Goal: Task Accomplishment & Management: Complete application form

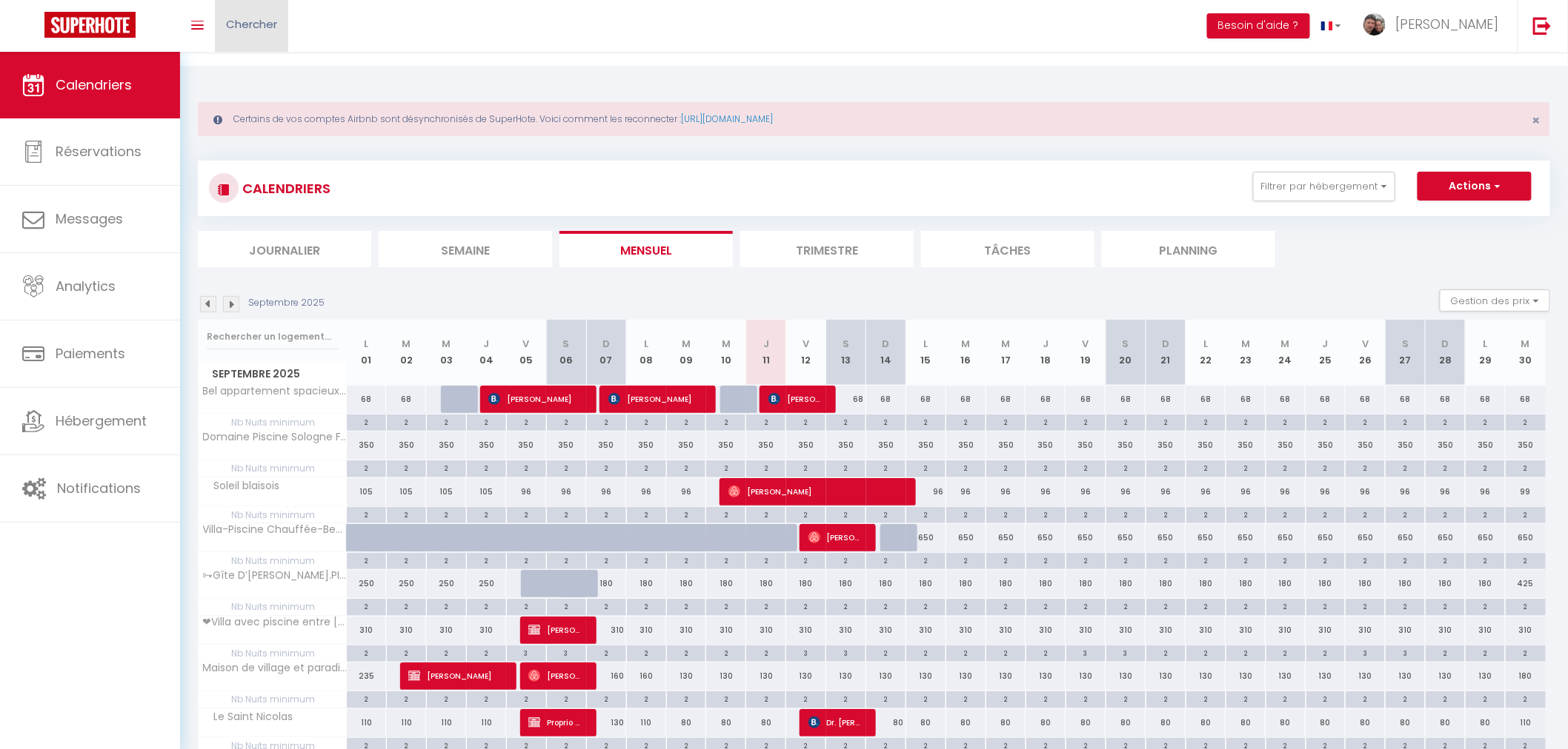
click at [230, 16] on span "Chercher" at bounding box center [251, 24] width 51 height 15
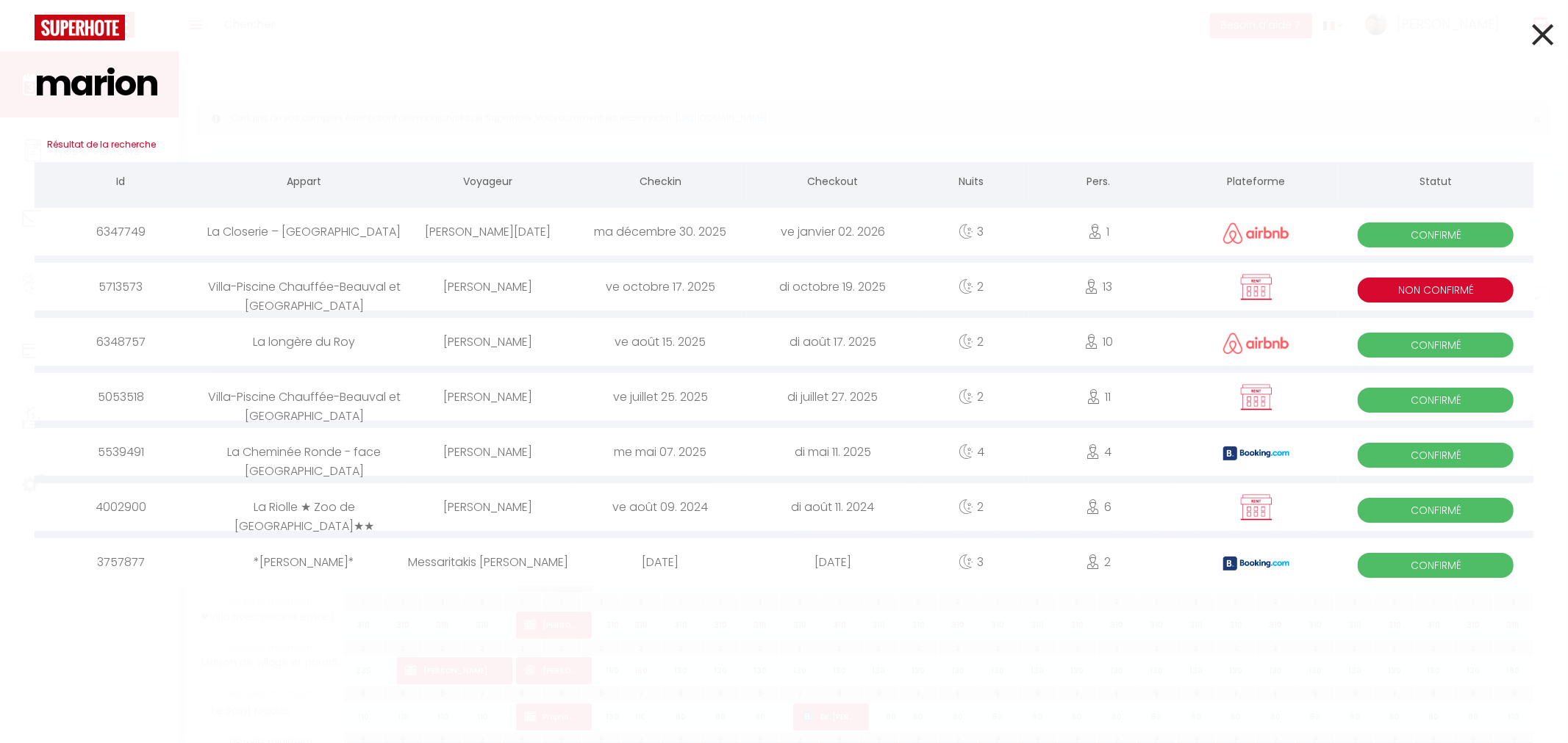
type input "marion"
click at [491, 285] on div "[PERSON_NAME]" at bounding box center [488, 287] width 172 height 48
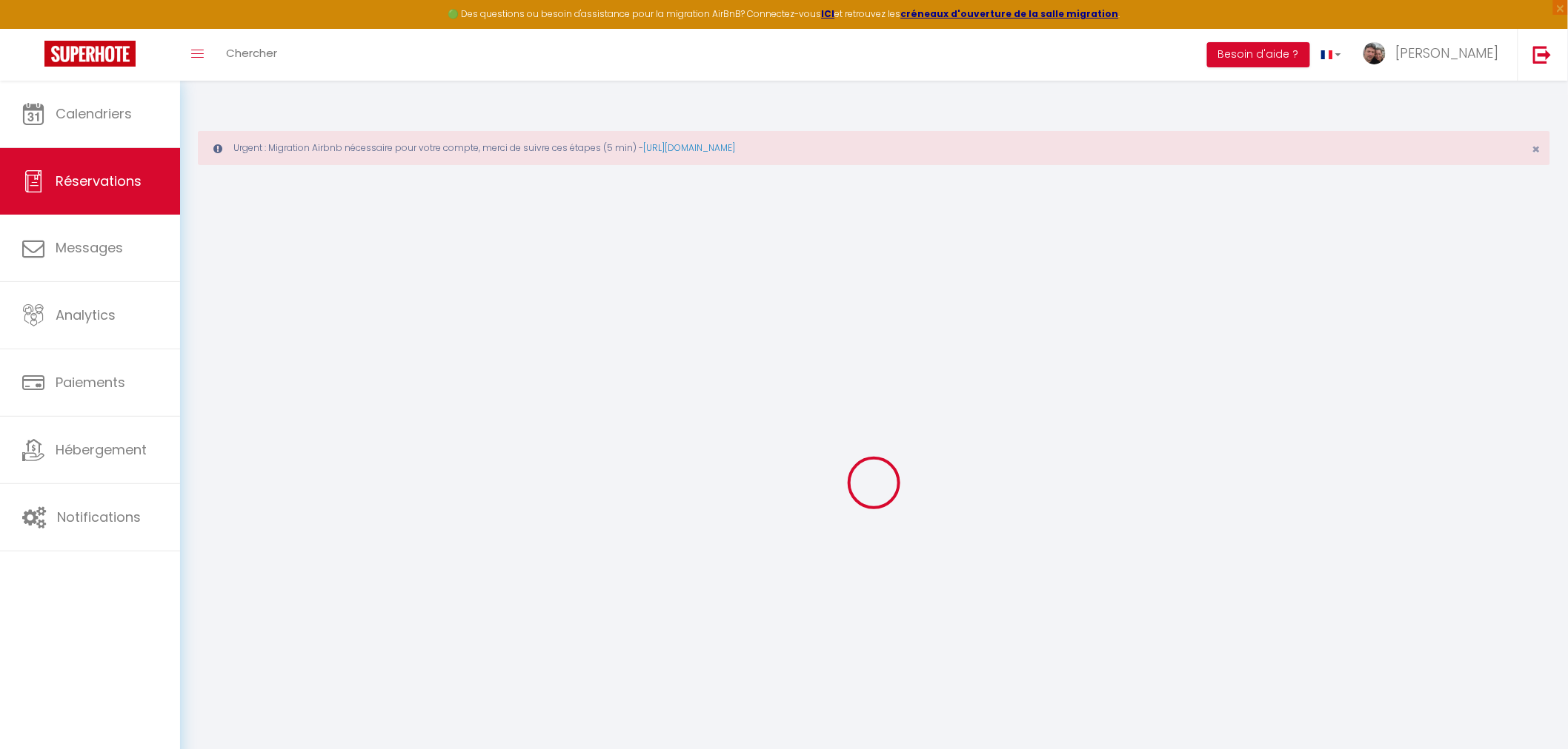
type input "[PERSON_NAME]"
type input "[EMAIL_ADDRESS][DOMAIN_NAME]"
type input "0672917558"
select select "FR"
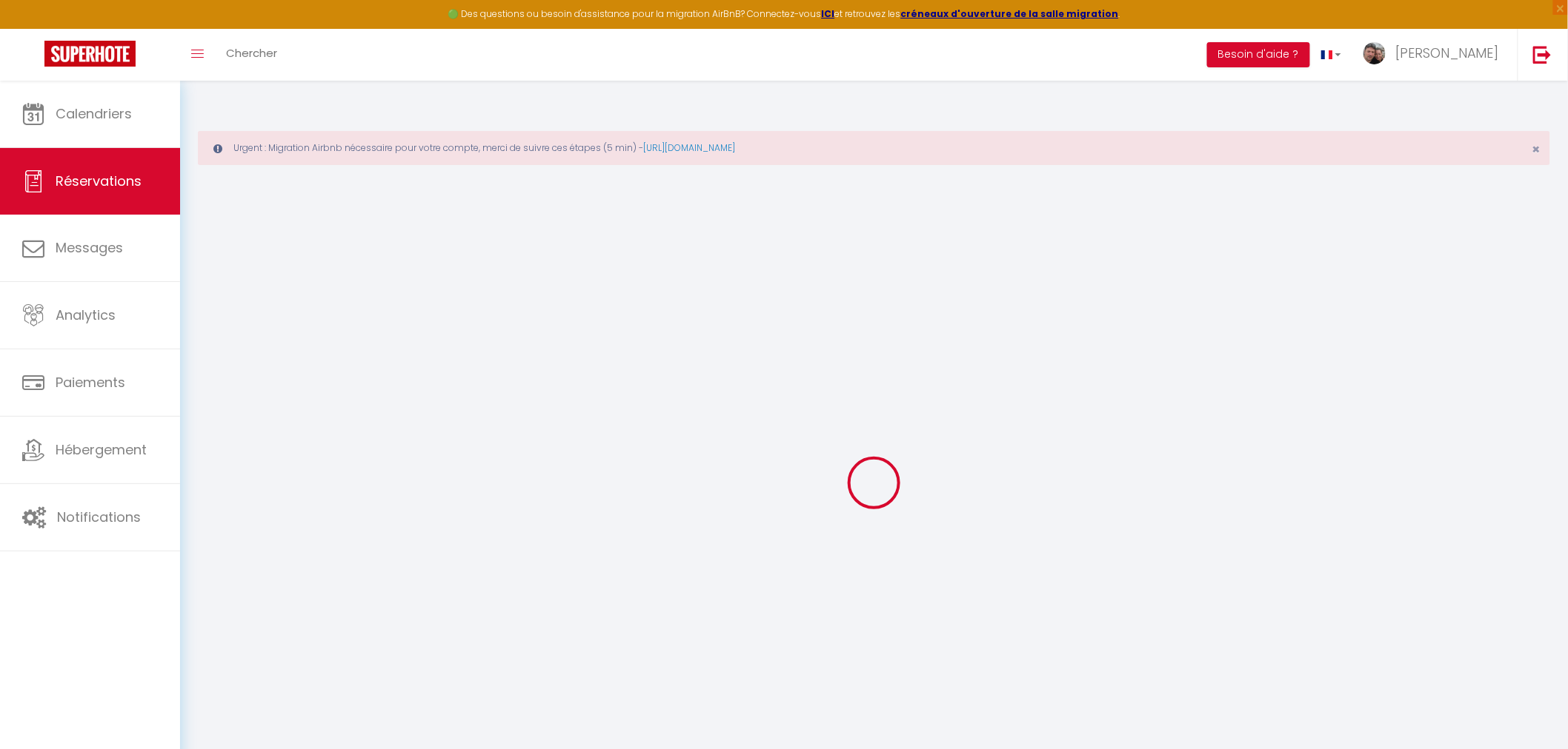
select select "11805"
select select "1"
type input "Ven 17 Octobre 2025"
select select
type input "Dim 19 Octobre 2025"
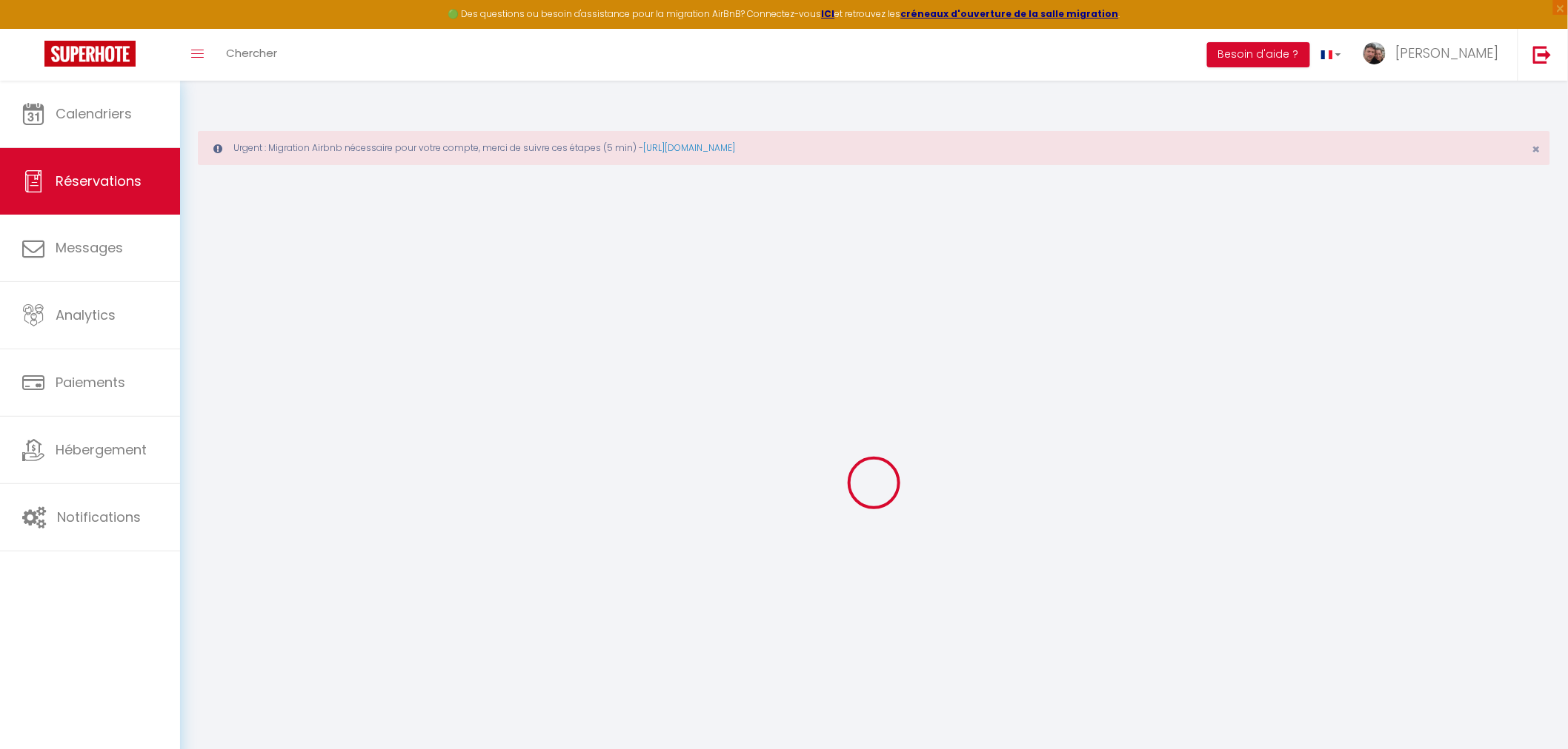
select select
type input "13"
type input "2"
select select "10"
select select
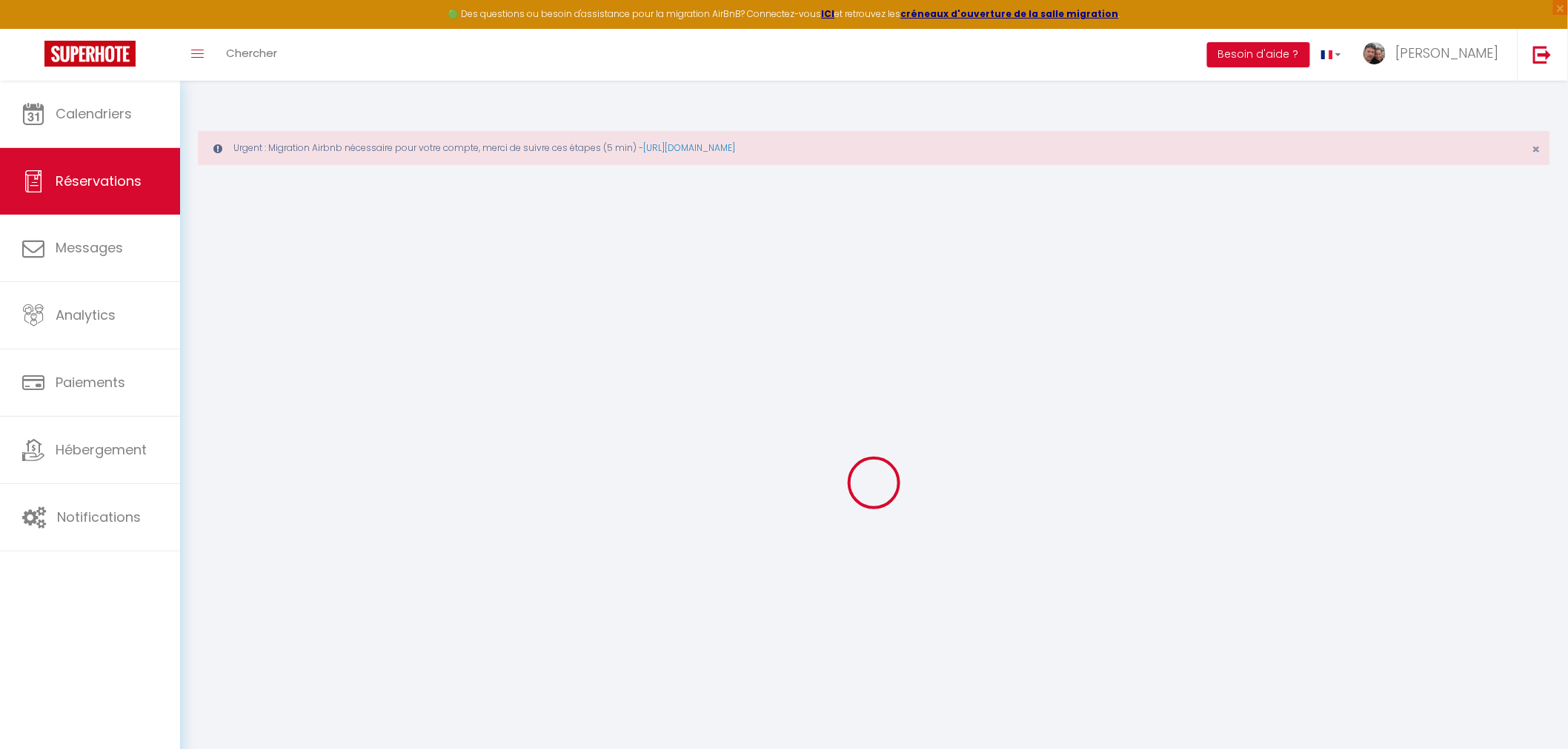
type input "1900"
checkbox input "false"
type input "2120"
type input "0"
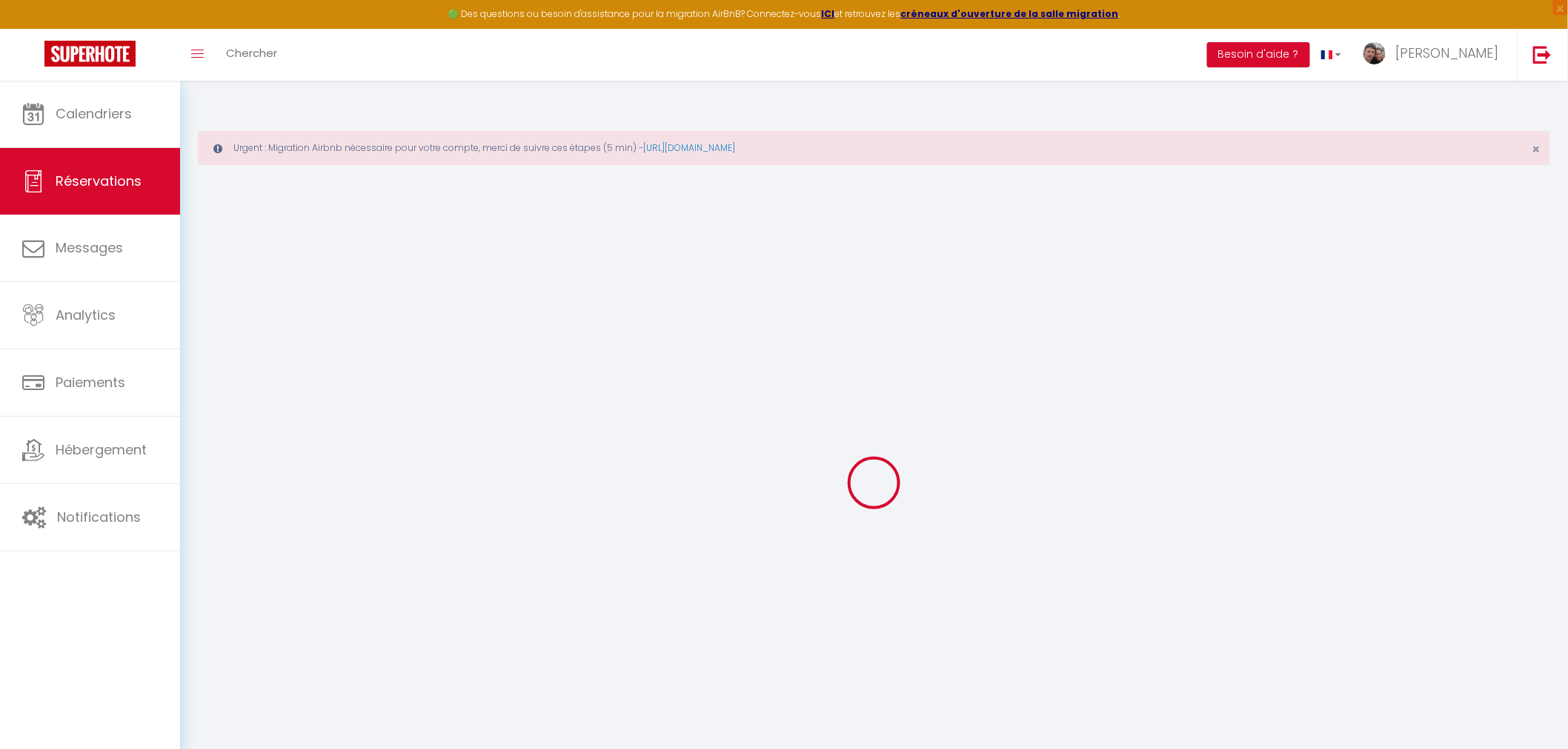
type input "0"
select select
select select "14"
checkbox input "false"
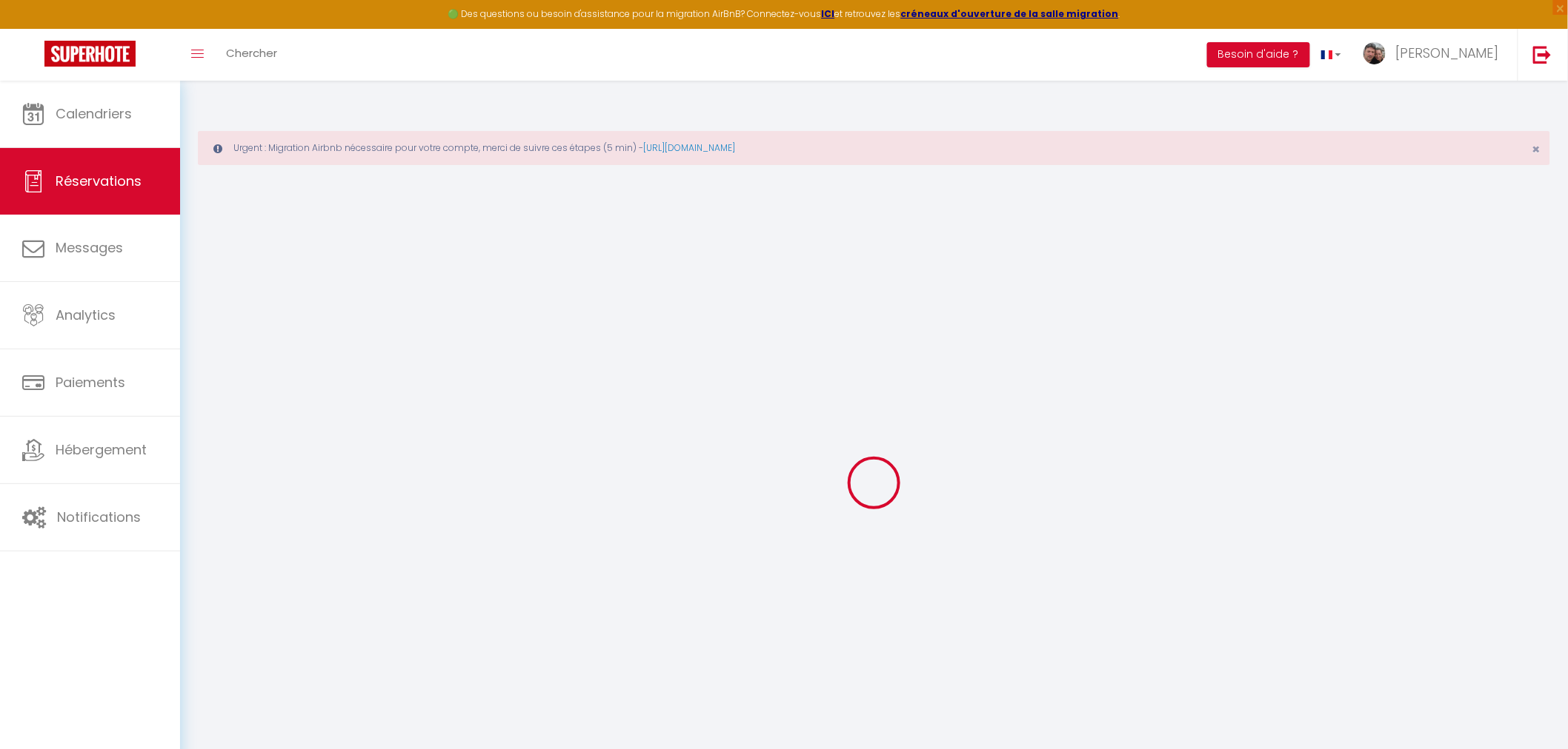
select select
checkbox input "false"
select select
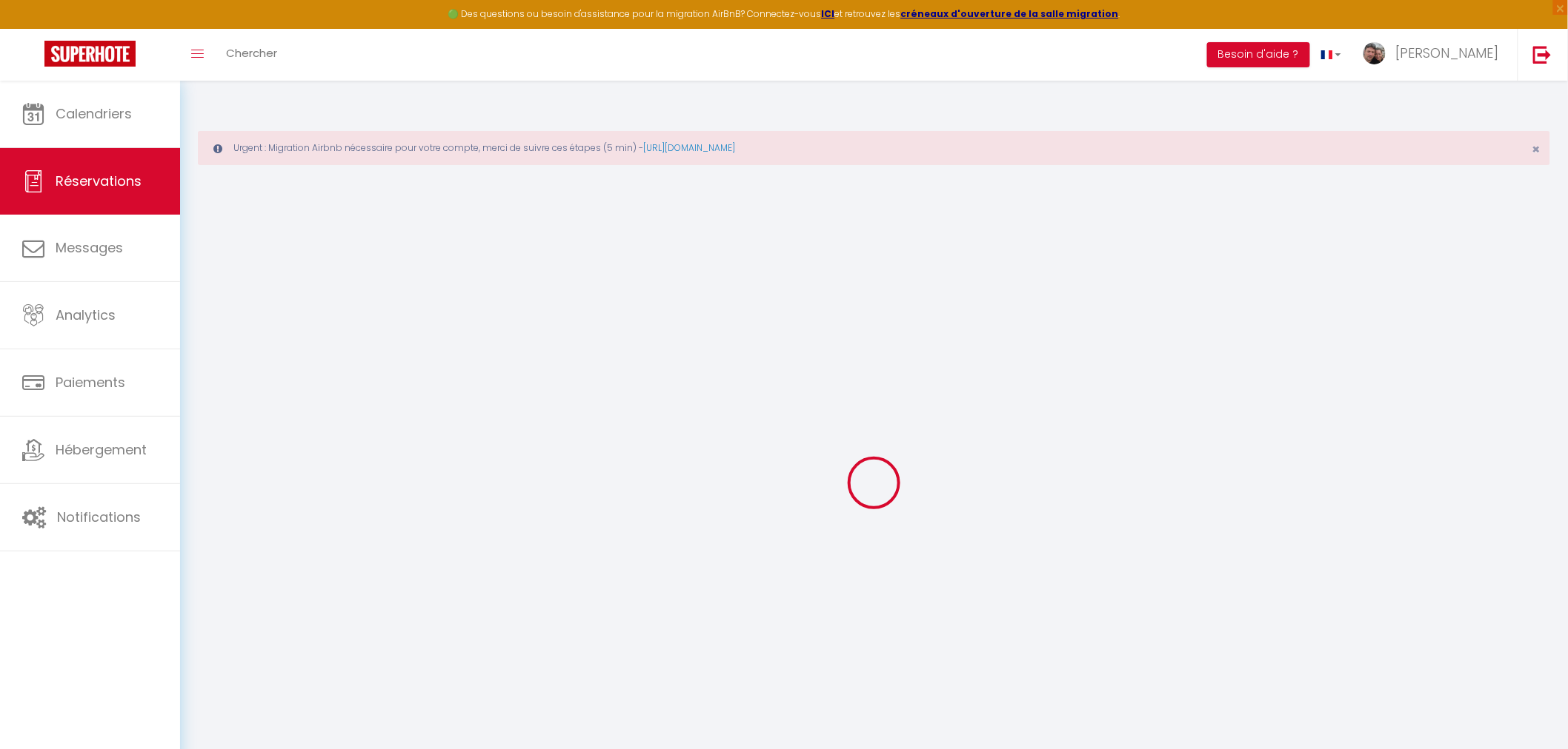
checkbox input "false"
select select
checkbox input "false"
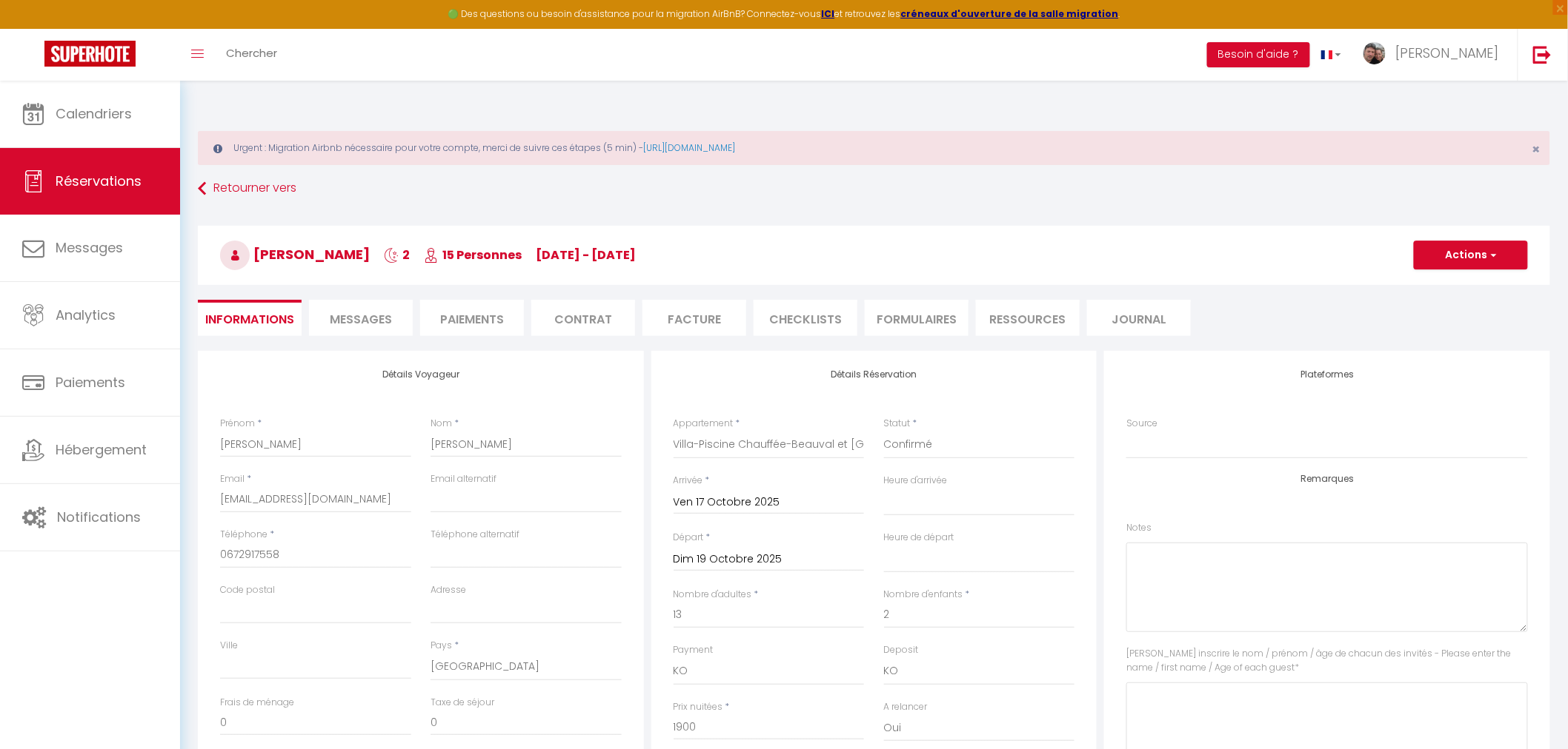
type input "220"
select select
checkbox input "false"
select select
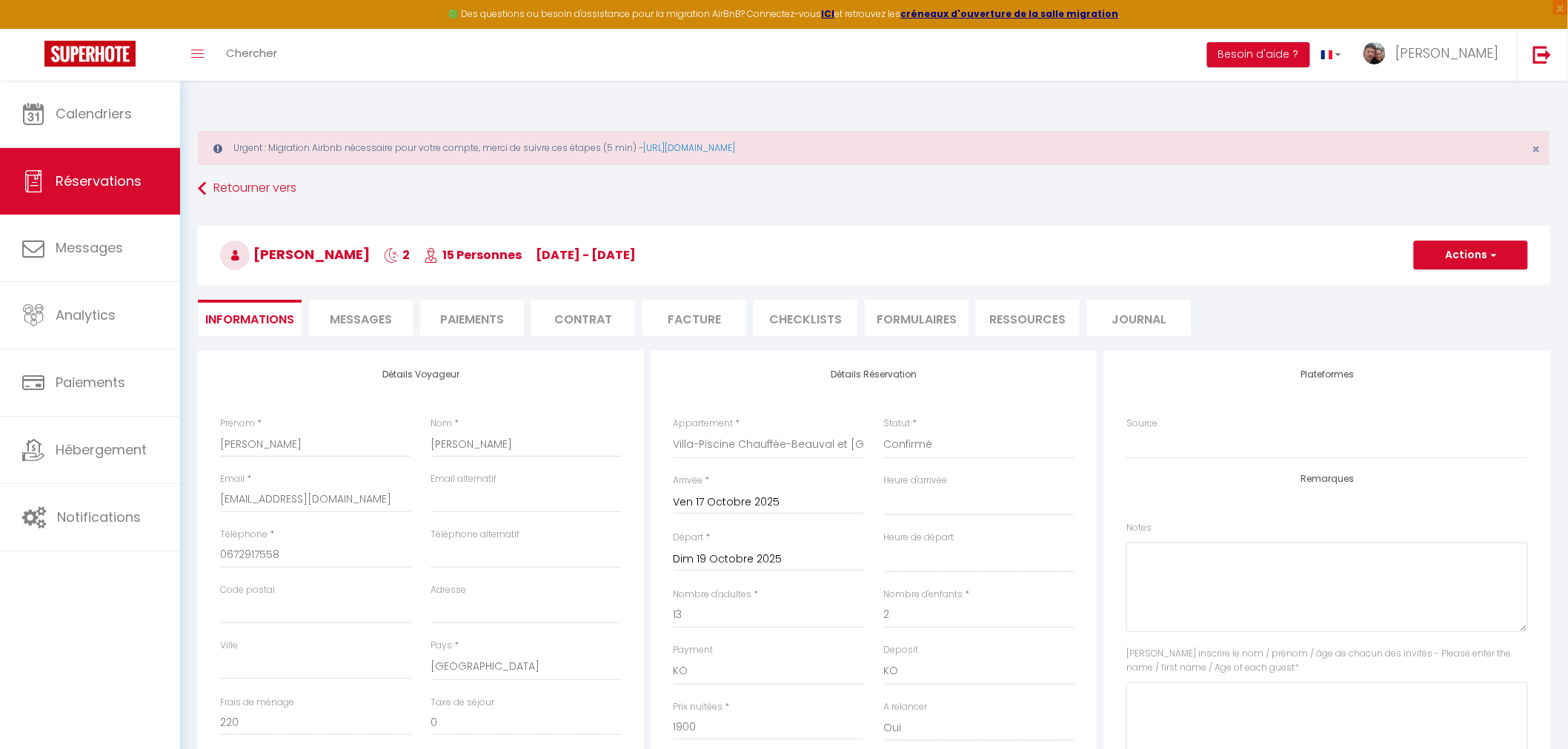
select select
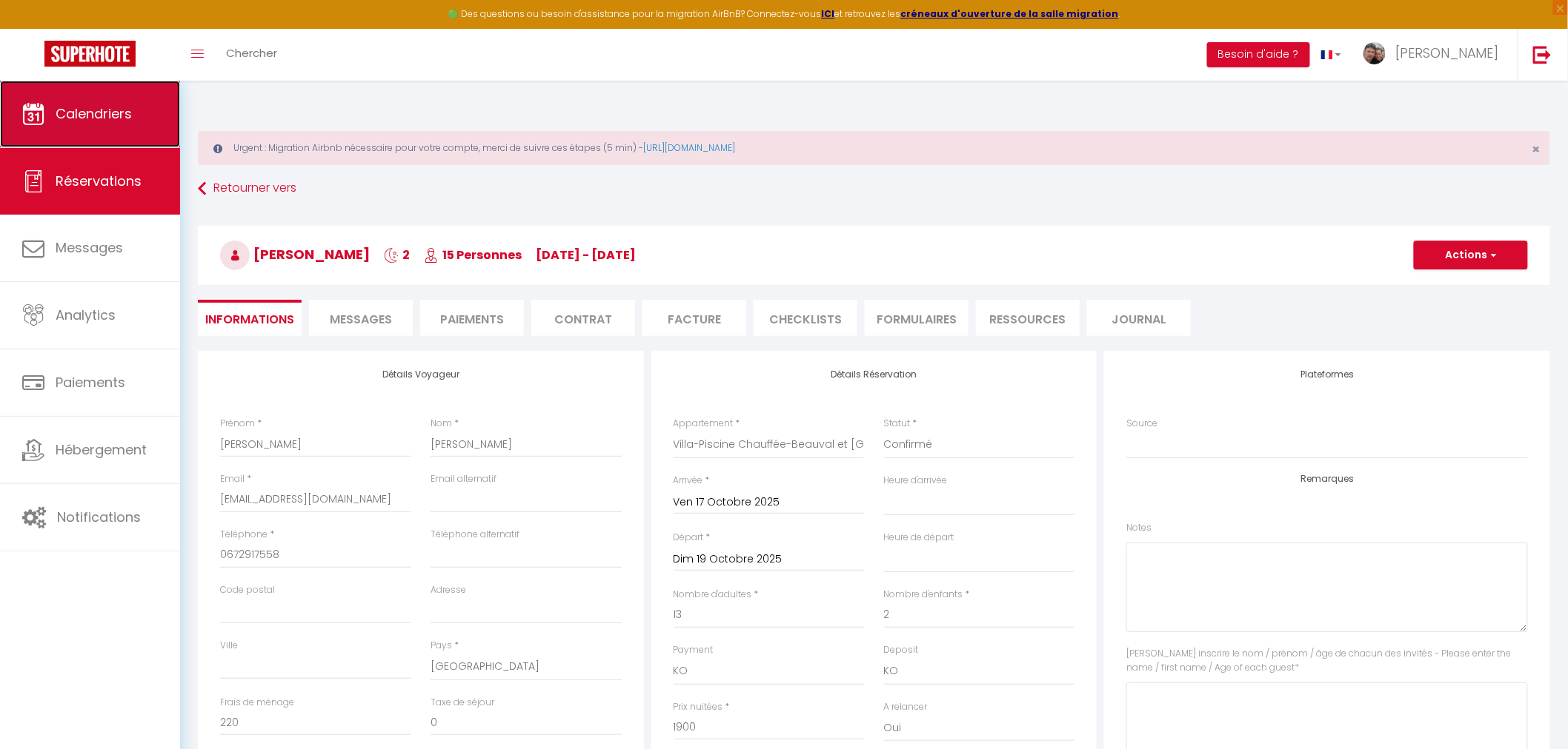
click at [108, 124] on link "Calendriers" at bounding box center [89, 113] width 180 height 66
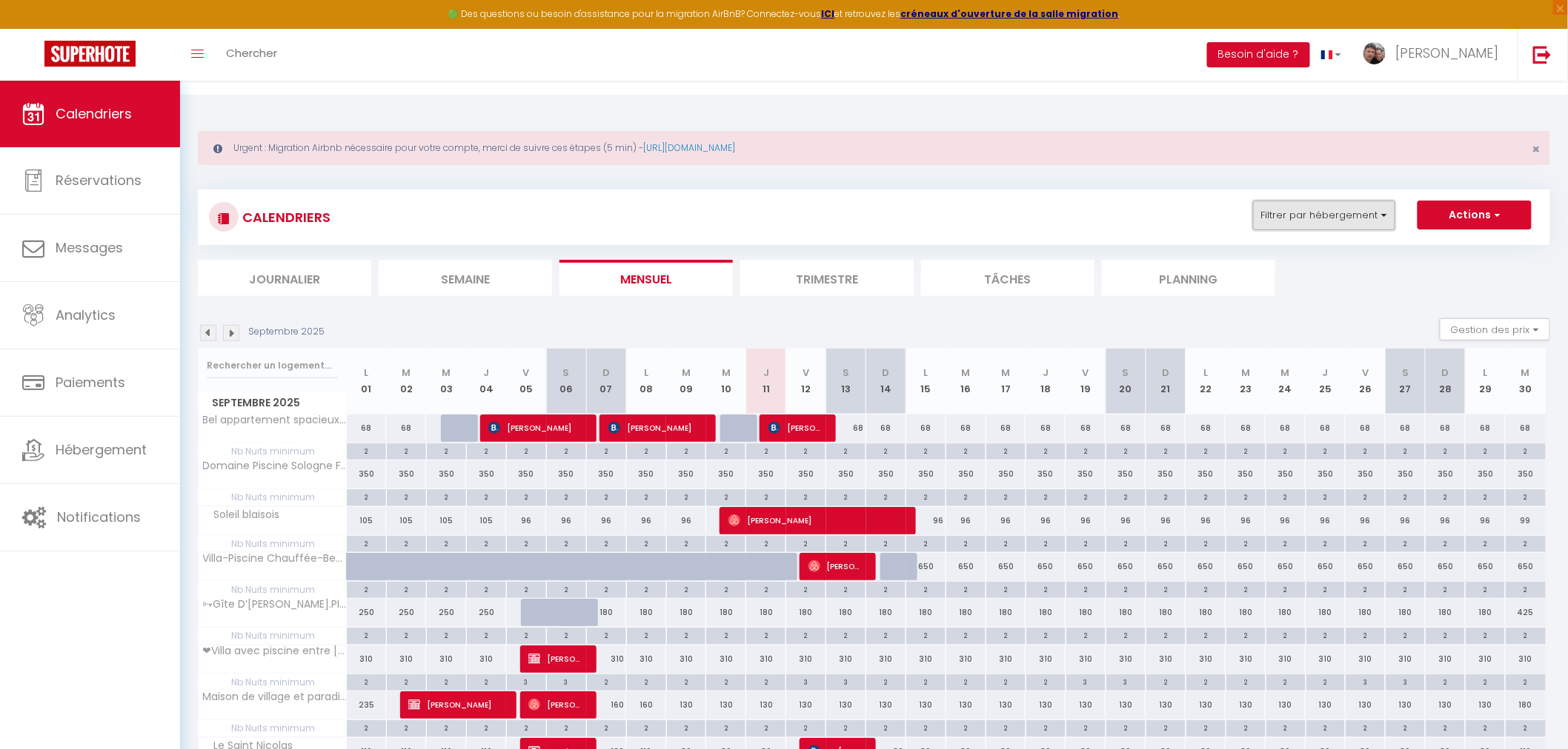
click at [1309, 202] on button "Filtrer par hébergement" at bounding box center [1324, 215] width 142 height 30
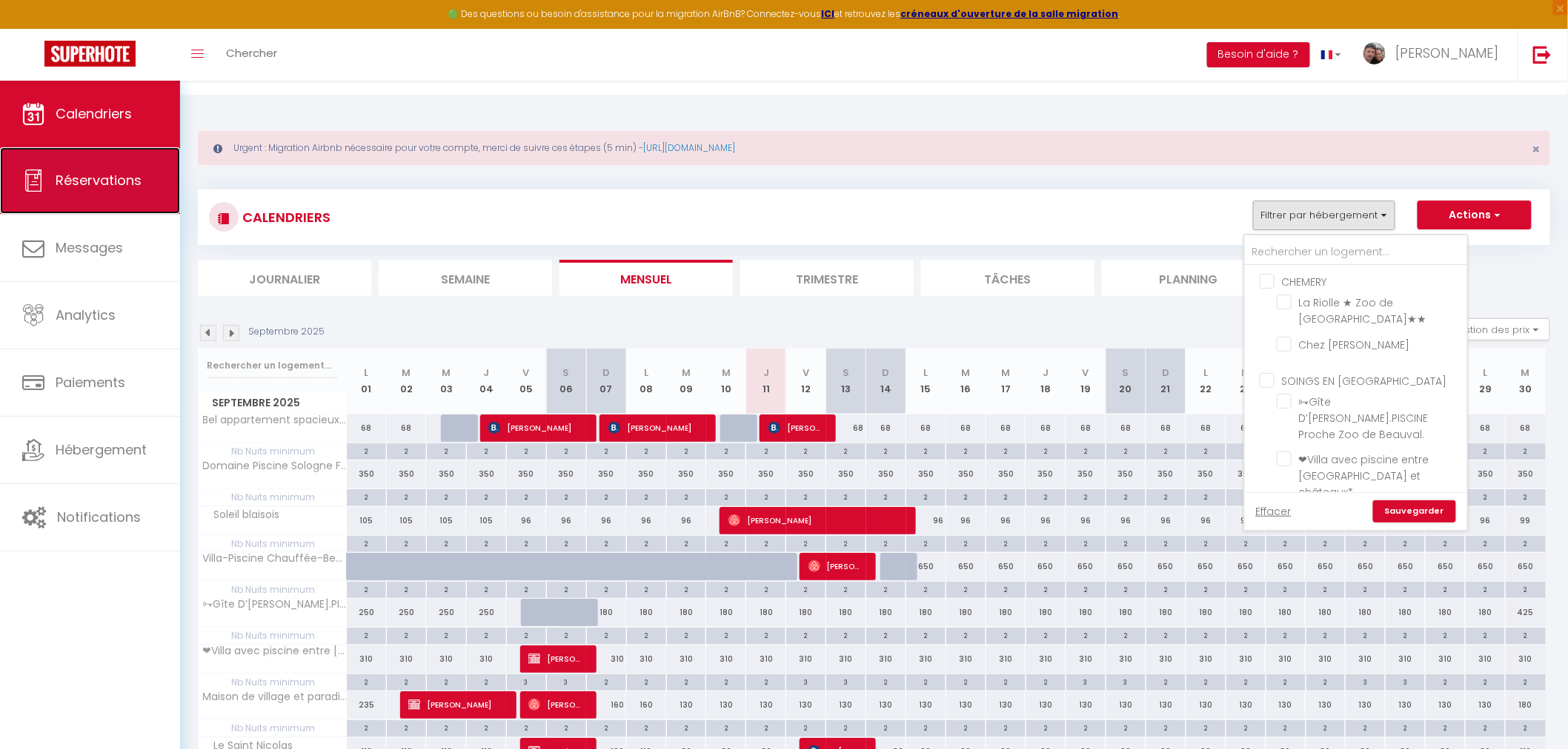
click at [76, 163] on link "Réservations" at bounding box center [89, 180] width 180 height 66
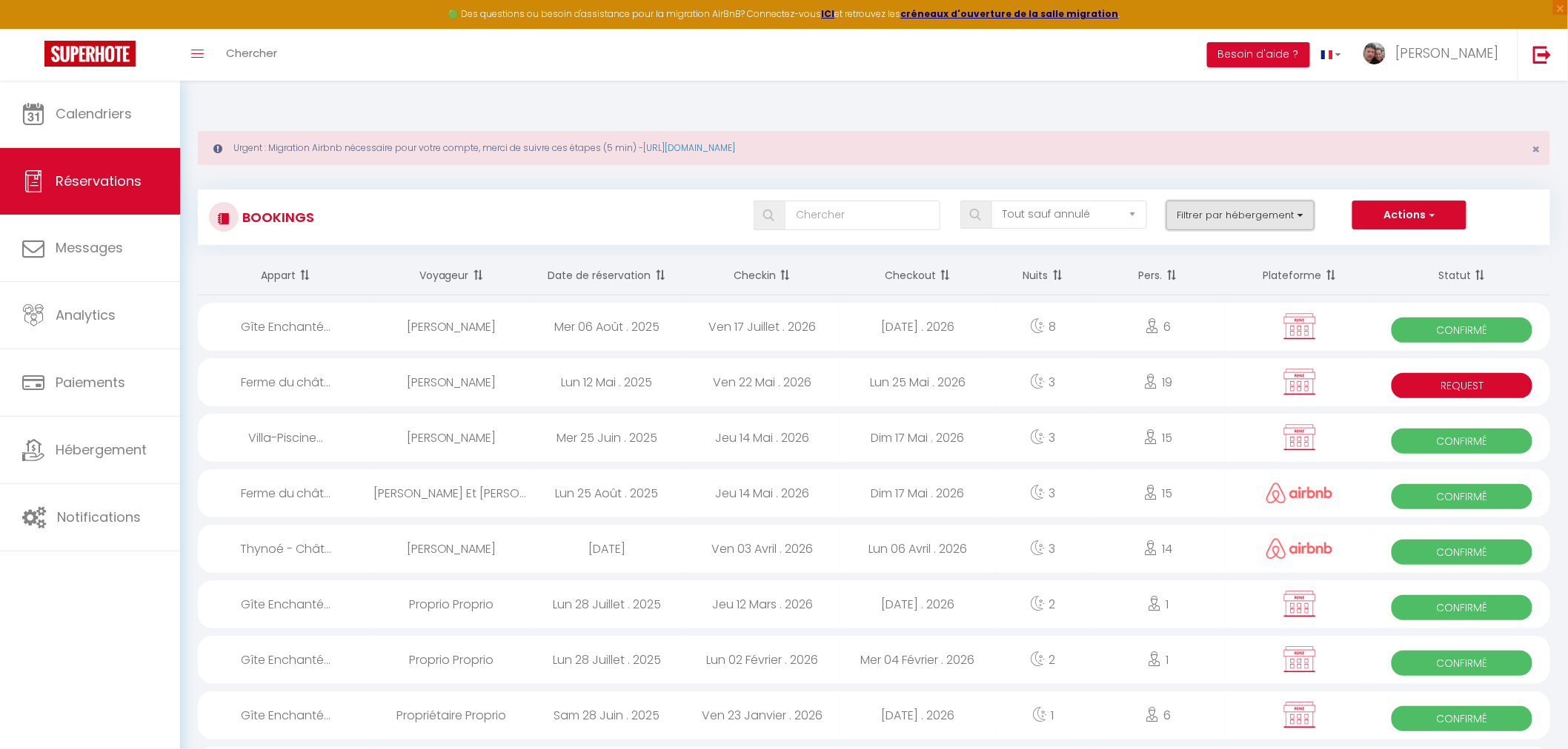
click at [1253, 201] on button "Filtrer par hébergement" at bounding box center [1240, 215] width 148 height 30
click at [1104, 201] on select "Tous les statuts Annulé Confirmé Non Confirmé Tout sauf annulé No Show Request" at bounding box center [1069, 214] width 156 height 28
select select "request"
click at [992, 201] on select "Tous les statuts Annulé Confirmé Non Confirmé Tout sauf annulé No Show Request" at bounding box center [1069, 214] width 156 height 28
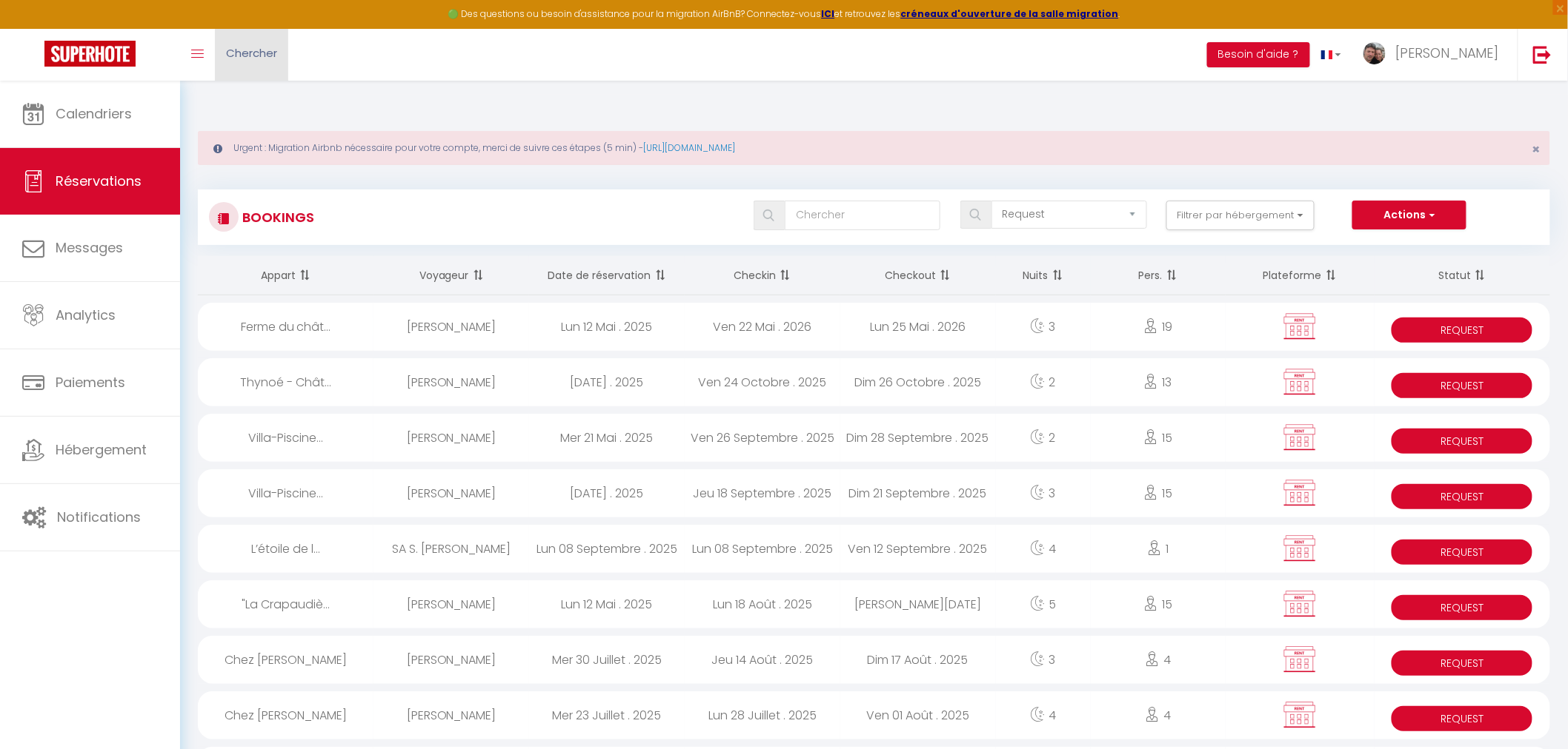
click at [257, 48] on span "Chercher" at bounding box center [251, 53] width 51 height 15
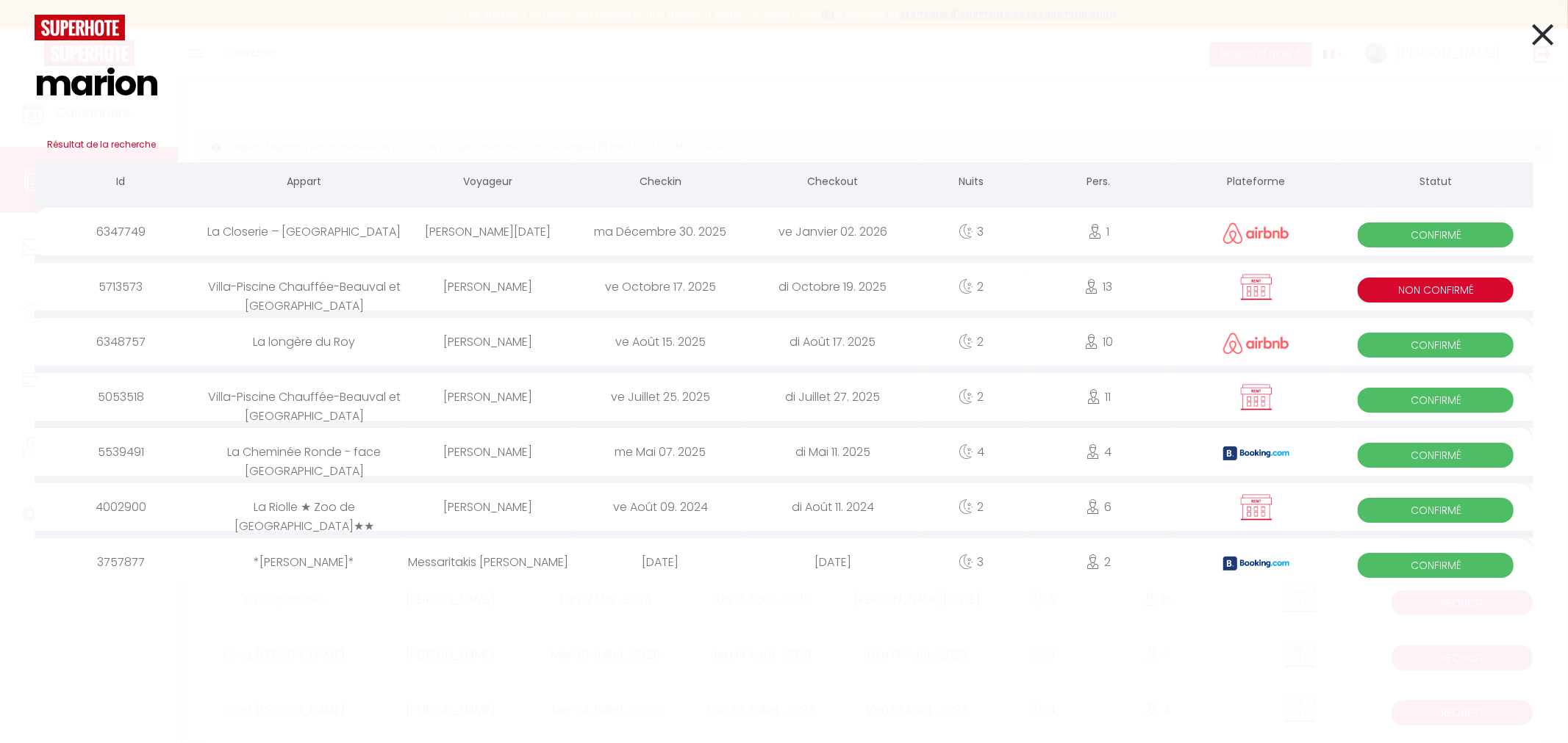
type input "marion"
click at [1424, 291] on span "Non Confirmé" at bounding box center [1435, 290] width 155 height 25
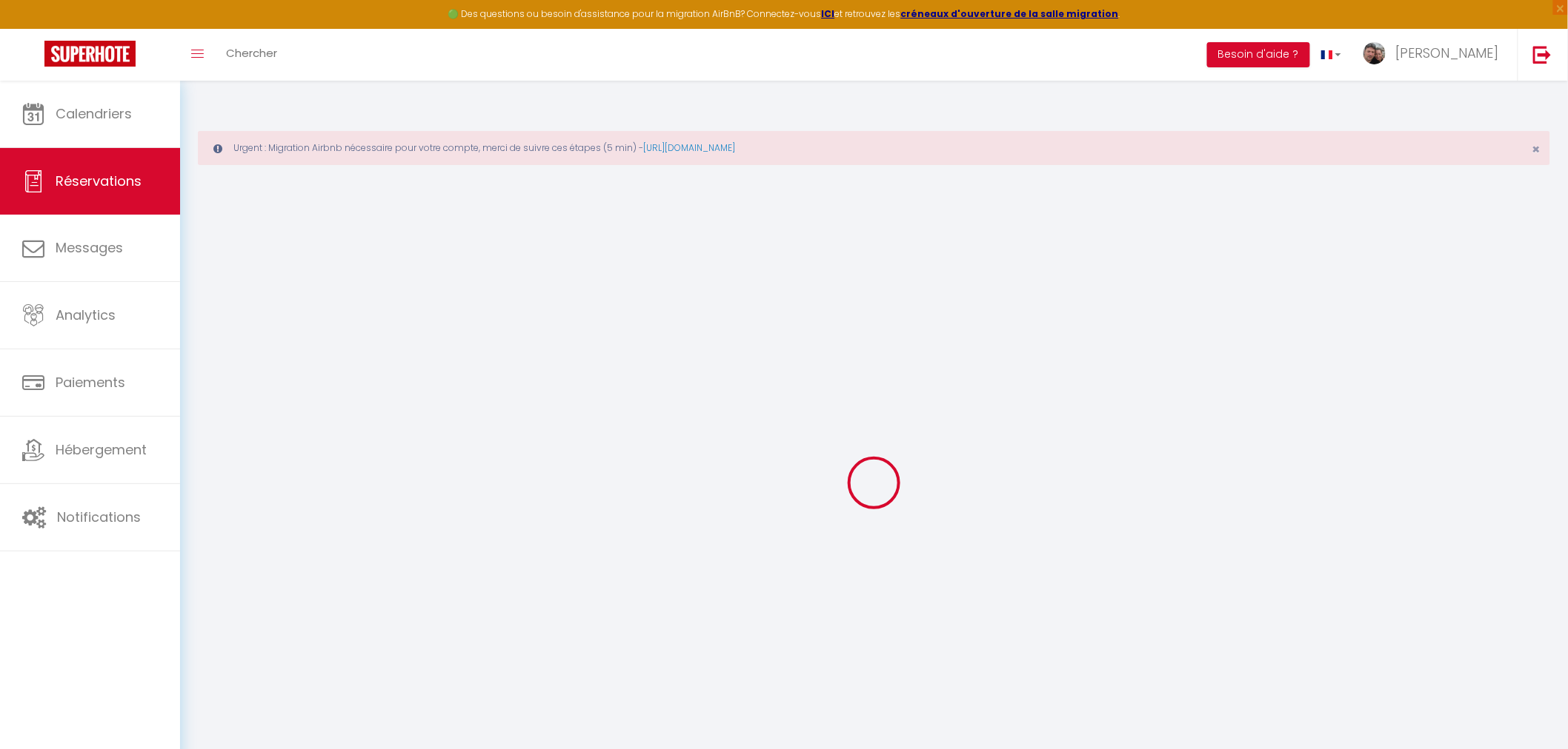
select select
checkbox input "false"
select select
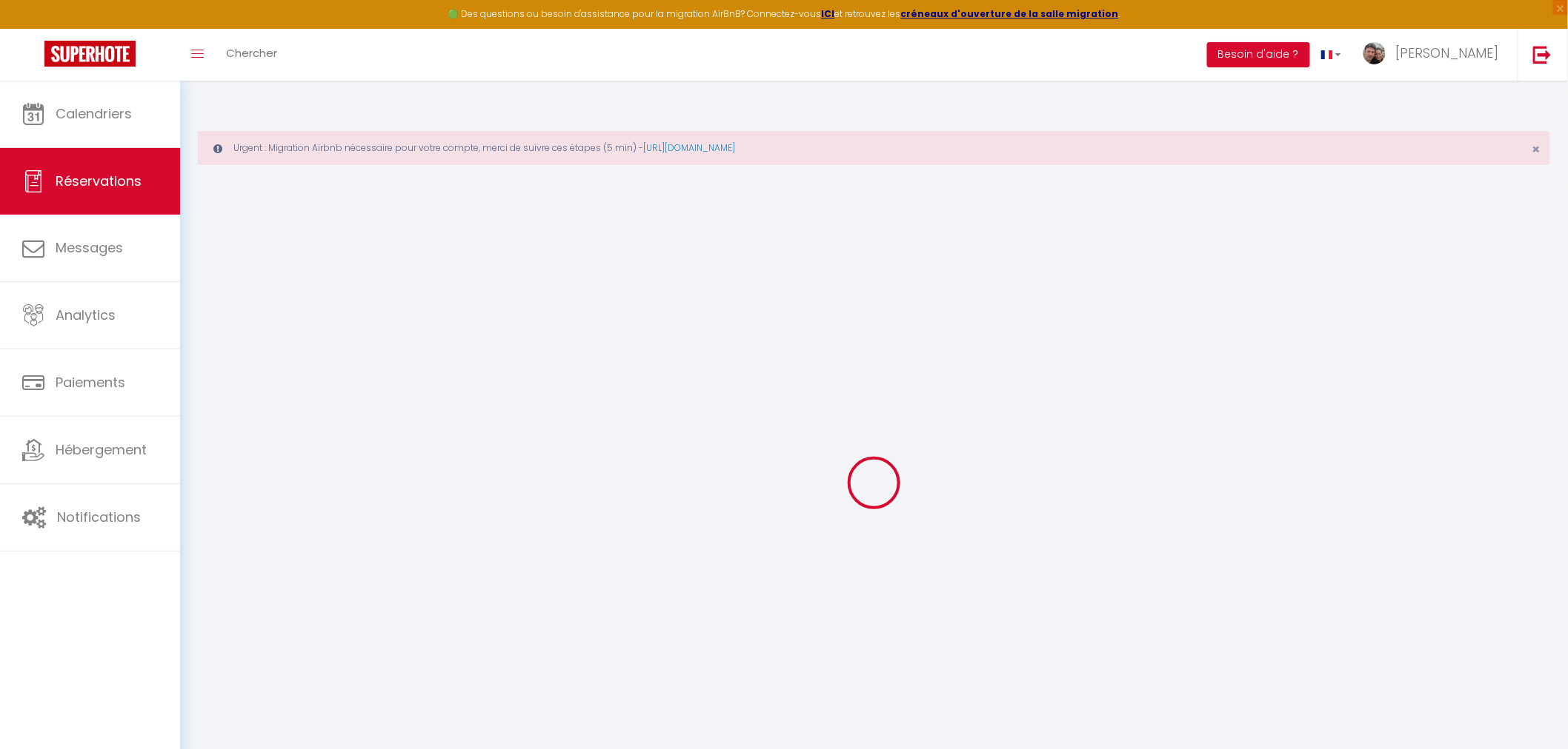
checkbox input "false"
select select
checkbox input "false"
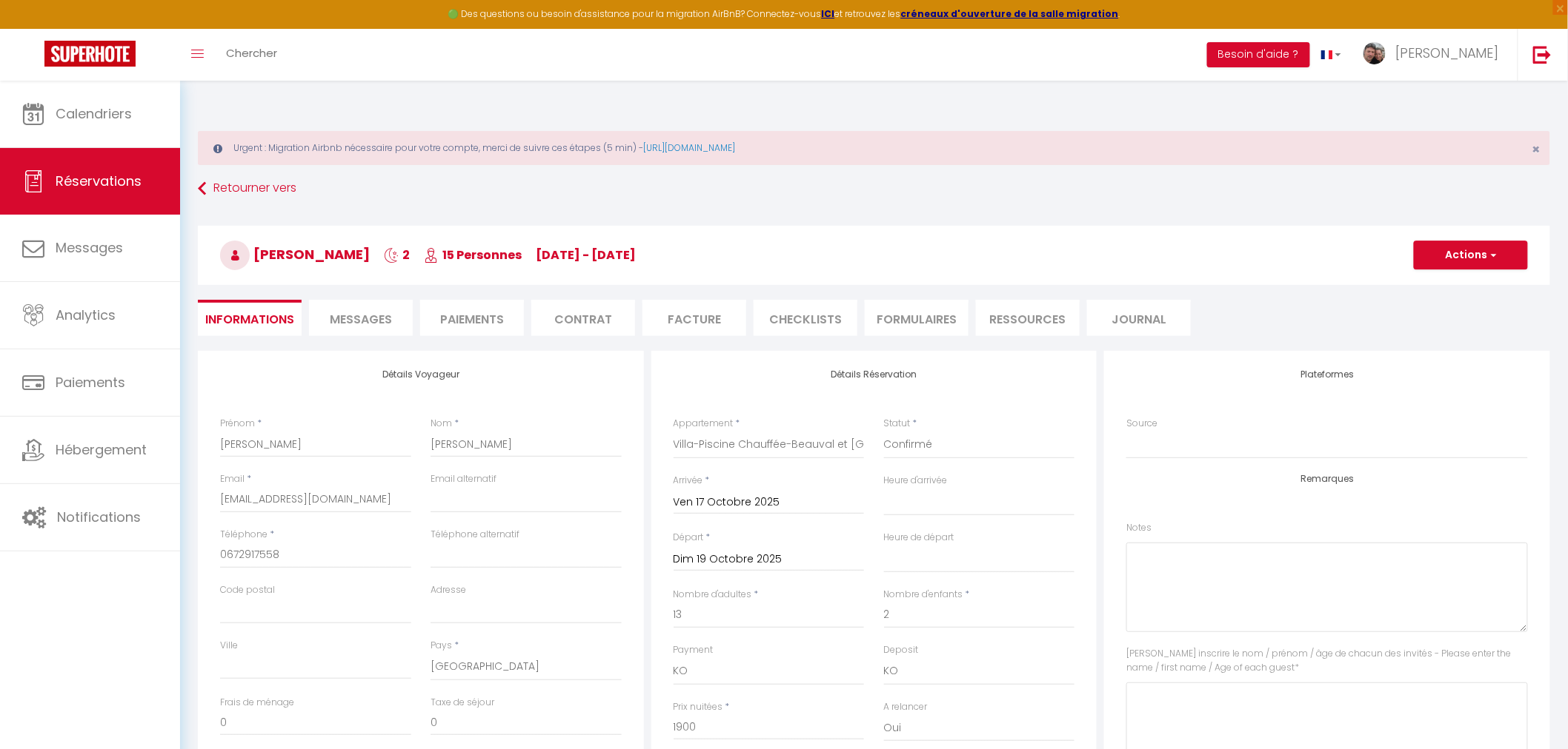
type input "220"
select select
checkbox input "false"
select select
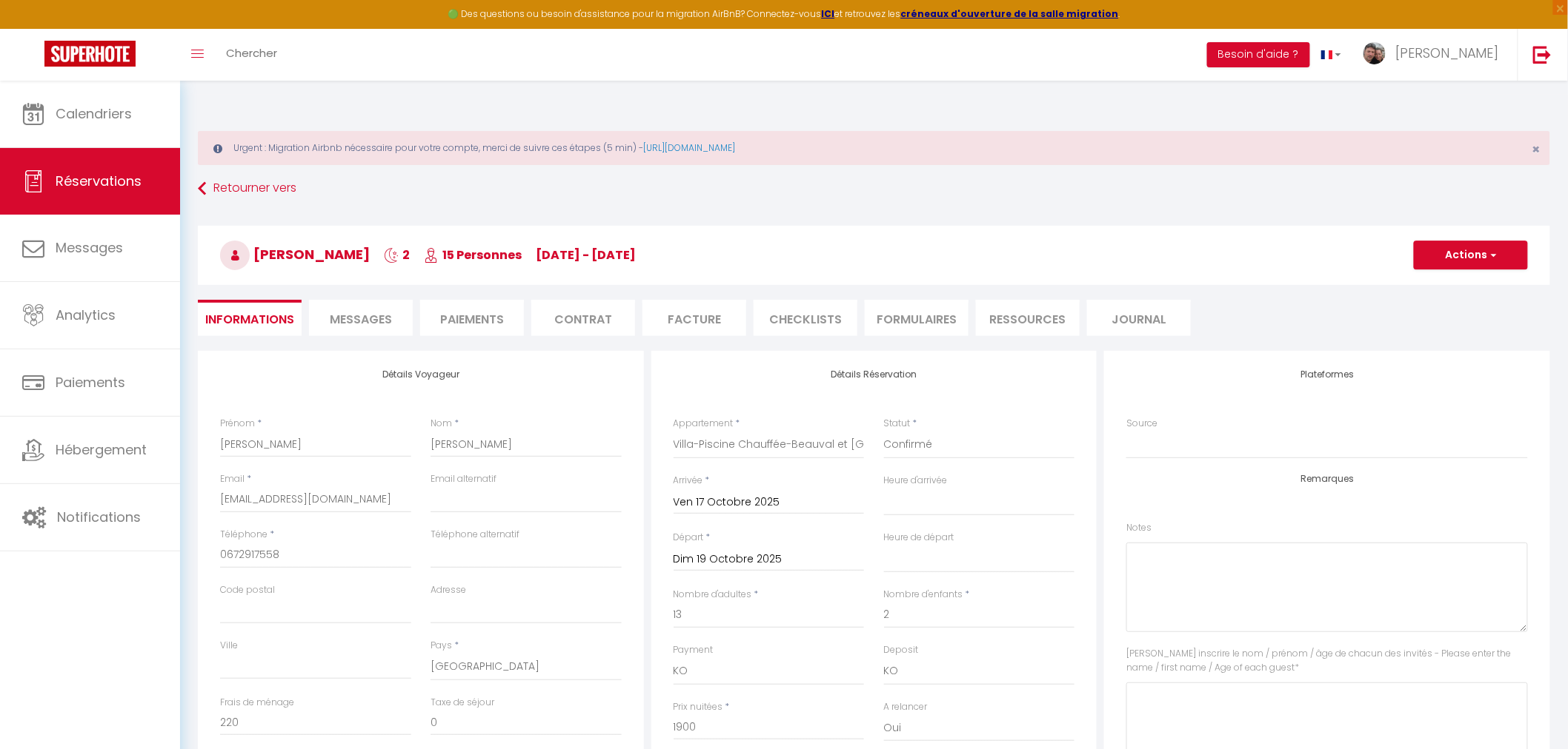
select select
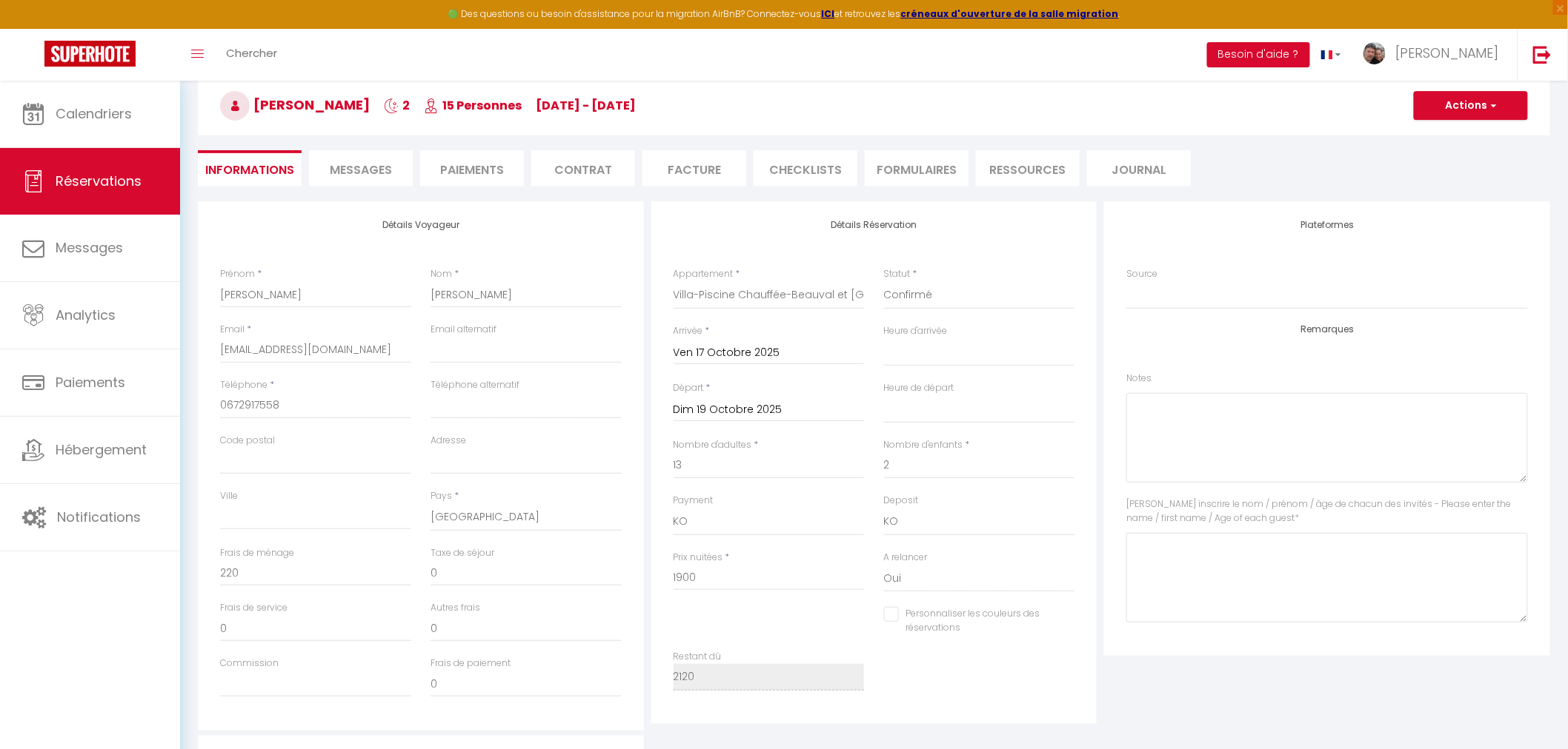
scroll to position [164, 0]
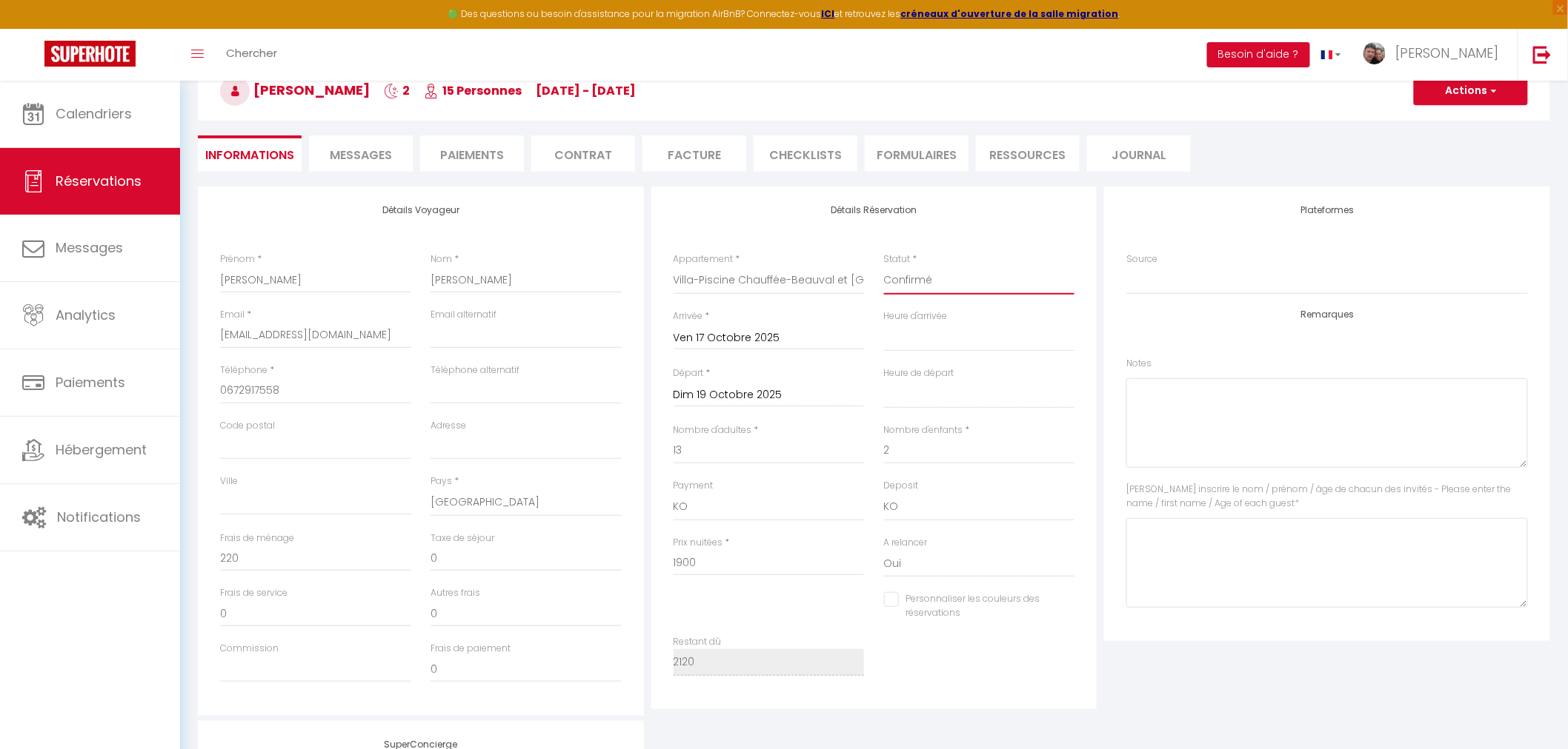
click at [934, 267] on select "Confirmé Non Confirmé [PERSON_NAME] par le voyageur No Show Request" at bounding box center [979, 280] width 191 height 28
select select "1"
click at [884, 267] on select "Confirmé Non Confirmé [PERSON_NAME] par le voyageur No Show Request" at bounding box center [979, 280] width 191 height 28
select select
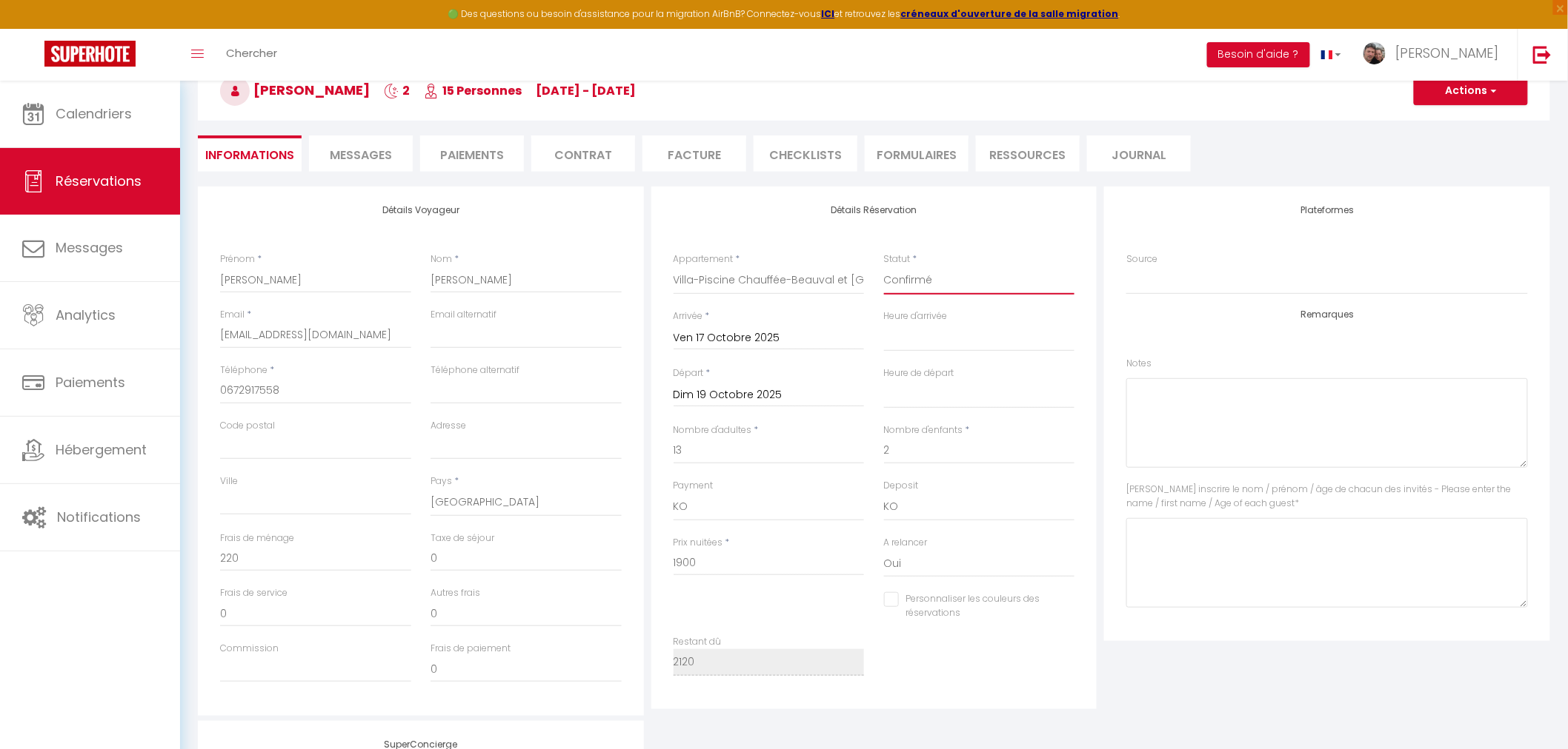
checkbox input "false"
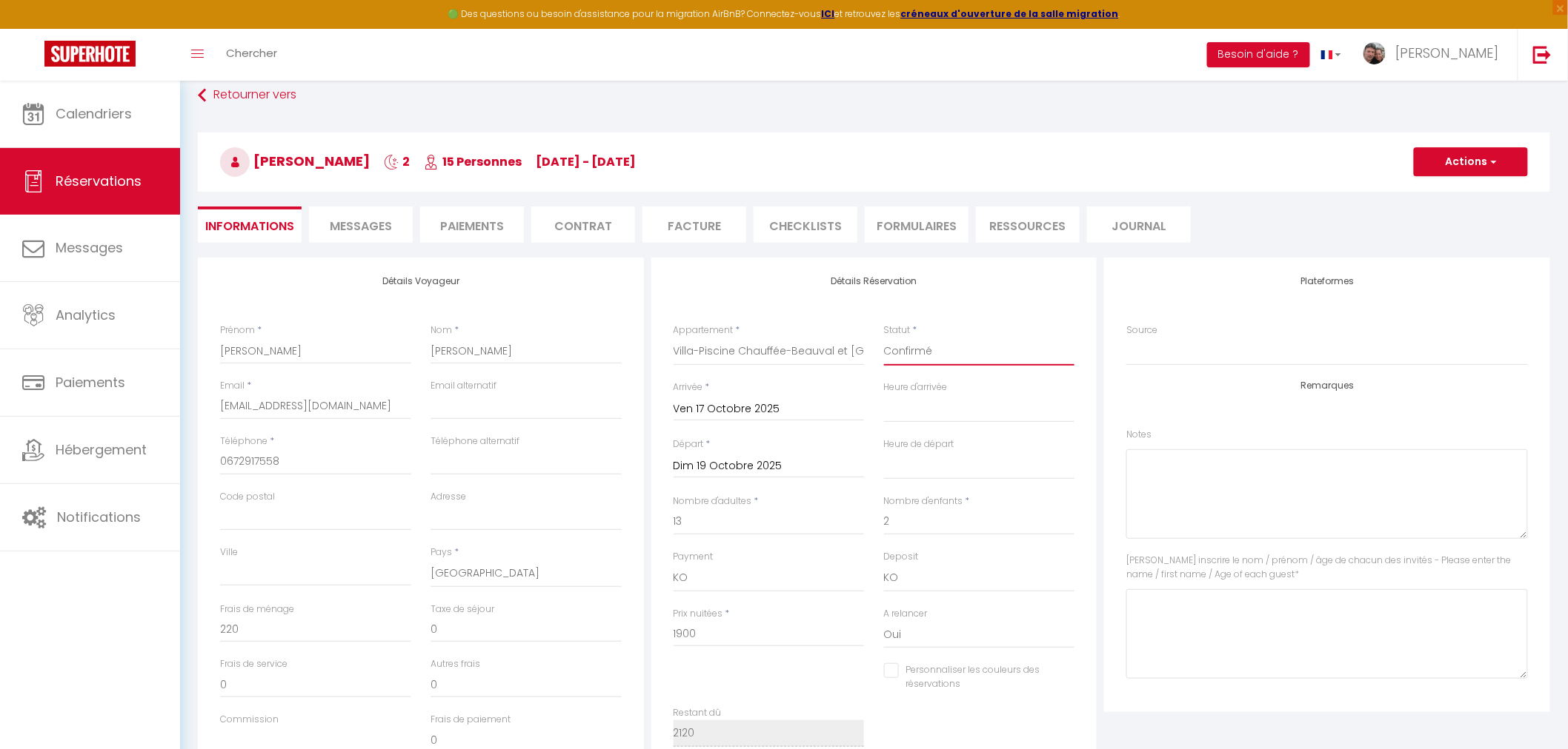
scroll to position [0, 0]
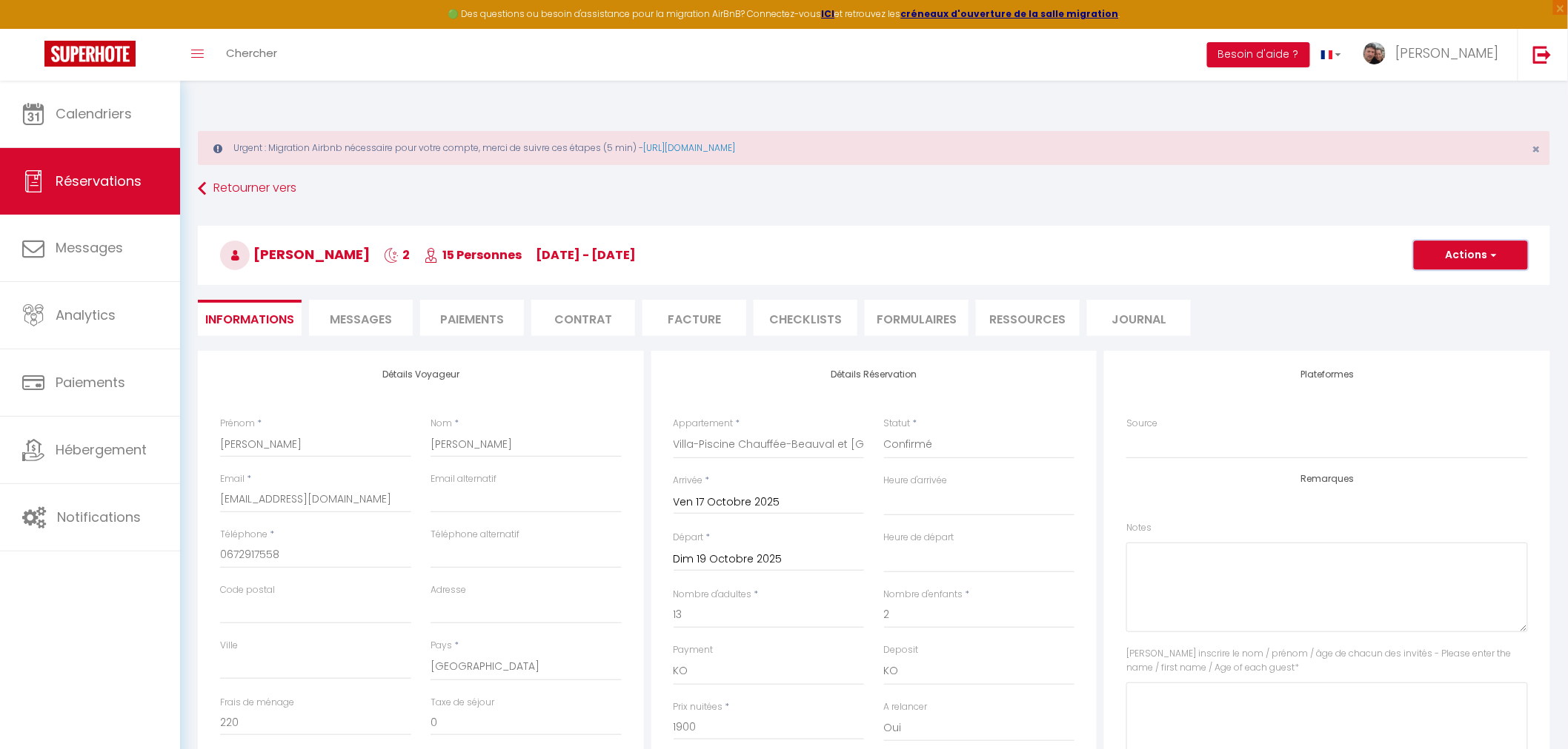
click at [1464, 243] on button "Actions" at bounding box center [1470, 255] width 114 height 30
click at [1458, 278] on link "Enregistrer" at bounding box center [1456, 288] width 117 height 19
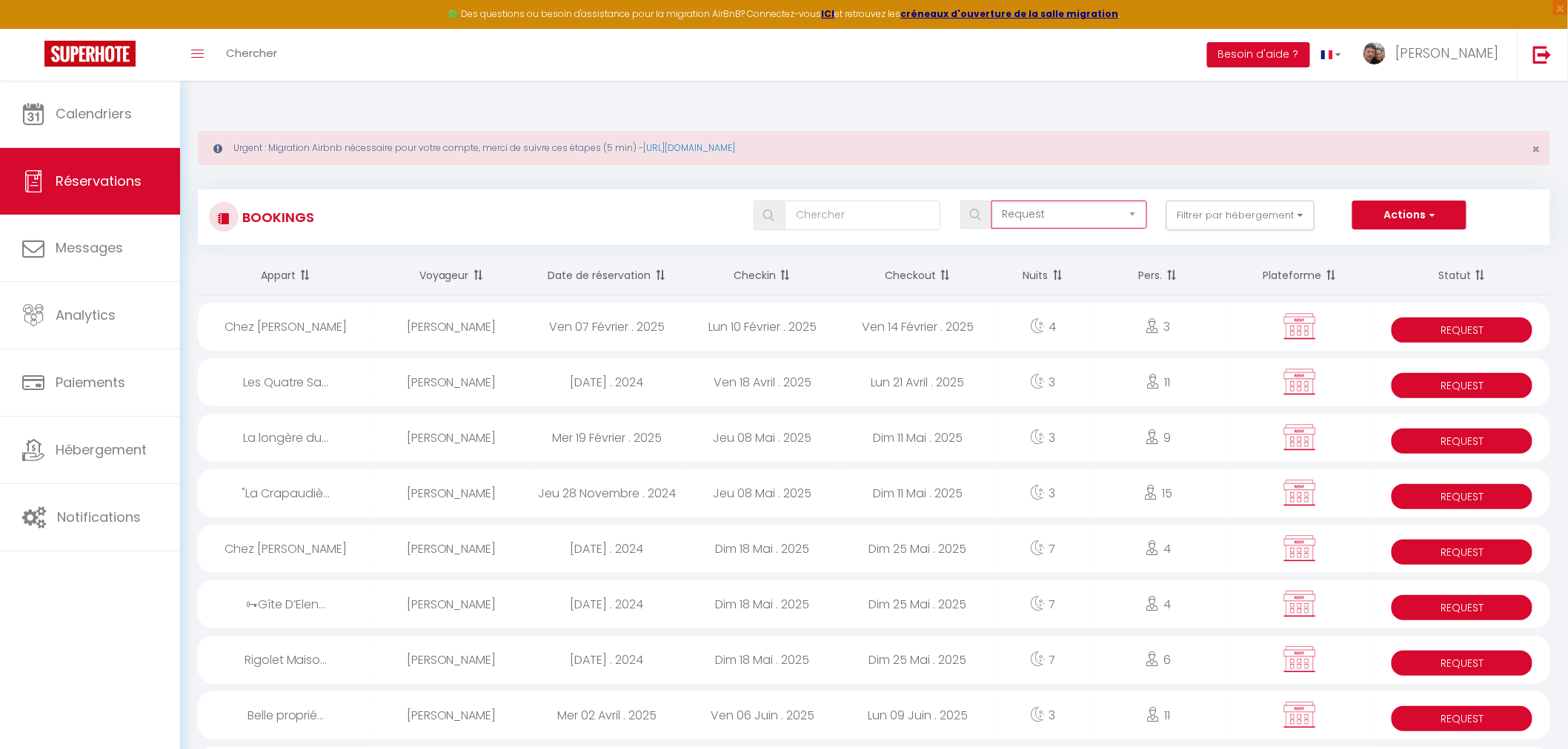
click at [1112, 201] on select "Tous les statuts Annulé Confirmé Non Confirmé Tout sauf annulé No Show Request" at bounding box center [1069, 214] width 156 height 28
select select "confirmed"
click at [992, 201] on select "Tous les statuts Annulé Confirmé Non Confirmé Tout sauf annulé No Show Request" at bounding box center [1069, 214] width 156 height 28
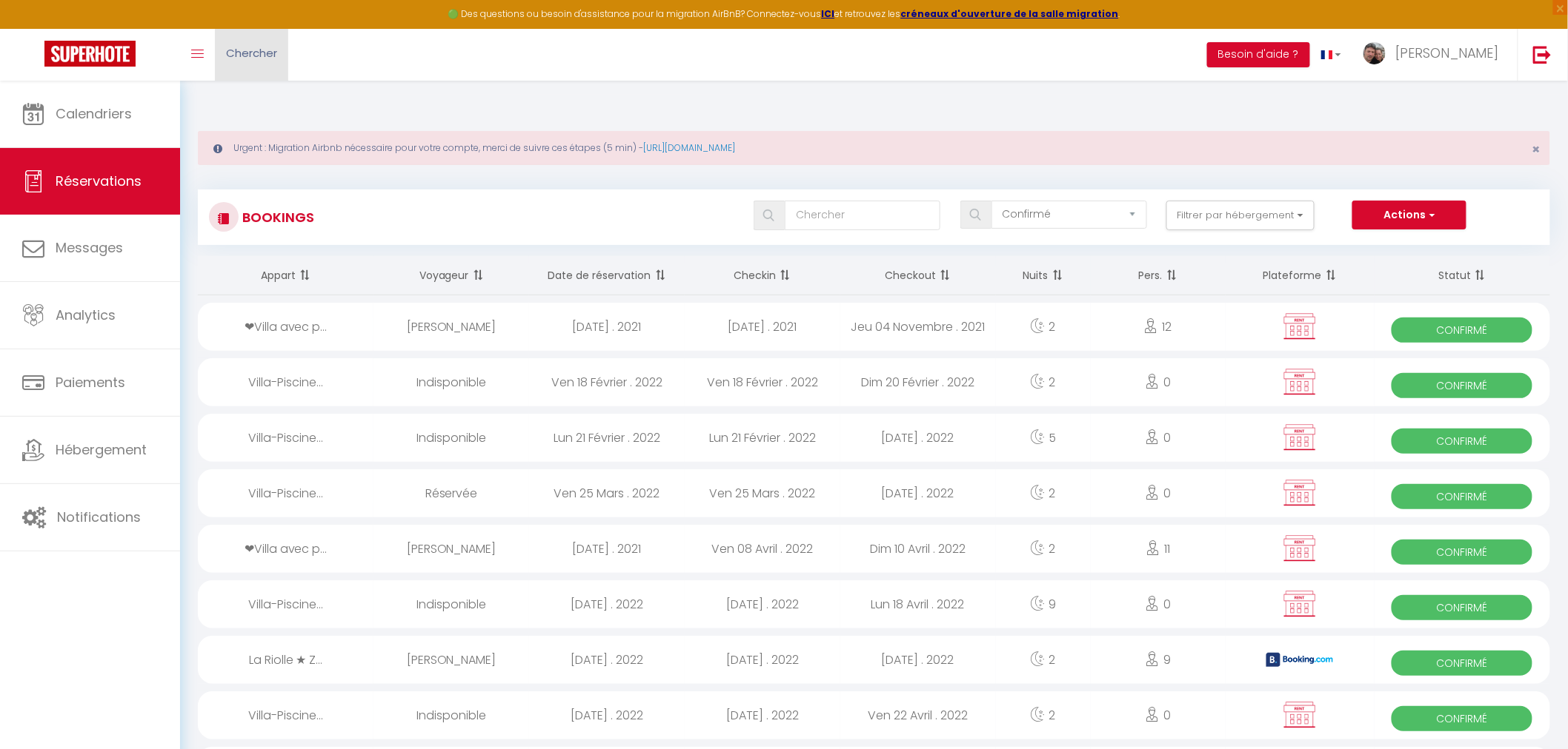
click at [257, 53] on span "Chercher" at bounding box center [251, 53] width 51 height 15
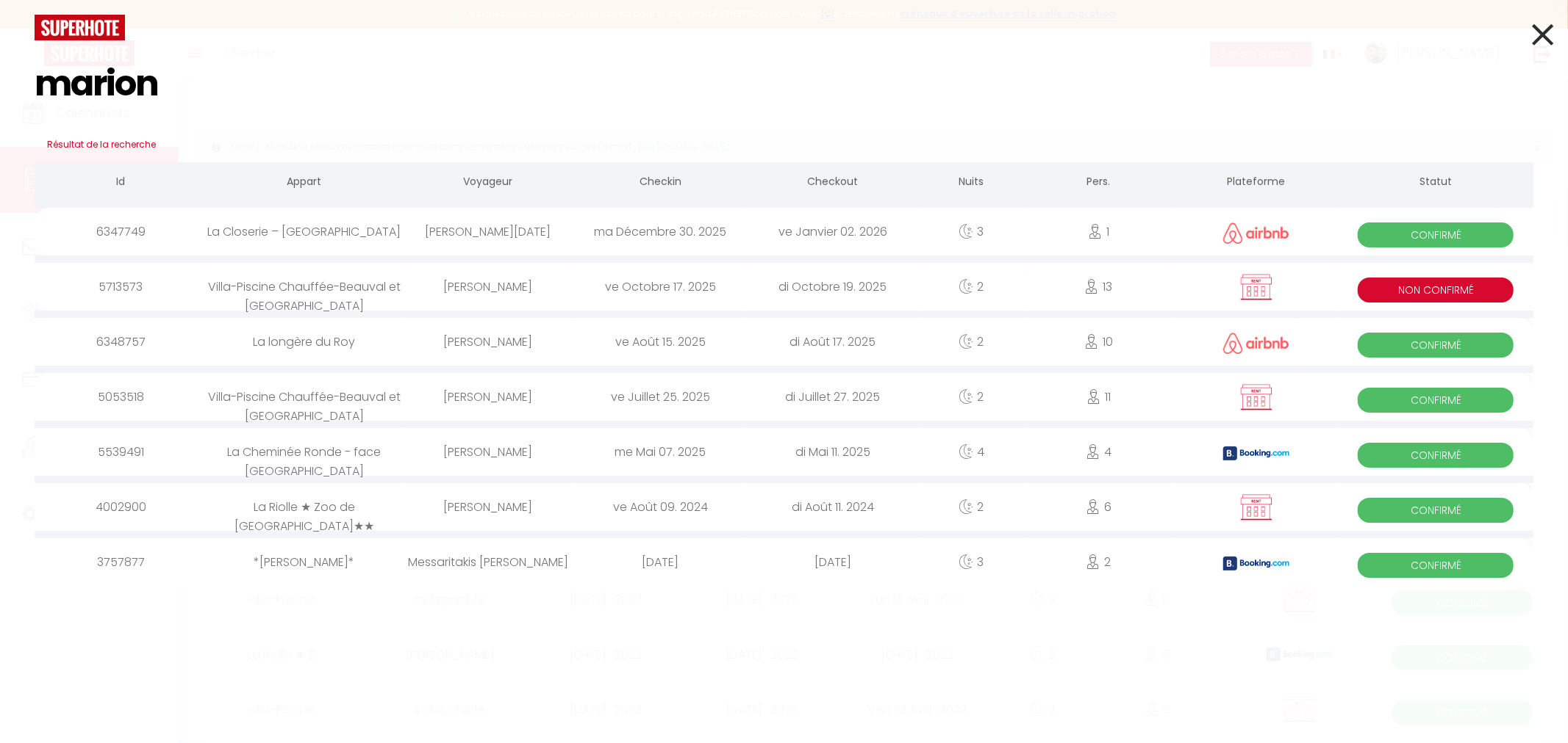
type input "marion"
click at [1536, 31] on icon at bounding box center [1542, 34] width 21 height 37
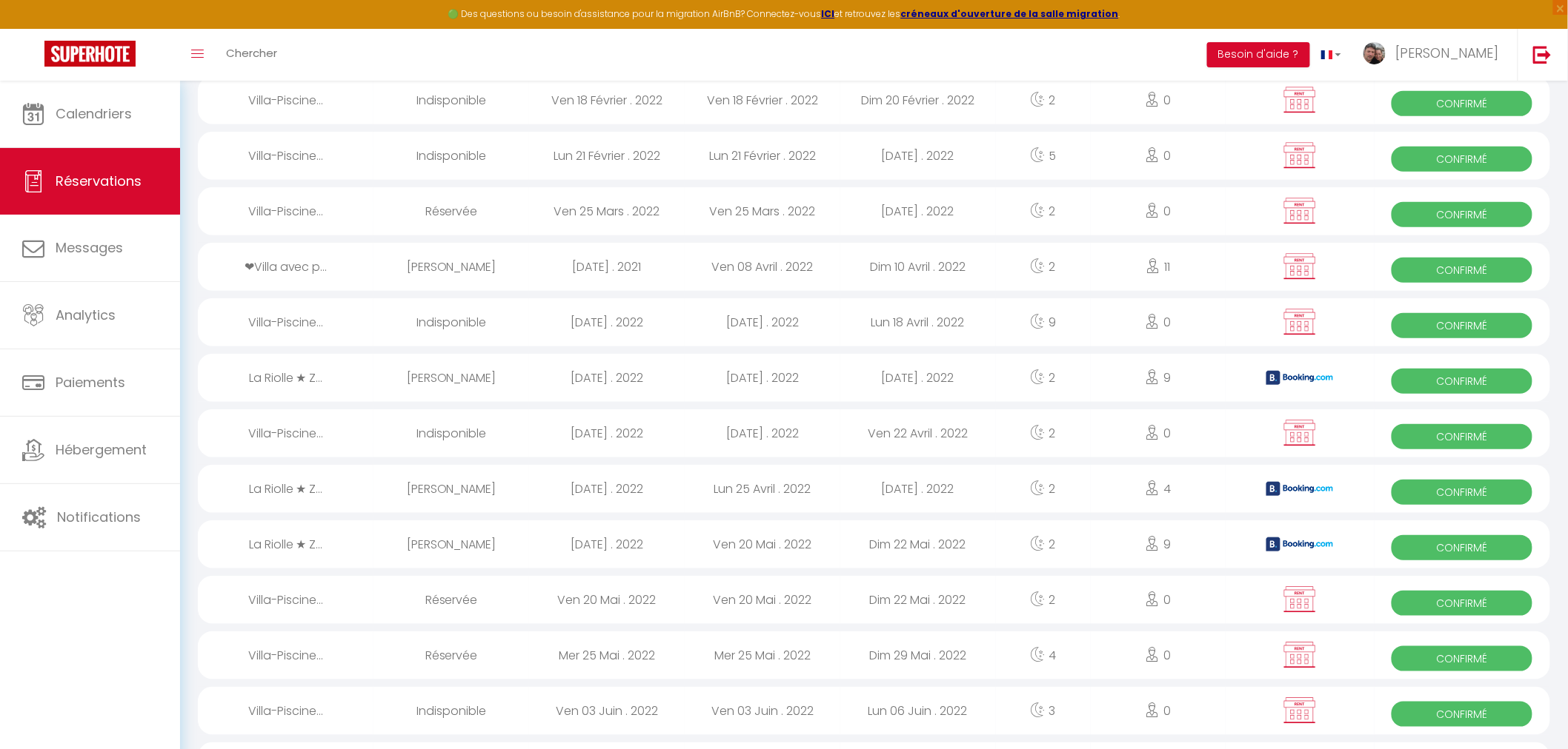
scroll to position [164, 0]
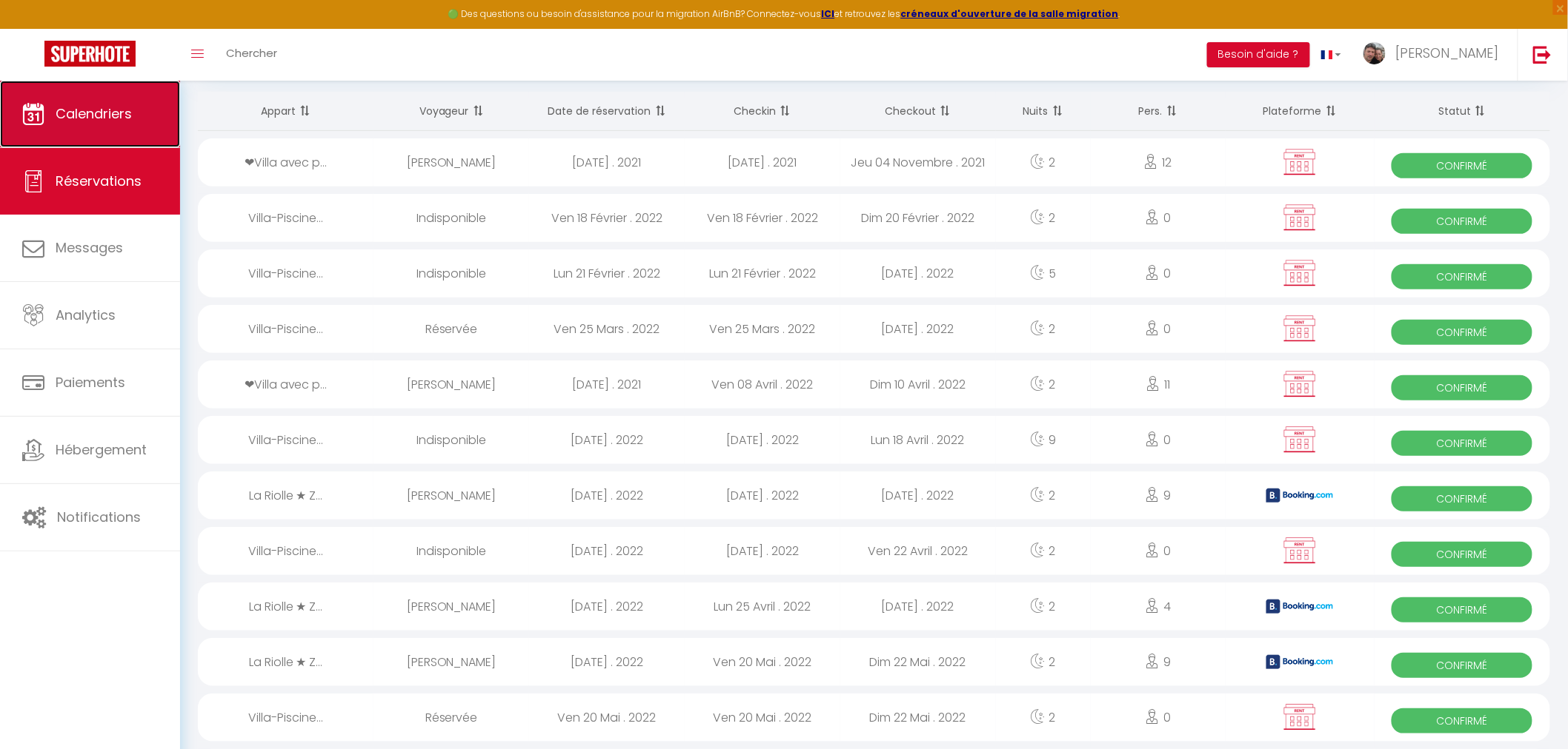
click at [89, 116] on span "Calendriers" at bounding box center [93, 113] width 76 height 18
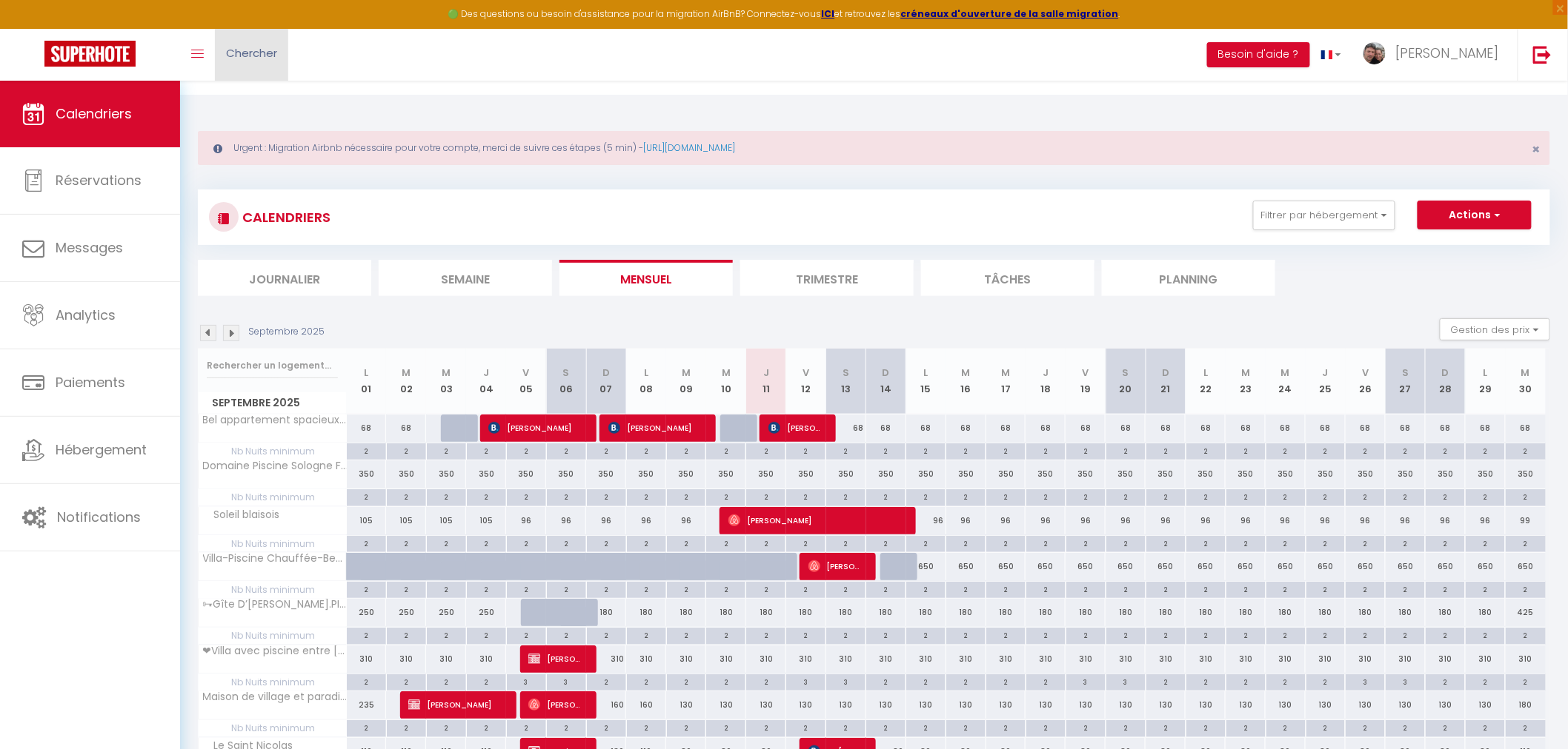
click at [277, 53] on span "Chercher" at bounding box center [251, 53] width 51 height 15
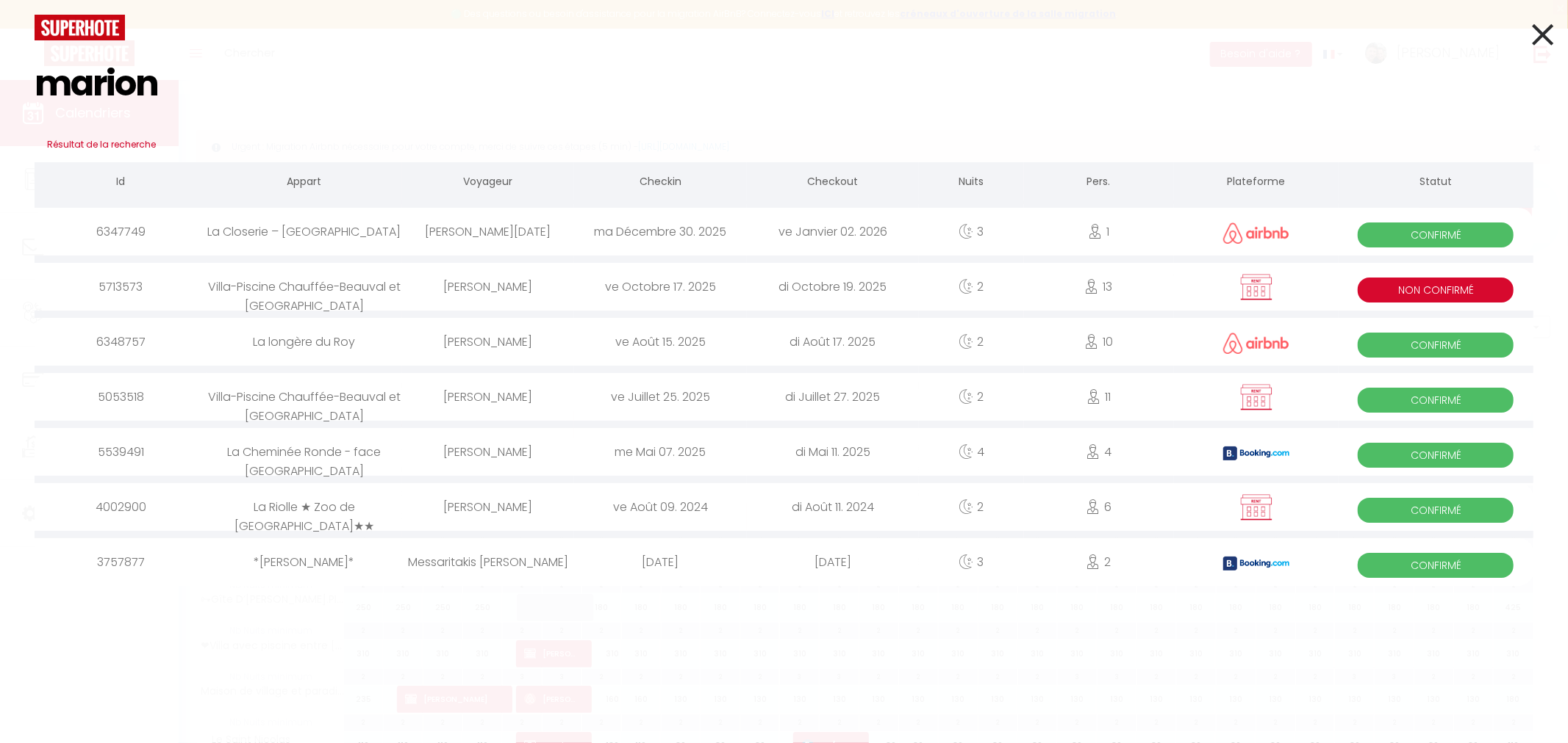
type input "marion"
click at [511, 291] on div "[PERSON_NAME]" at bounding box center [488, 287] width 172 height 48
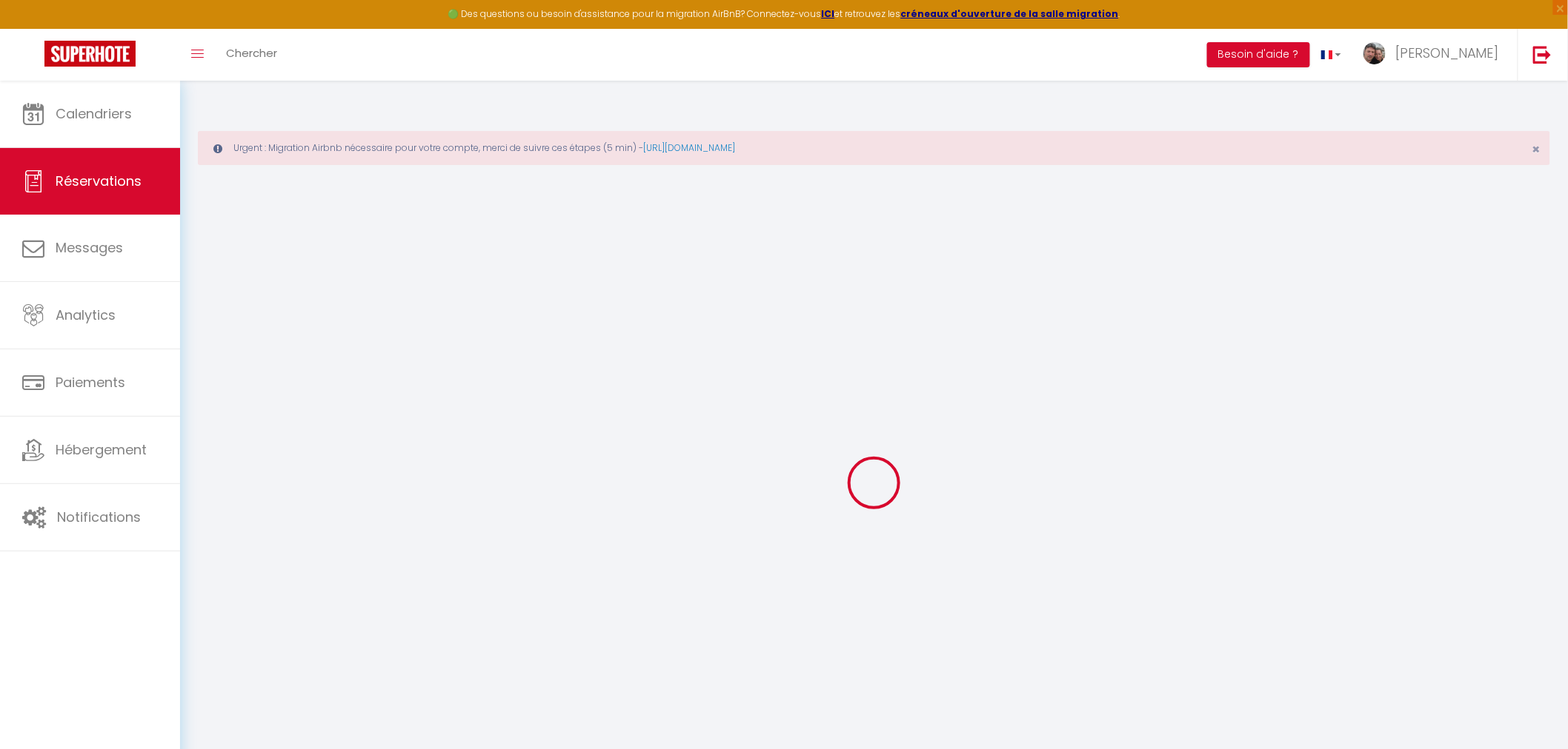
select select
checkbox input "false"
select select
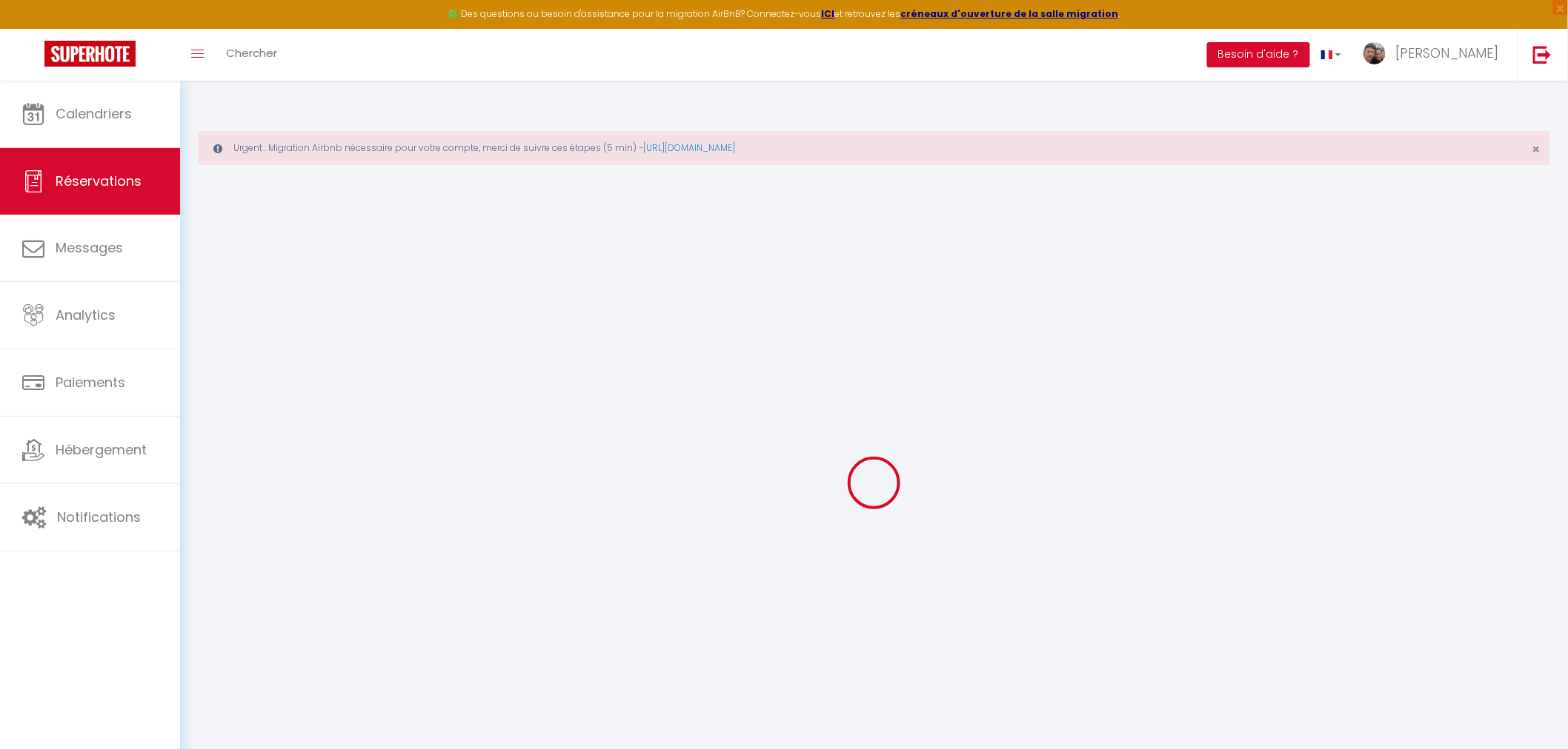
checkbox input "false"
select select
checkbox input "false"
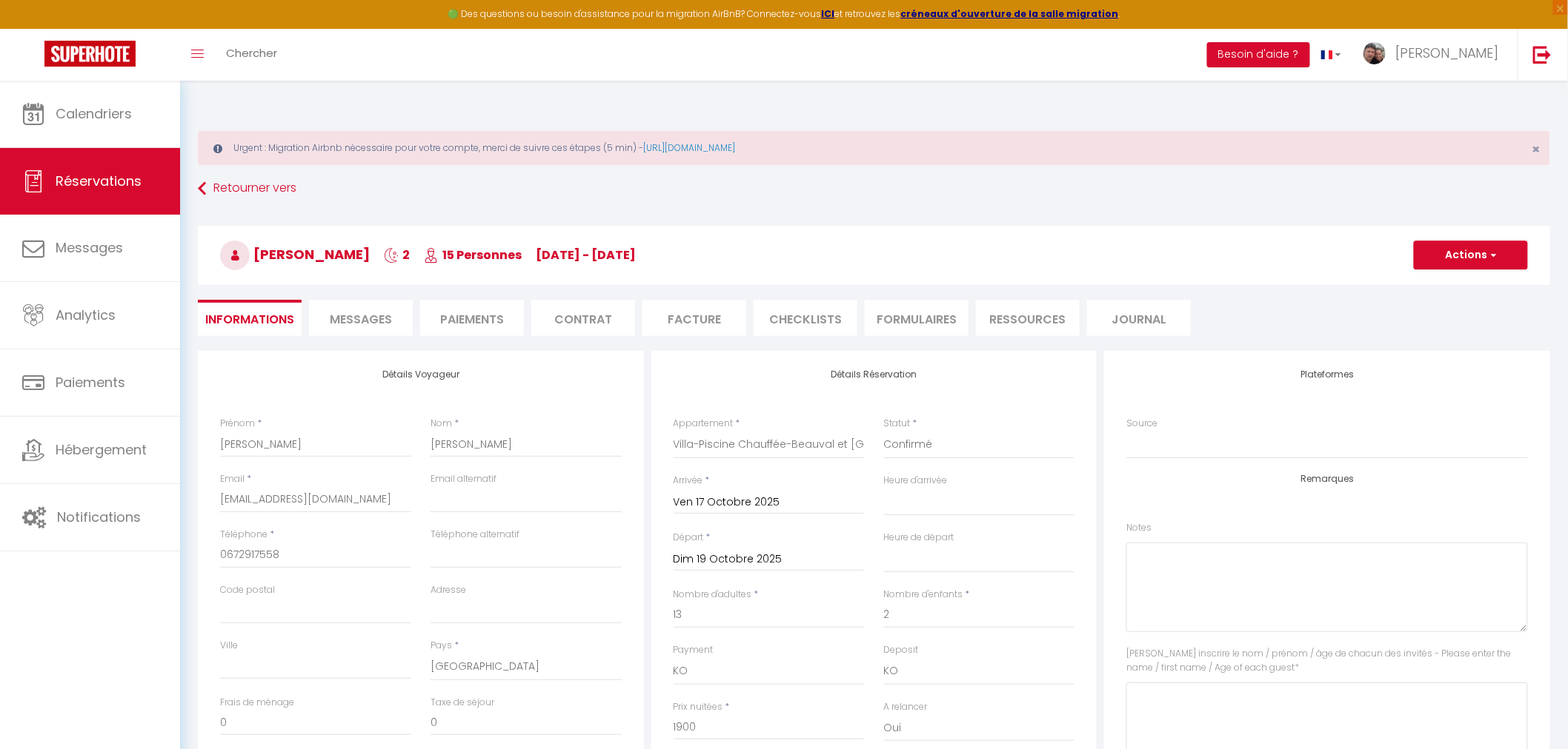
type input "220"
select select
checkbox input "false"
select select
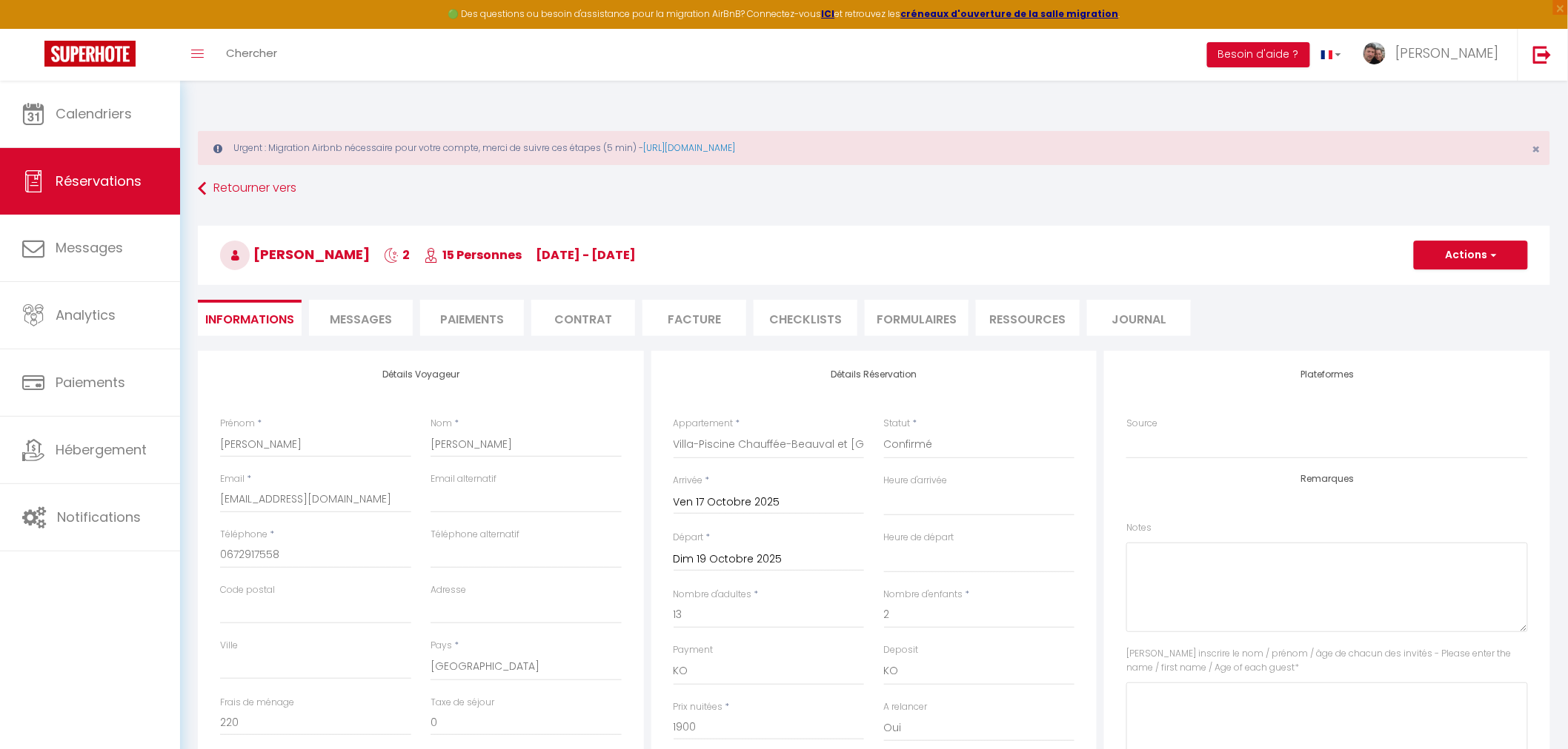
select select
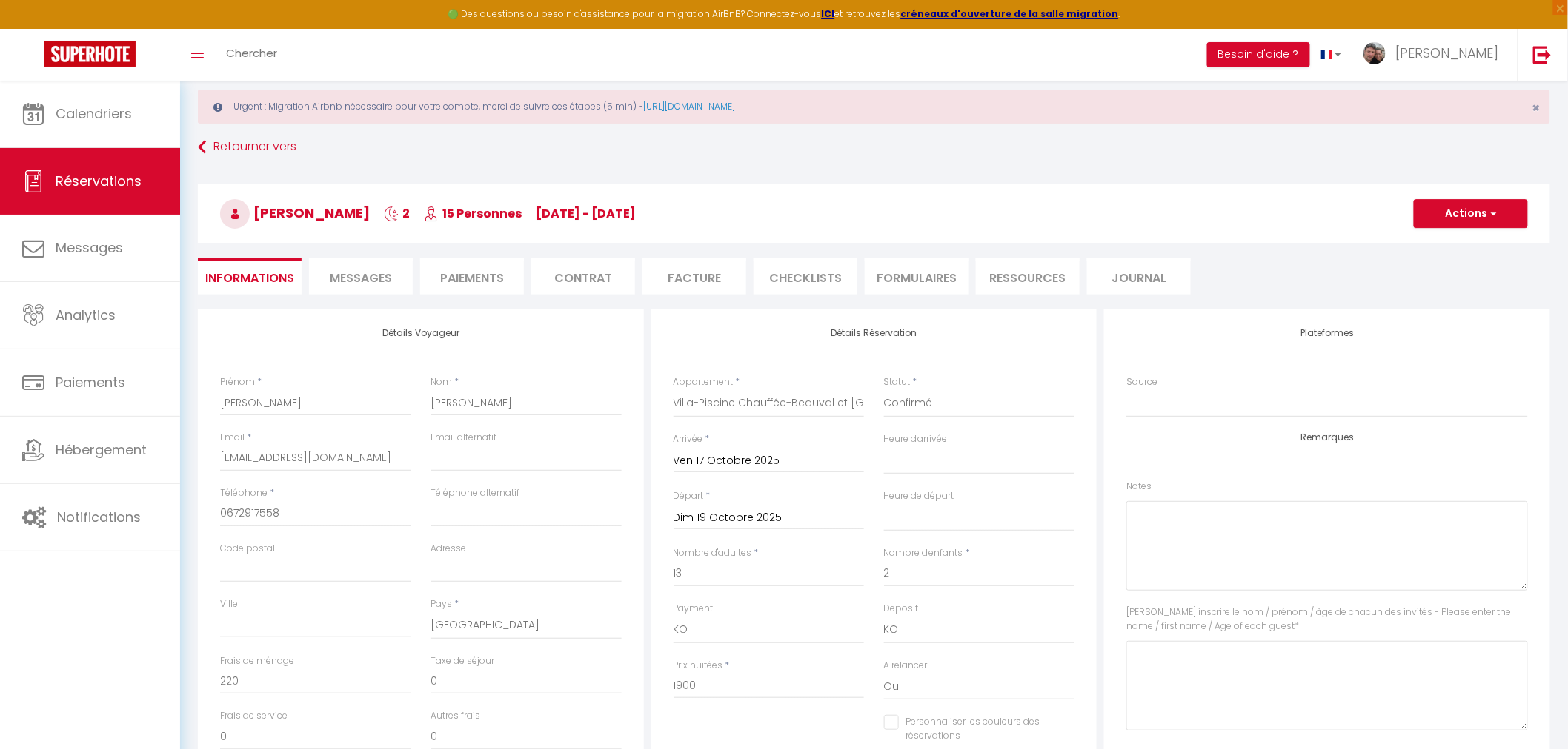
scroll to position [83, 0]
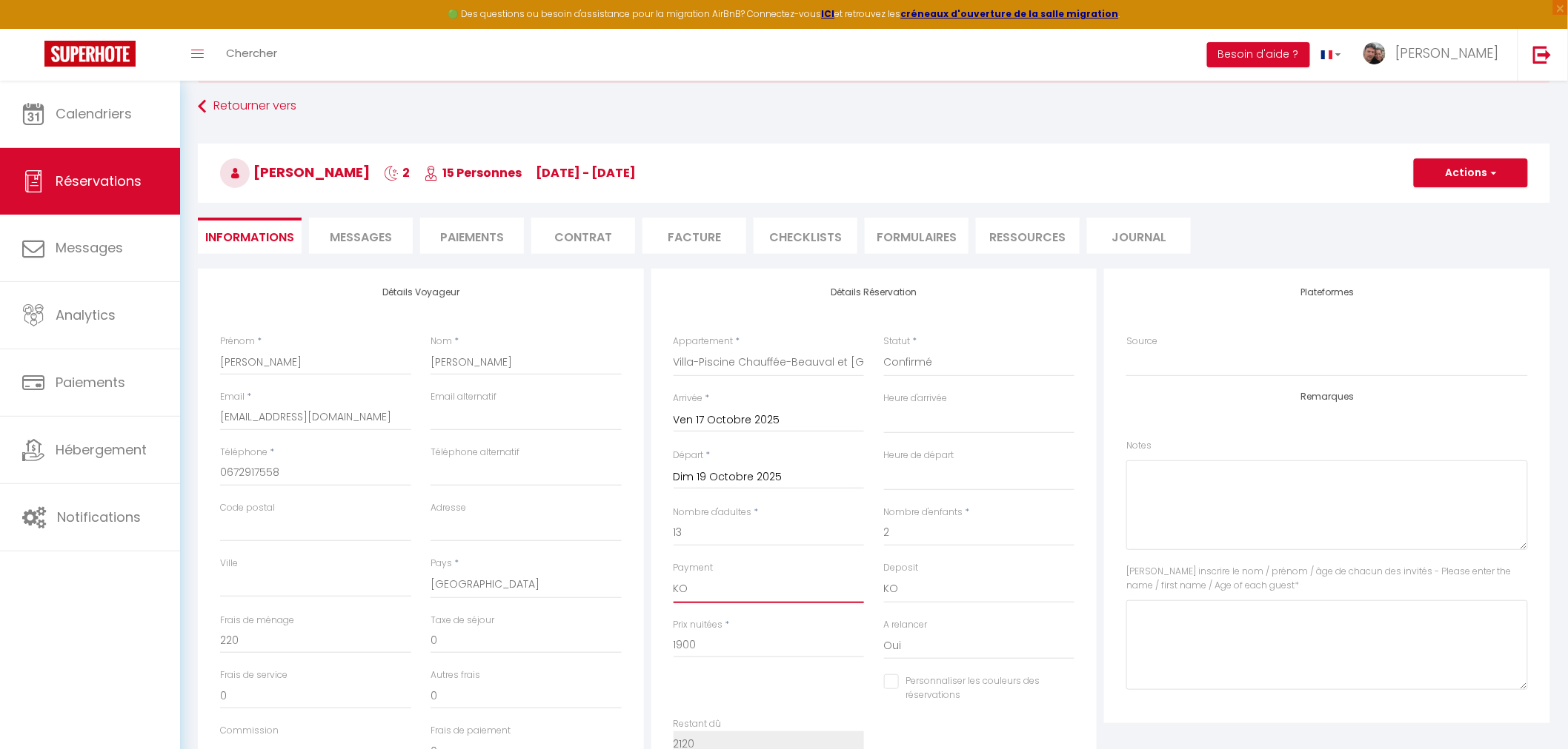
click at [684, 575] on select "OK KO" at bounding box center [769, 589] width 191 height 28
select select "12"
click at [674, 575] on select "OK KO" at bounding box center [769, 589] width 191 height 28
select select
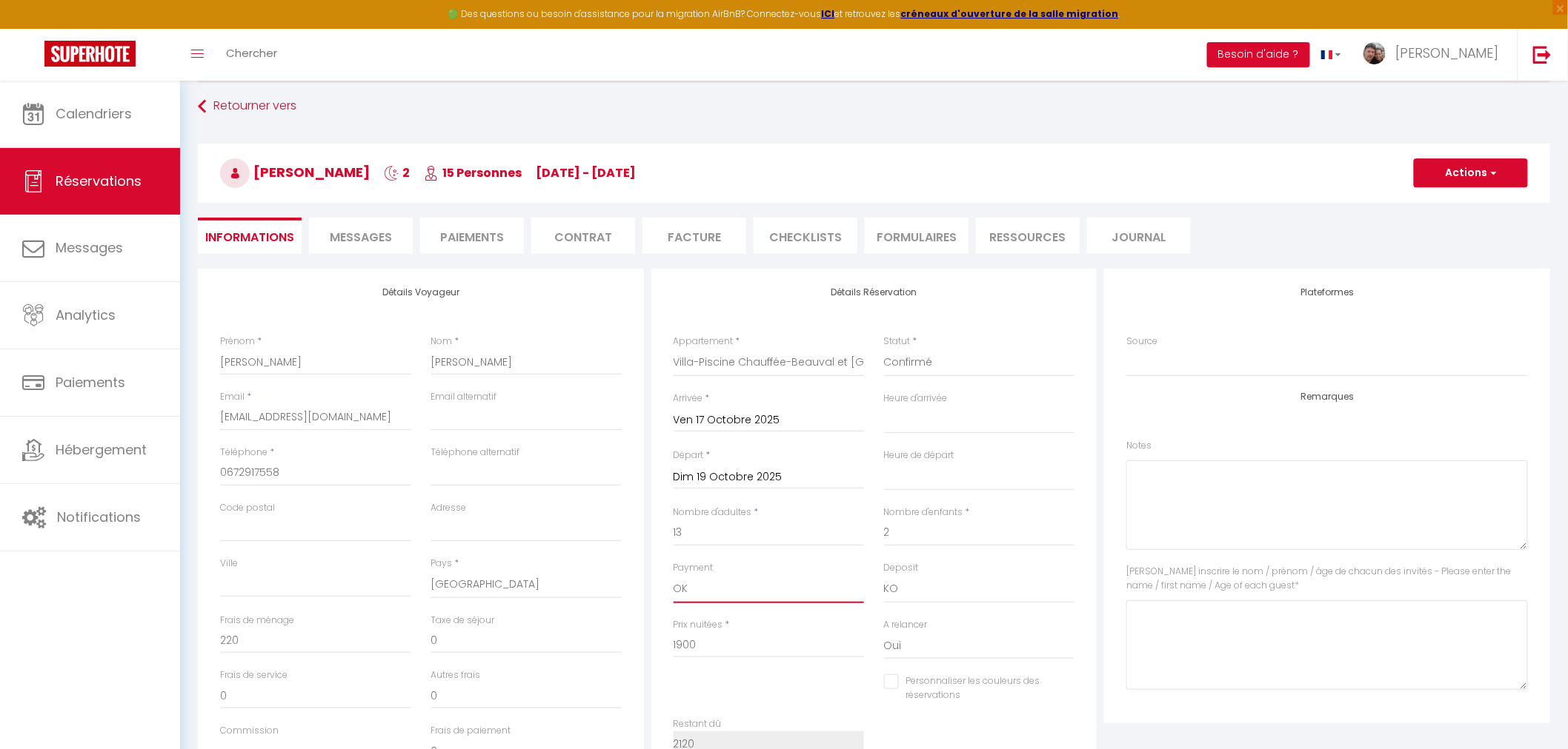
checkbox input "false"
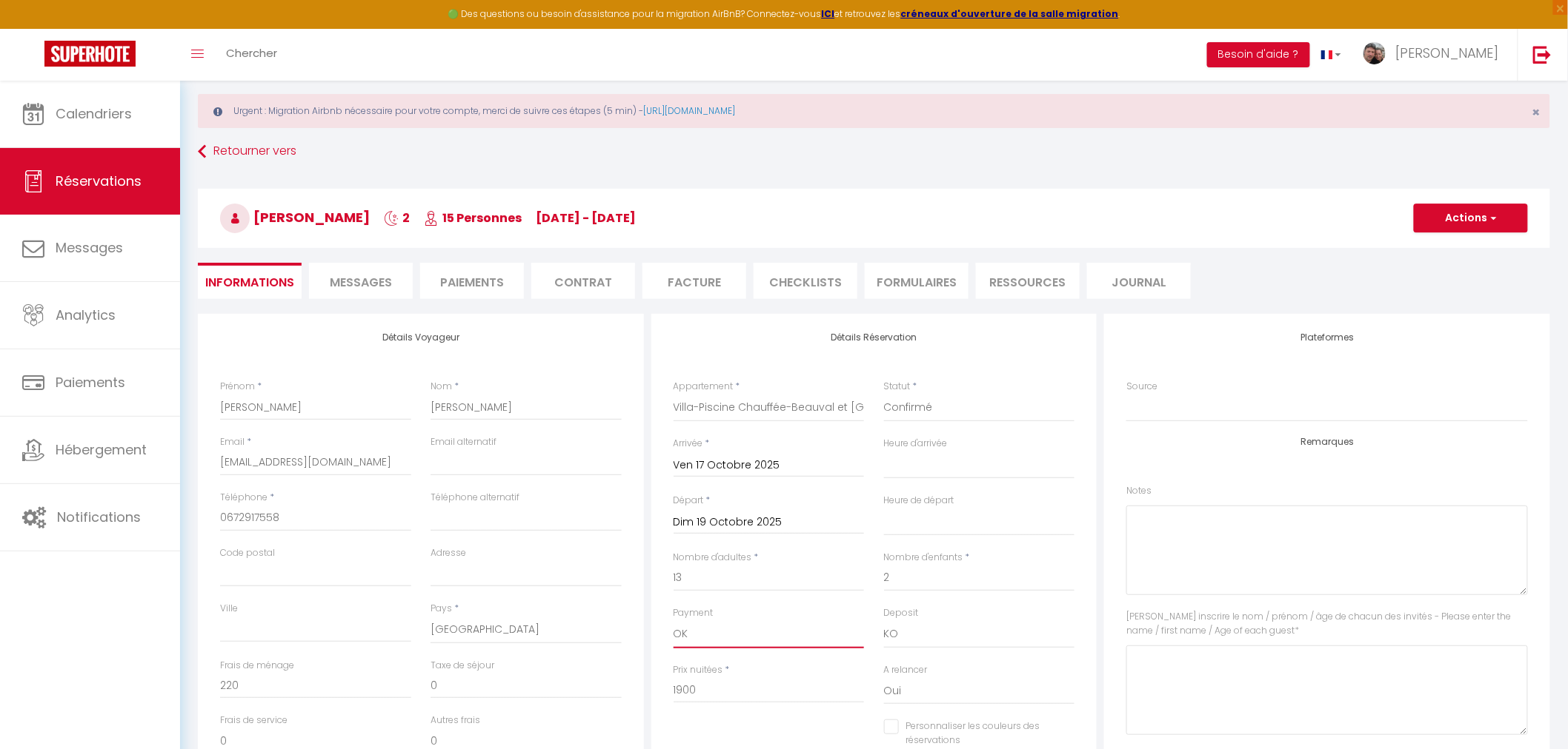
scroll to position [0, 0]
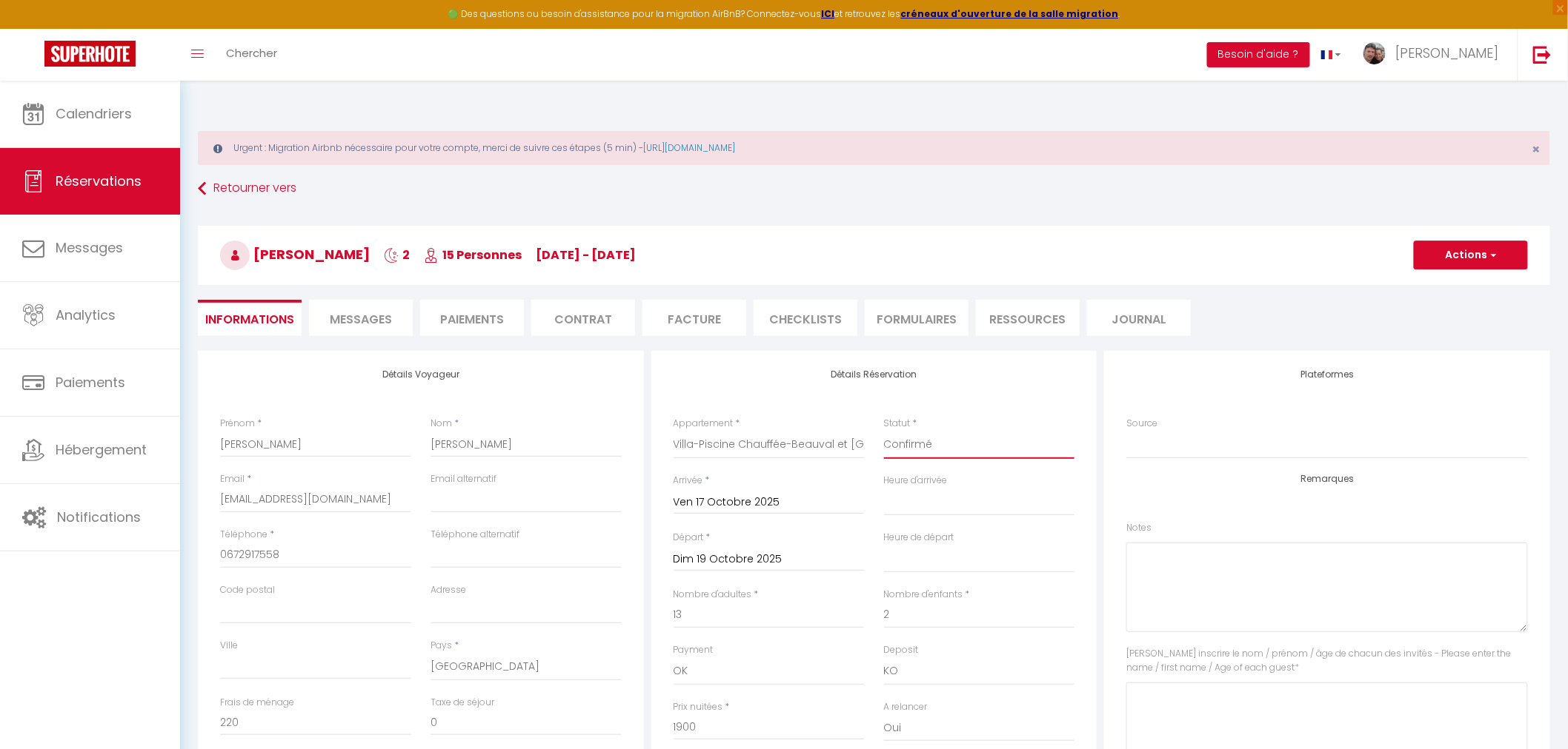
click at [930, 432] on select "Confirmé Non Confirmé [PERSON_NAME] par le voyageur No Show Request" at bounding box center [979, 445] width 191 height 28
select select "1"
click at [884, 431] on select "Confirmé Non Confirmé [PERSON_NAME] par le voyageur No Show Request" at bounding box center [979, 445] width 191 height 28
select select
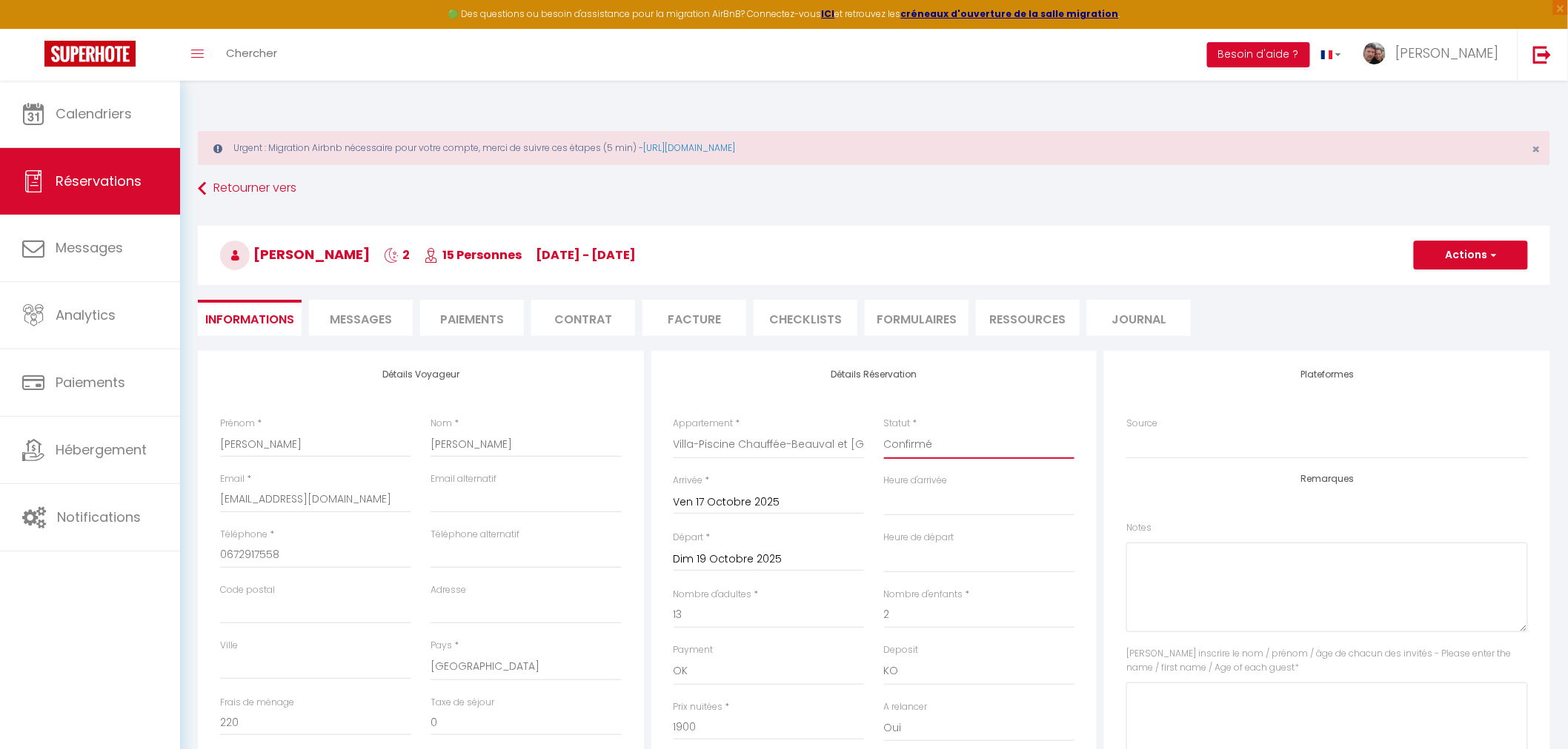
checkbox input "false"
click at [1467, 241] on button "Actions" at bounding box center [1470, 255] width 114 height 30
click at [1434, 278] on link "Enregistrer" at bounding box center [1456, 288] width 117 height 19
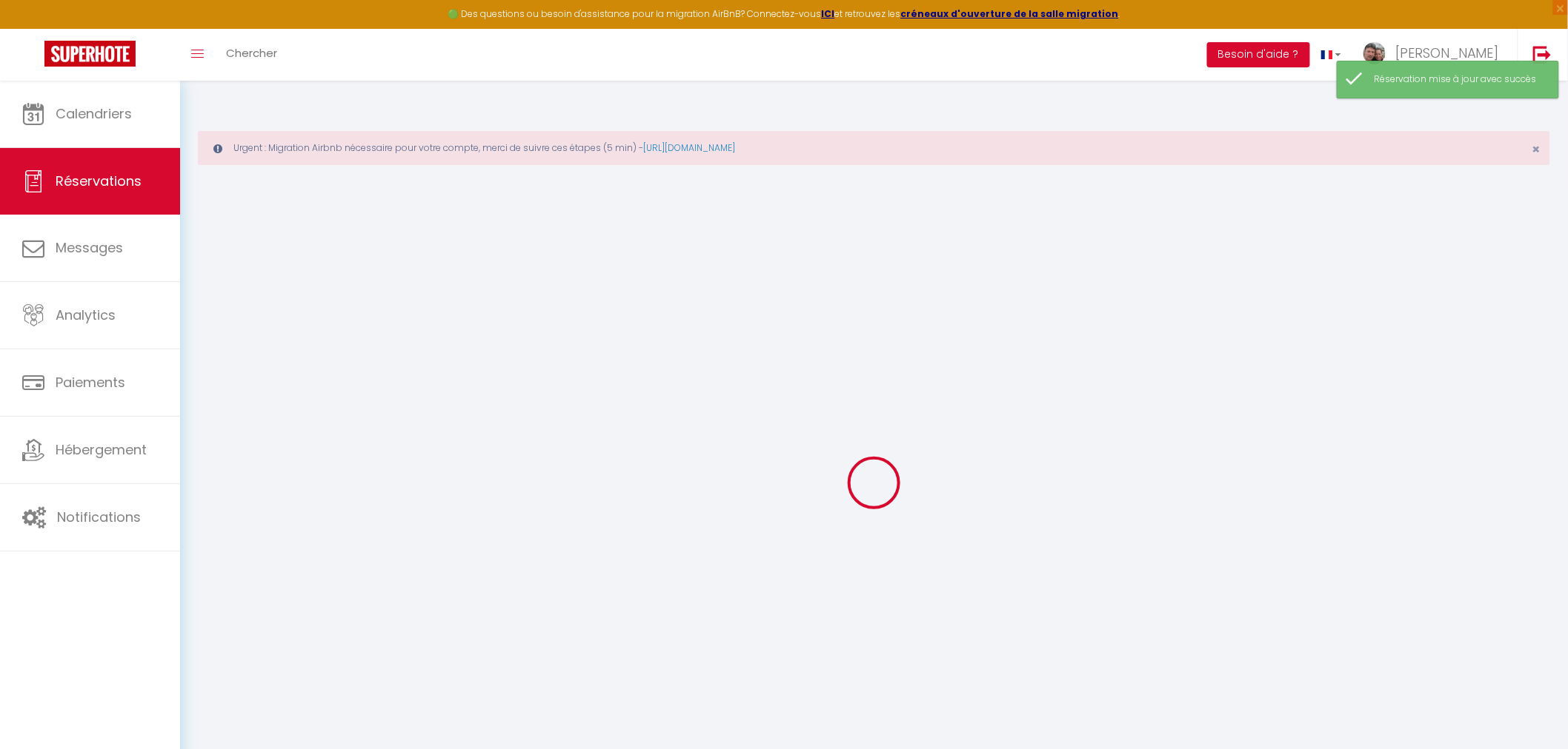
select select "confirmed"
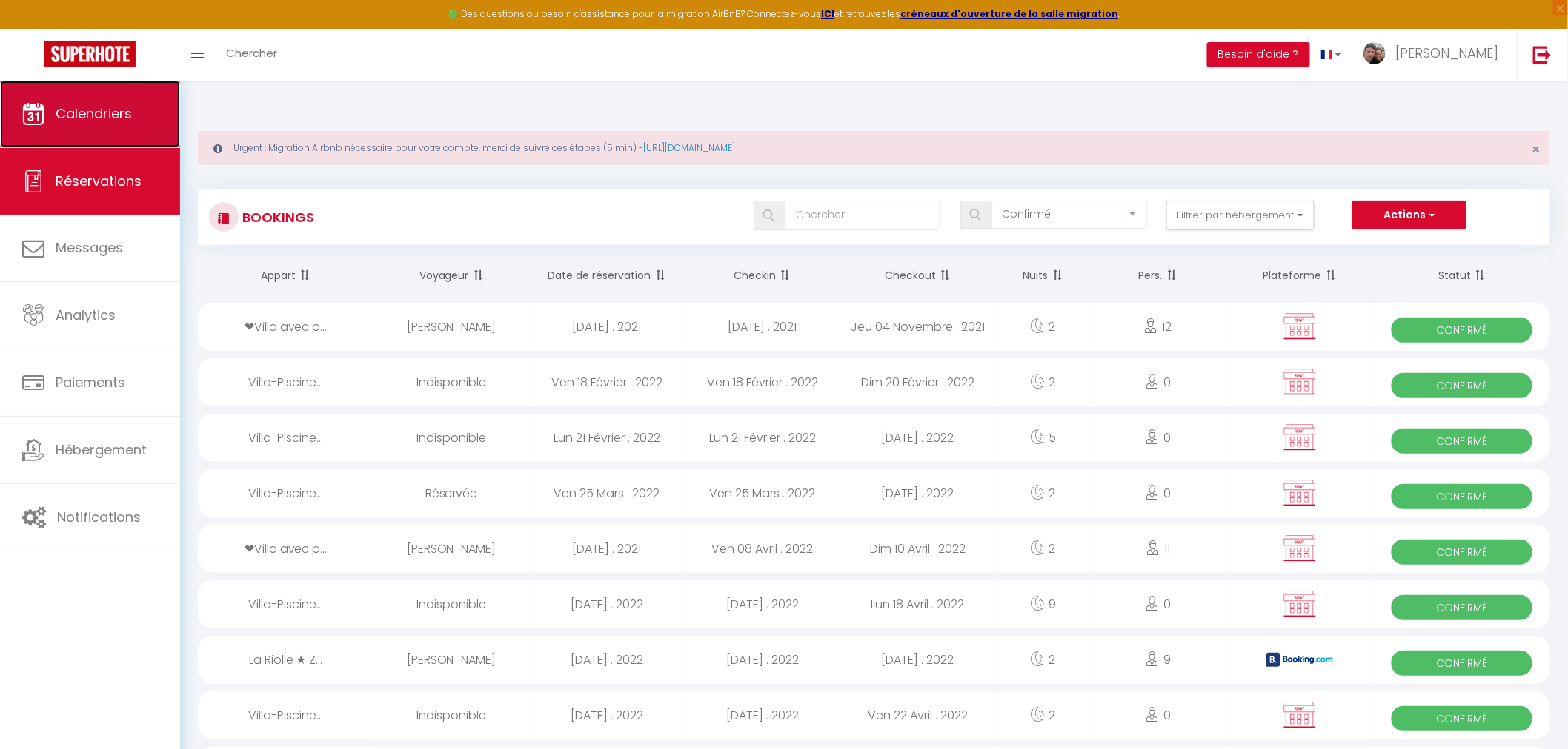
click at [83, 120] on span "Calendriers" at bounding box center [93, 113] width 76 height 18
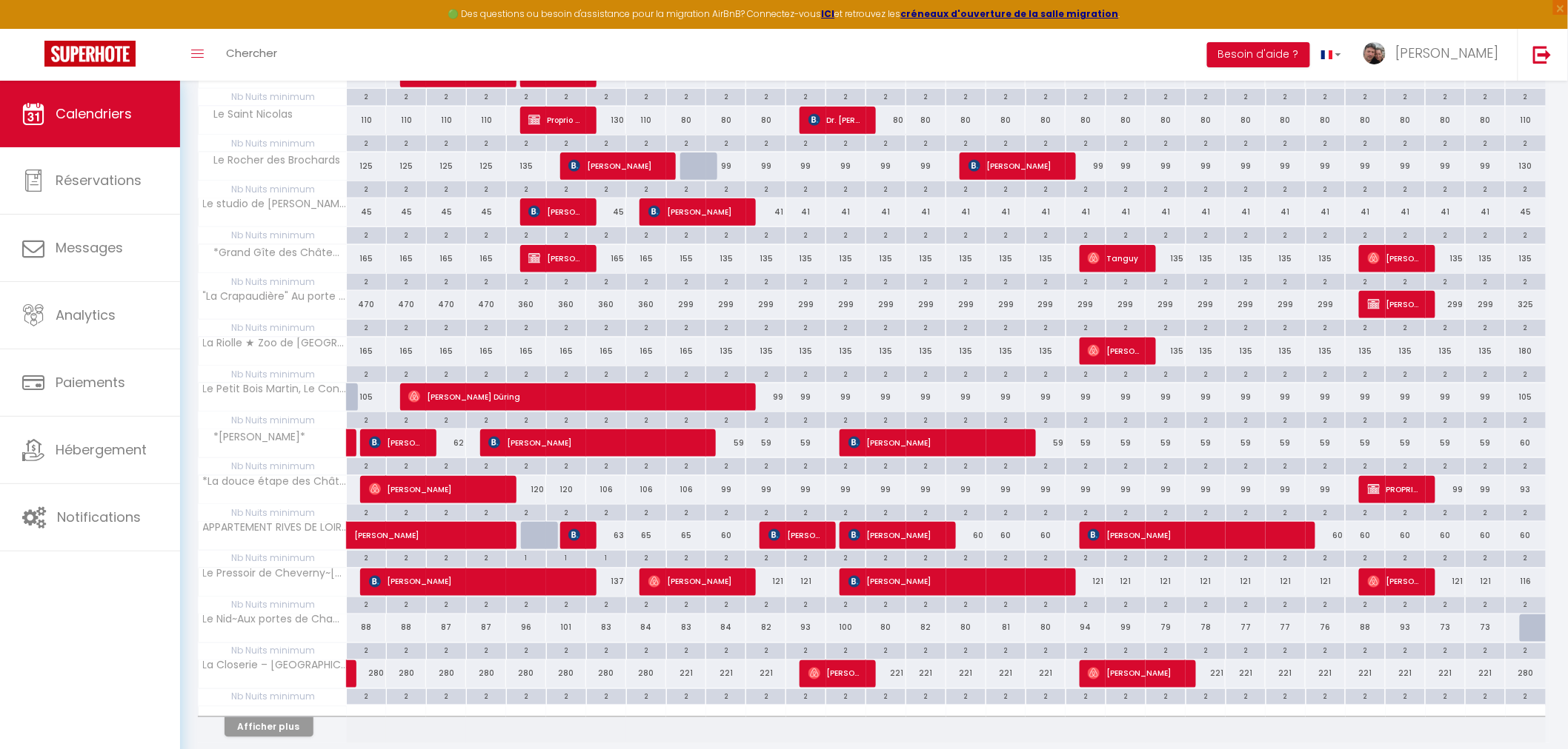
scroll to position [676, 0]
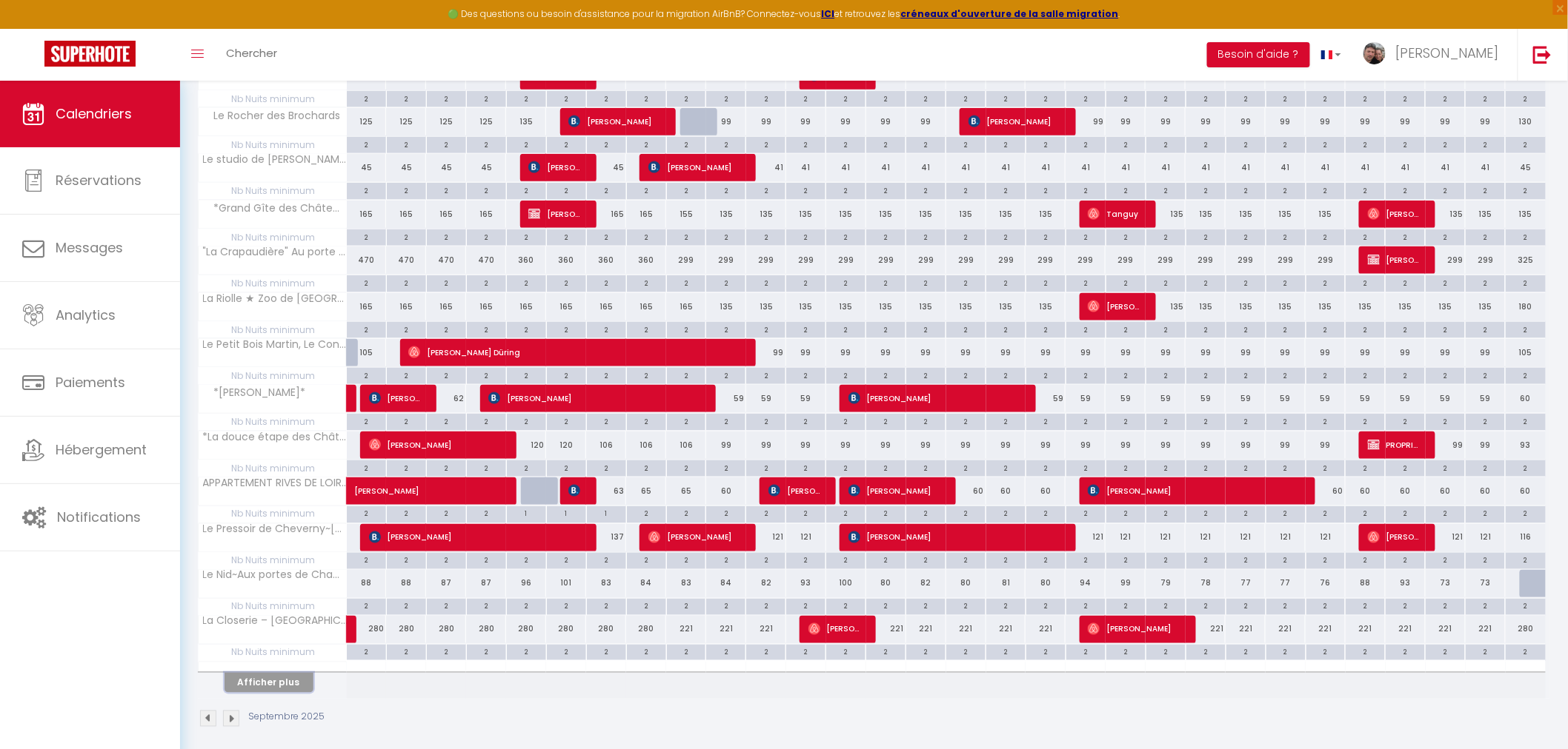
click at [261, 674] on button "Afficher plus" at bounding box center [269, 683] width 89 height 20
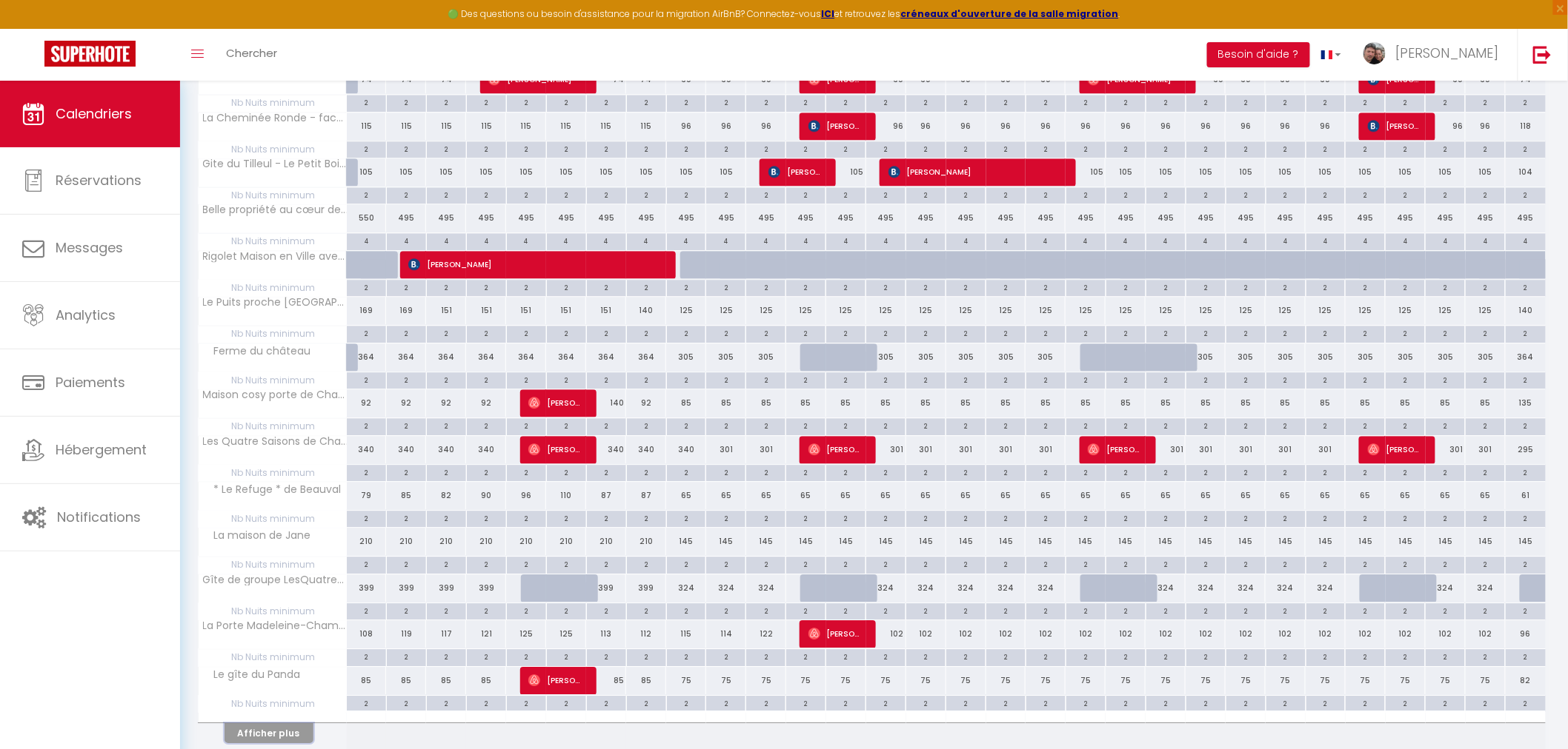
scroll to position [1603, 0]
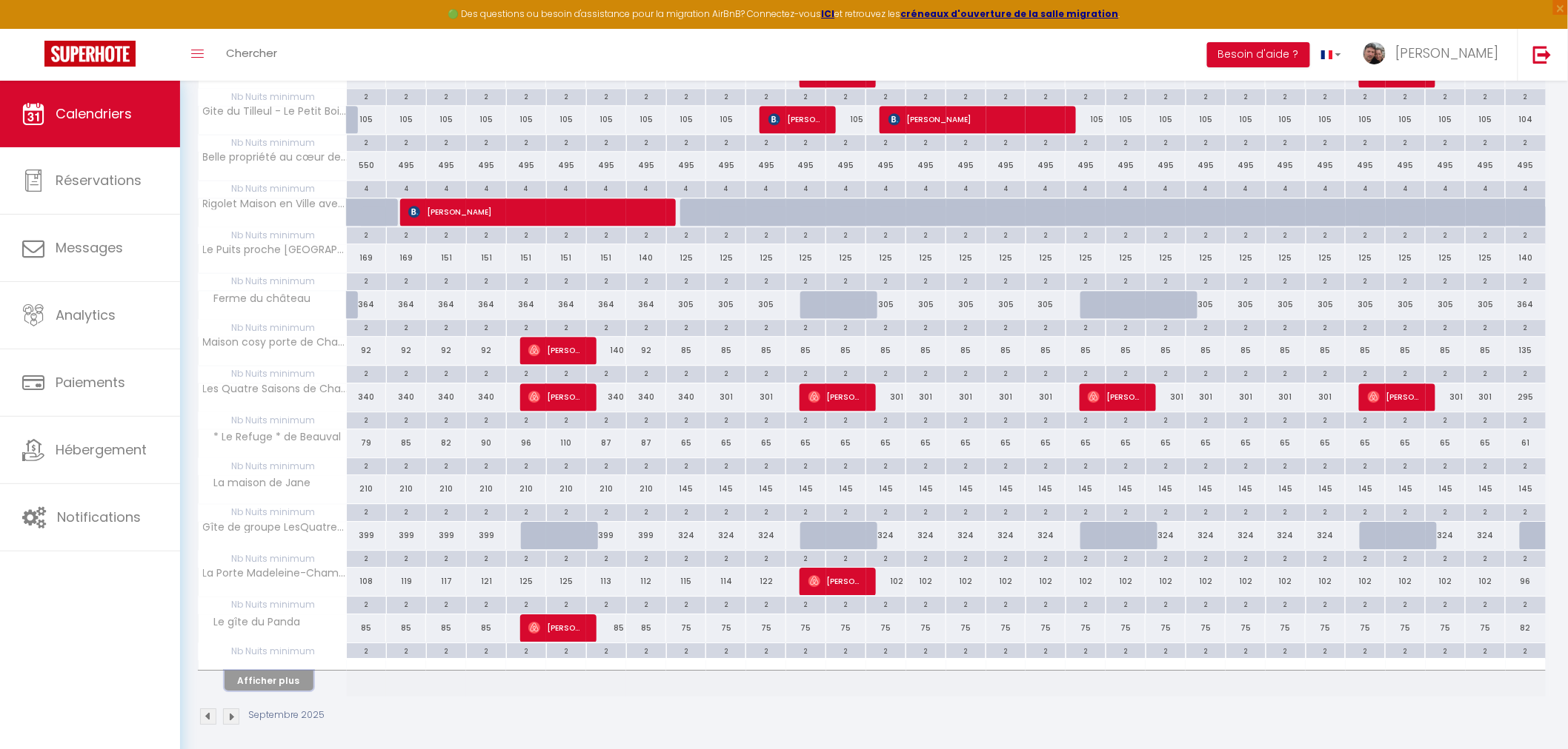
drag, startPoint x: 243, startPoint y: 669, endPoint x: 435, endPoint y: 576, distance: 213.3
click at [244, 671] on button "Afficher plus" at bounding box center [269, 681] width 89 height 20
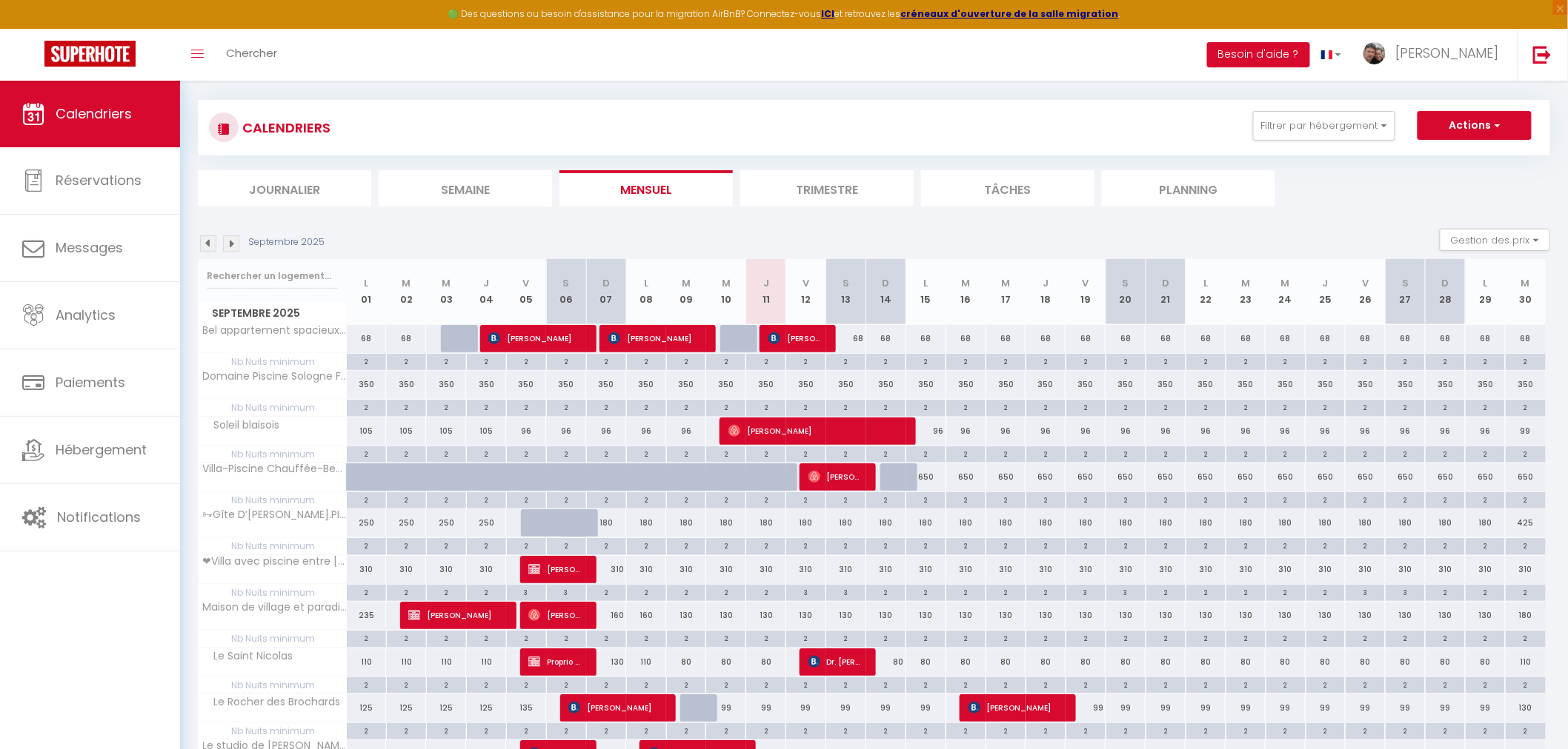
scroll to position [0, 0]
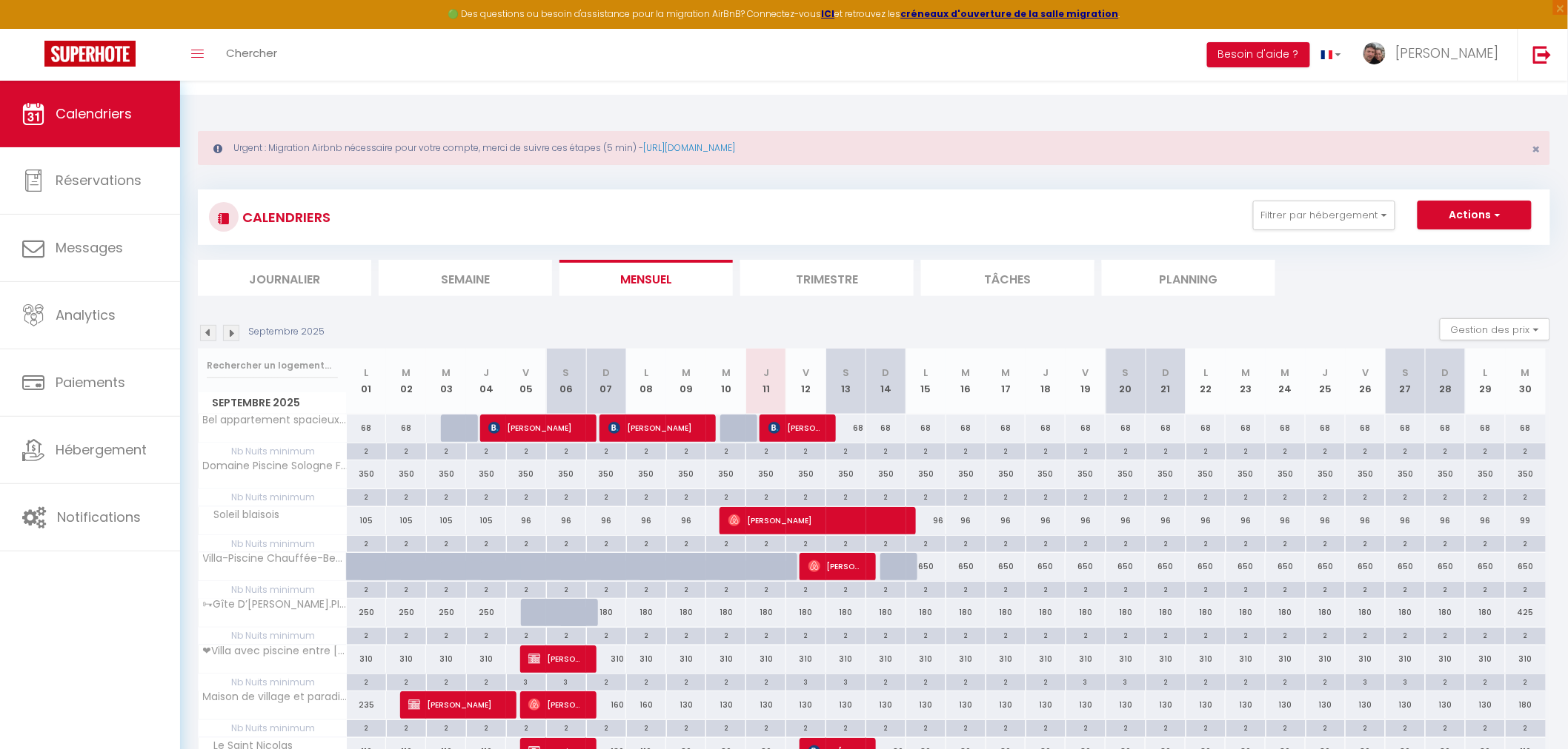
click at [270, 262] on li "Journalier" at bounding box center [284, 278] width 173 height 36
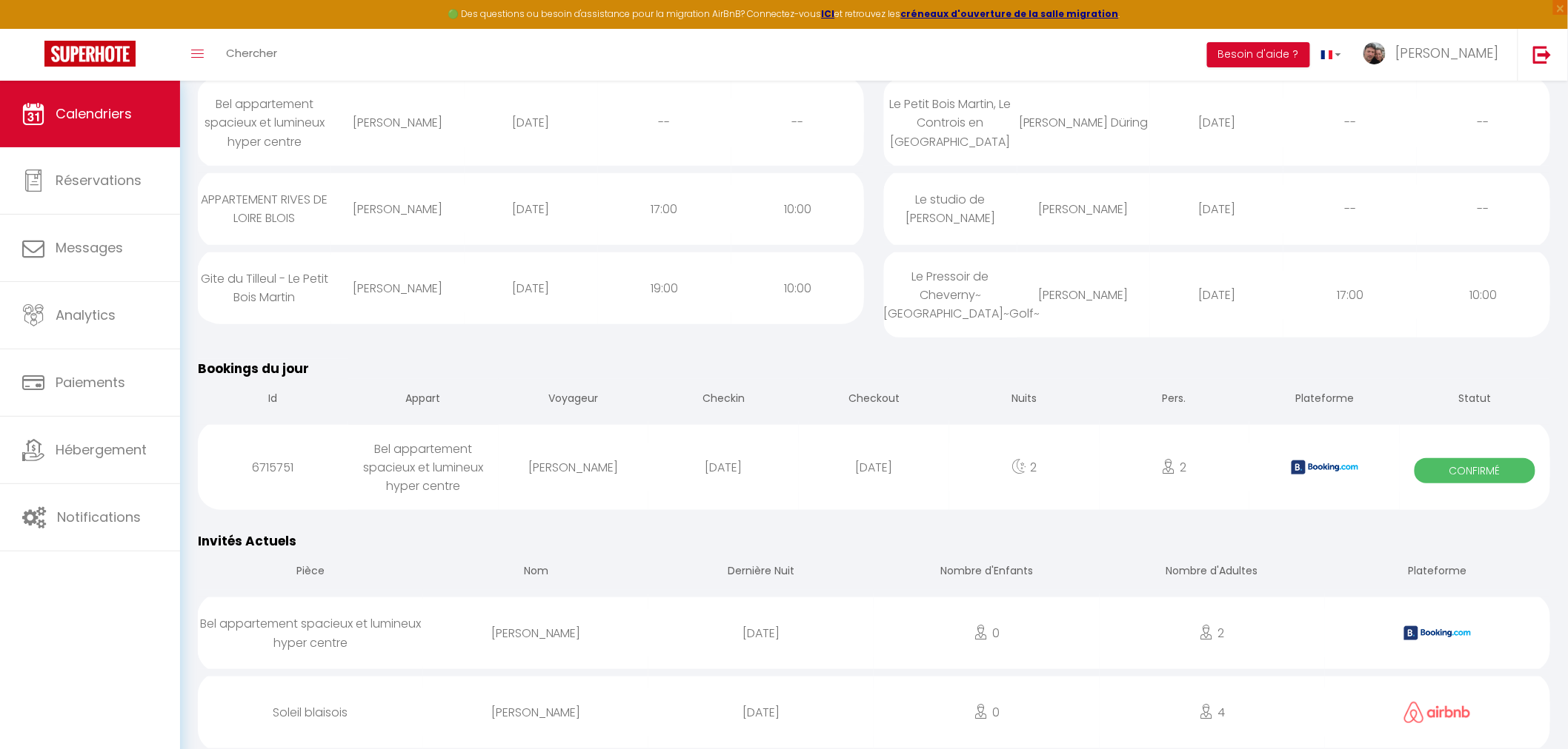
scroll to position [83, 0]
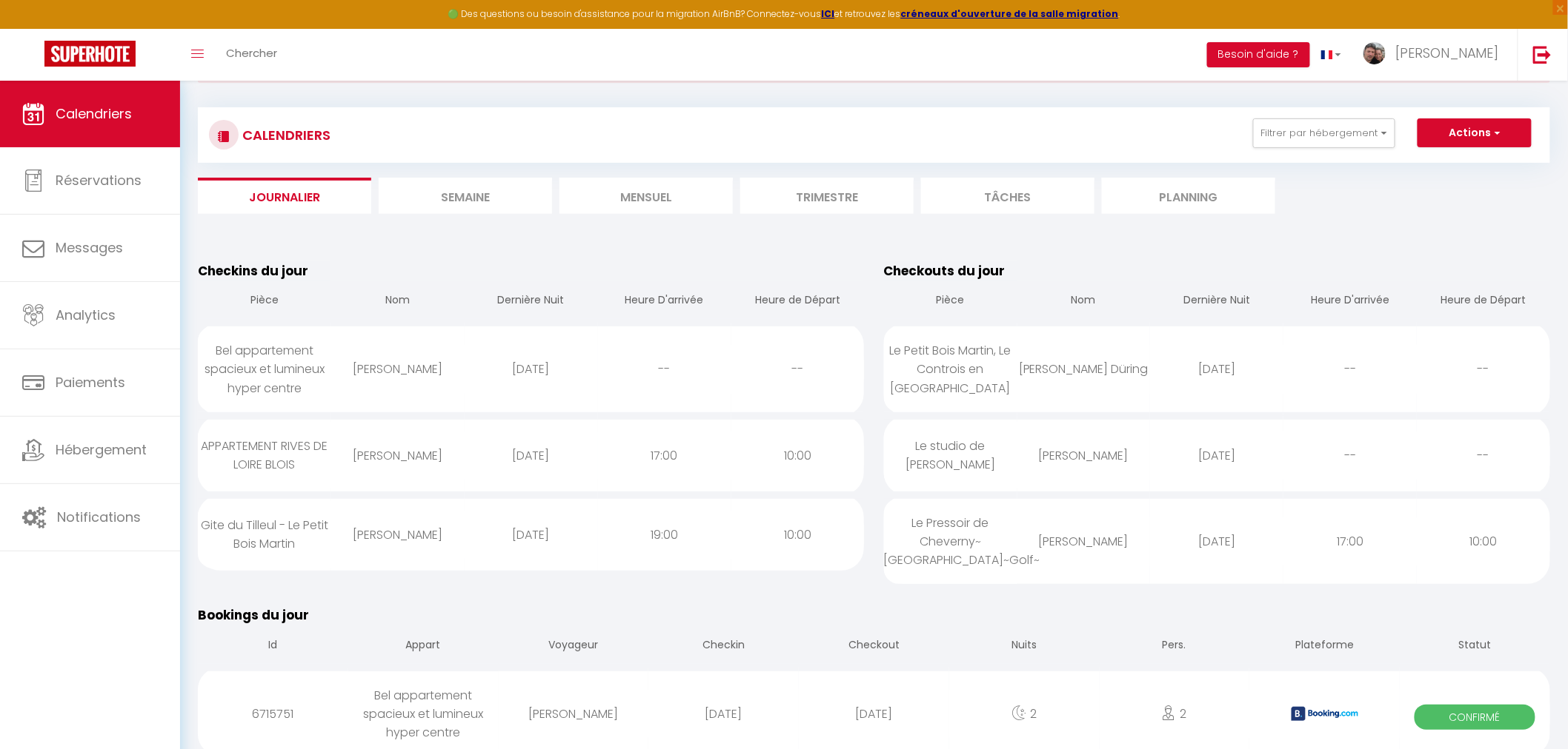
click at [457, 178] on li "Semaine" at bounding box center [465, 196] width 173 height 36
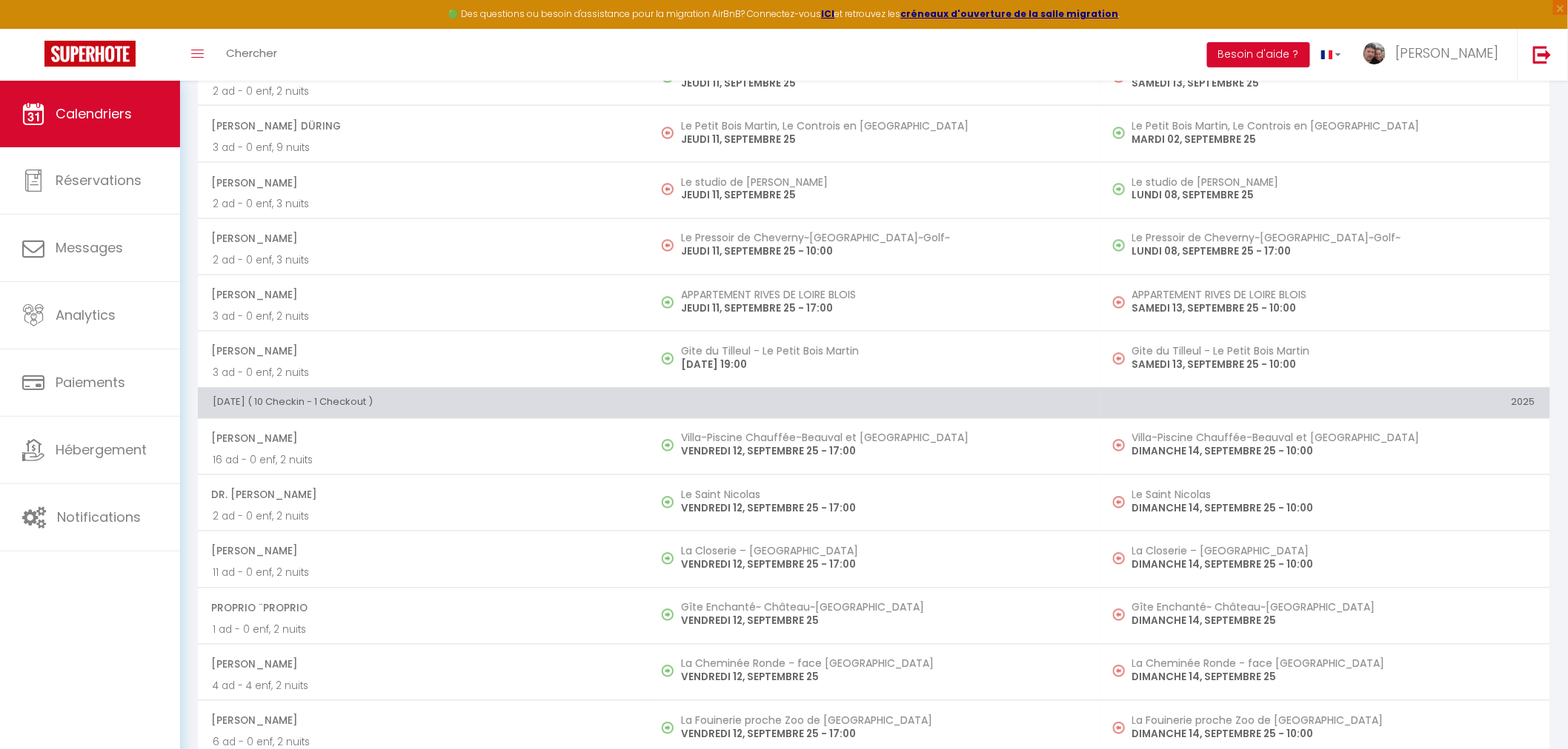
scroll to position [987, 0]
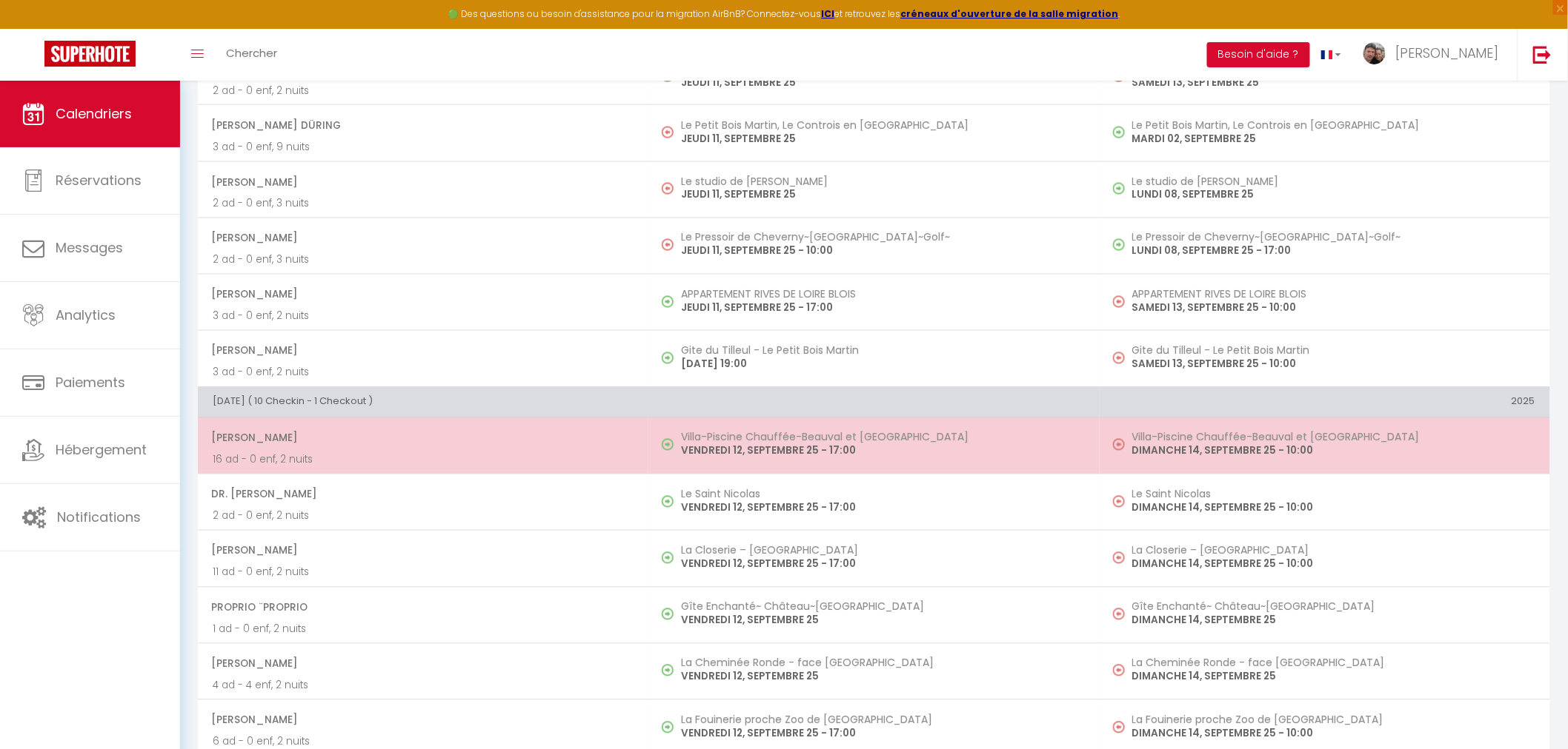
click at [736, 444] on p "VENDREDI 12, SEPTEMBRE 25 - 17:00" at bounding box center [882, 451] width 403 height 15
select select "OK"
select select "1"
select select "0"
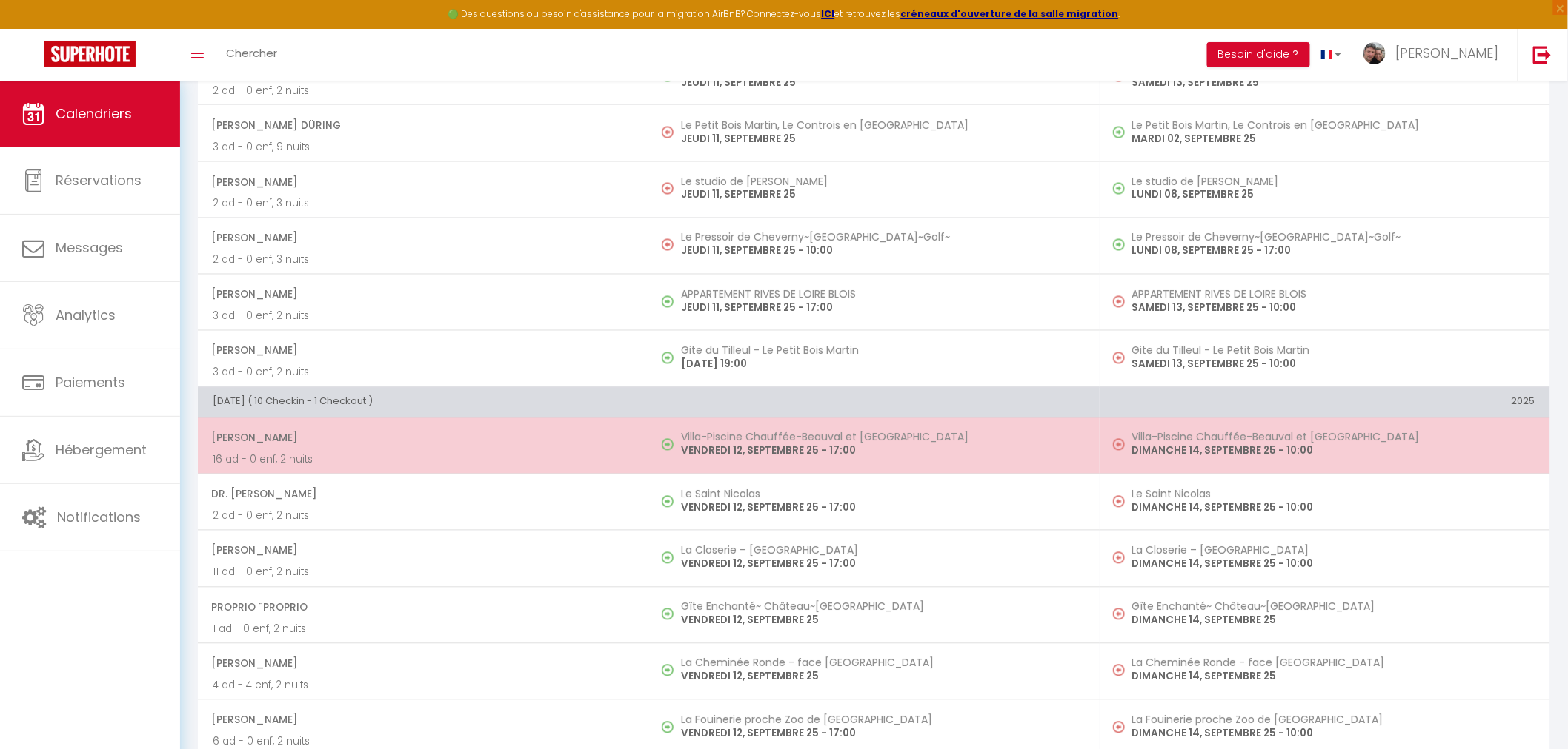
select select "1"
select select
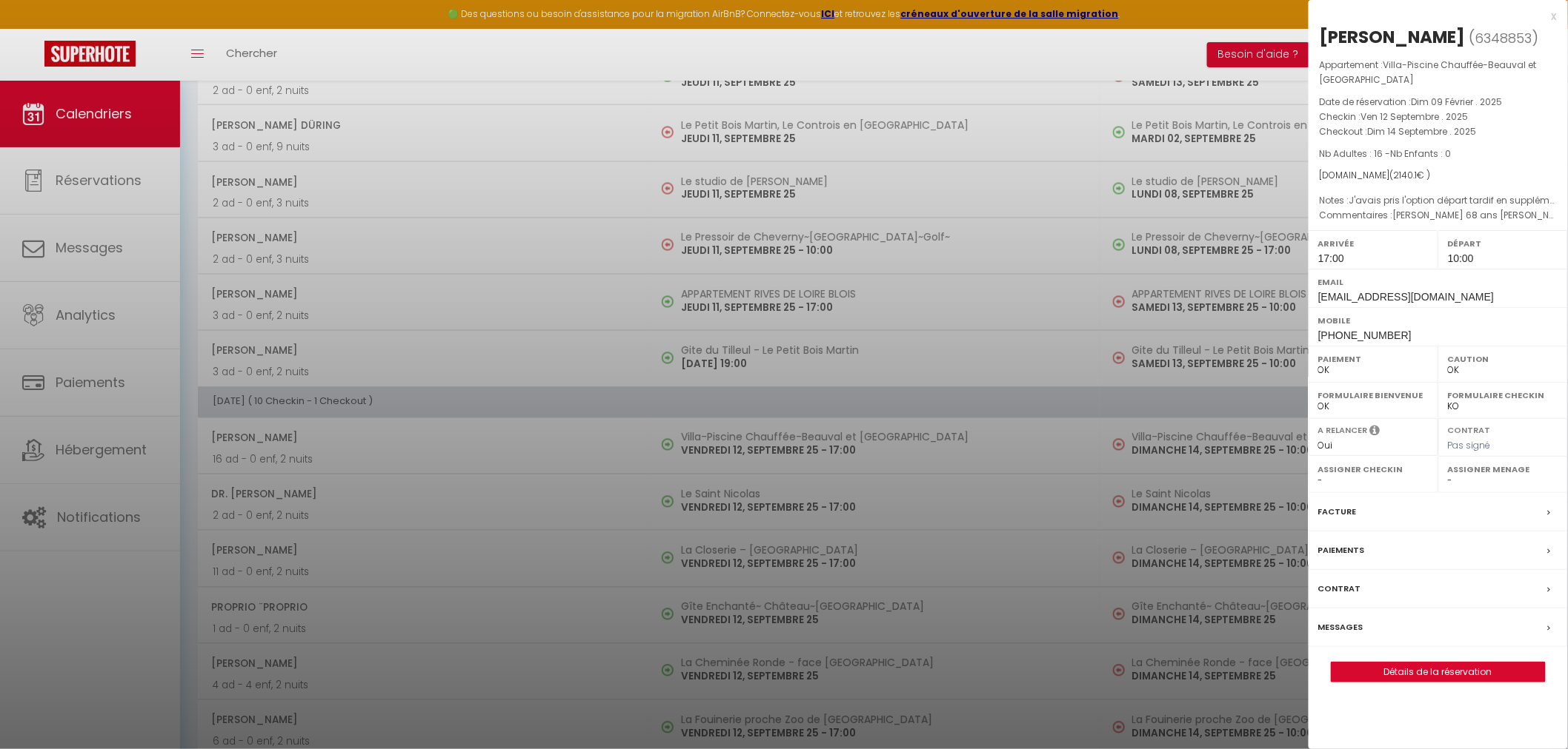
select select "40493"
click at [1460, 671] on link "Détails de la réservation" at bounding box center [1438, 672] width 213 height 19
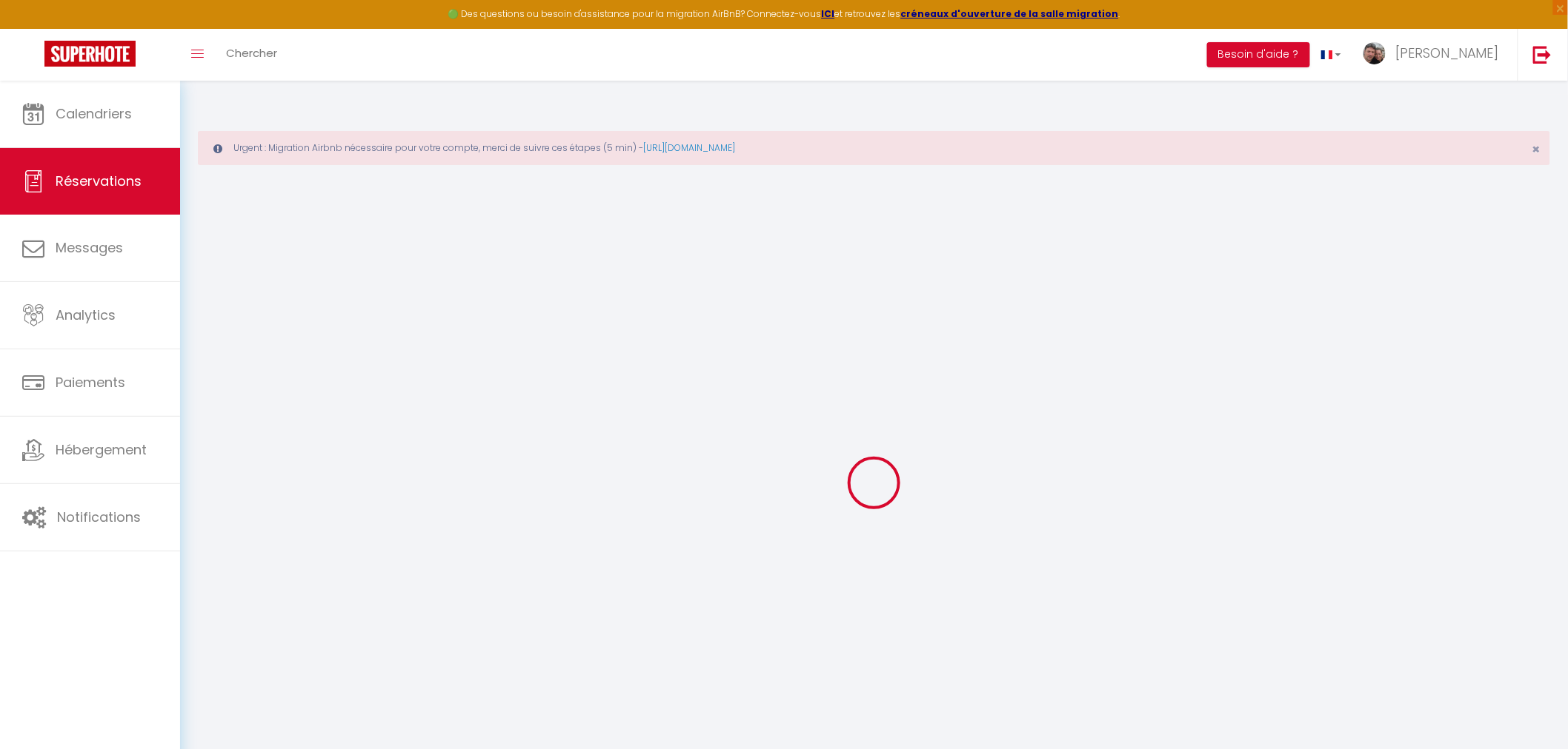
type input "[PERSON_NAME]"
type input "[EMAIL_ADDRESS][DOMAIN_NAME]"
type input "[PHONE_NUMBER]"
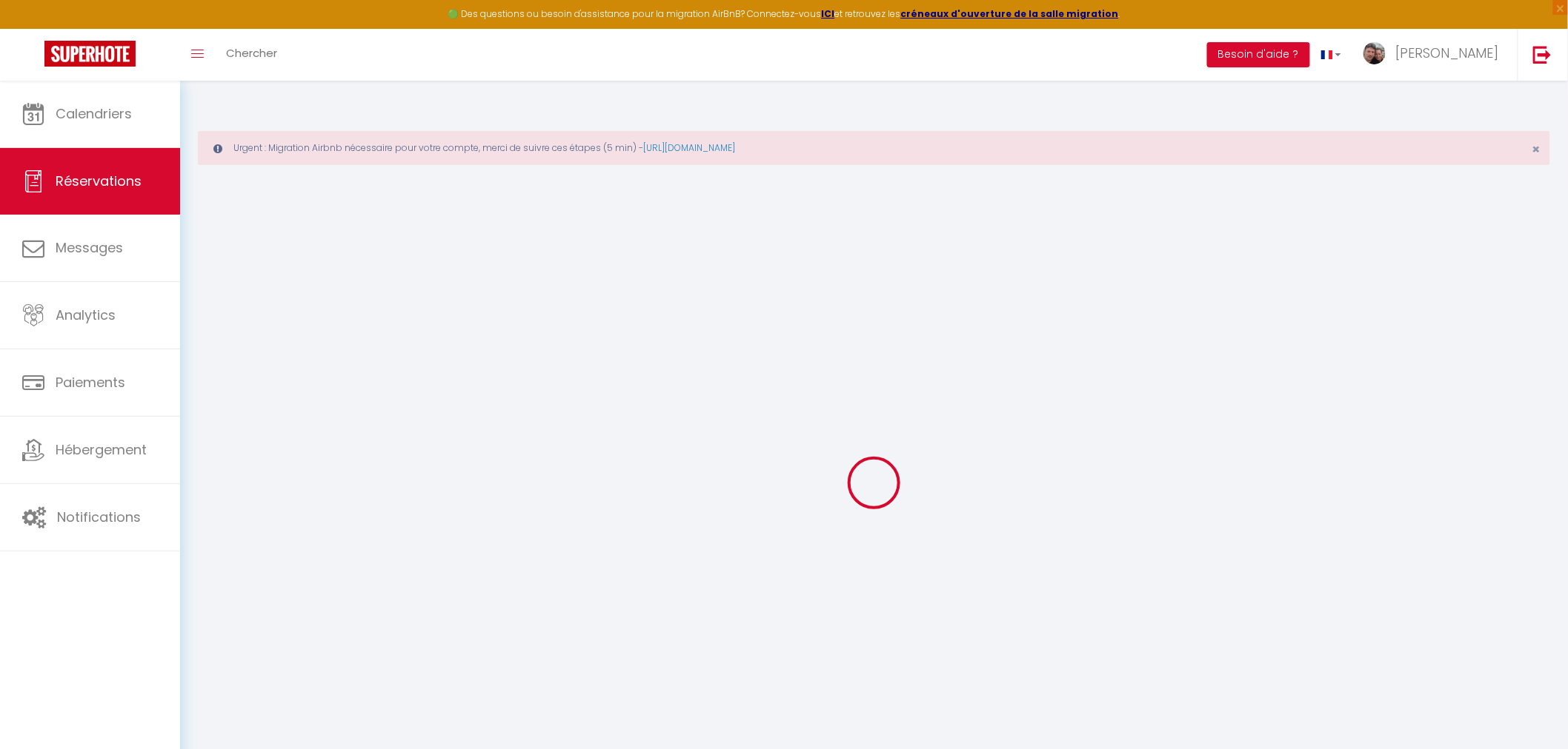
type input "[PHONE_NUMBER]"
select select
type input "61.2"
select select "11805"
select select "1"
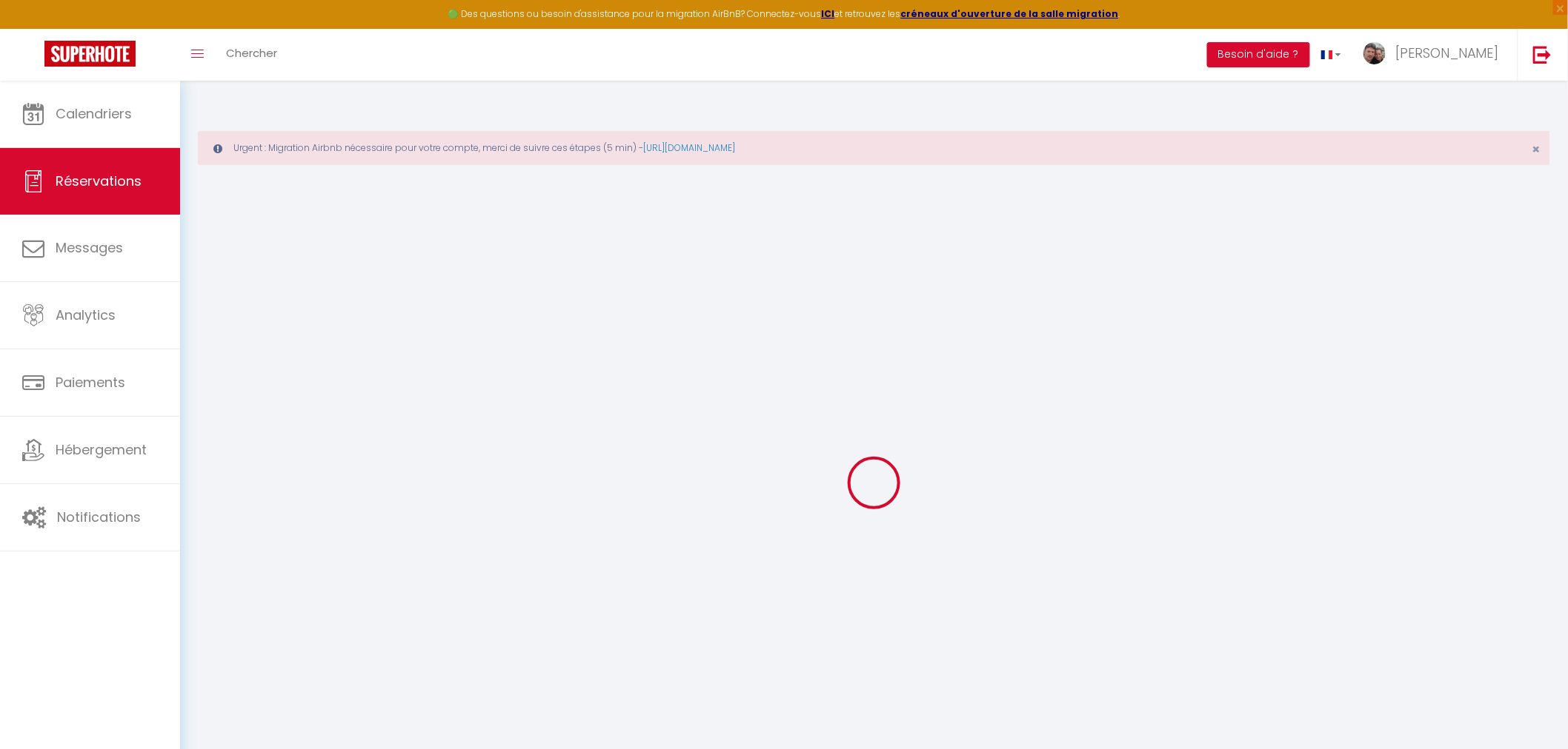
select select
type input "16"
select select "12"
select select
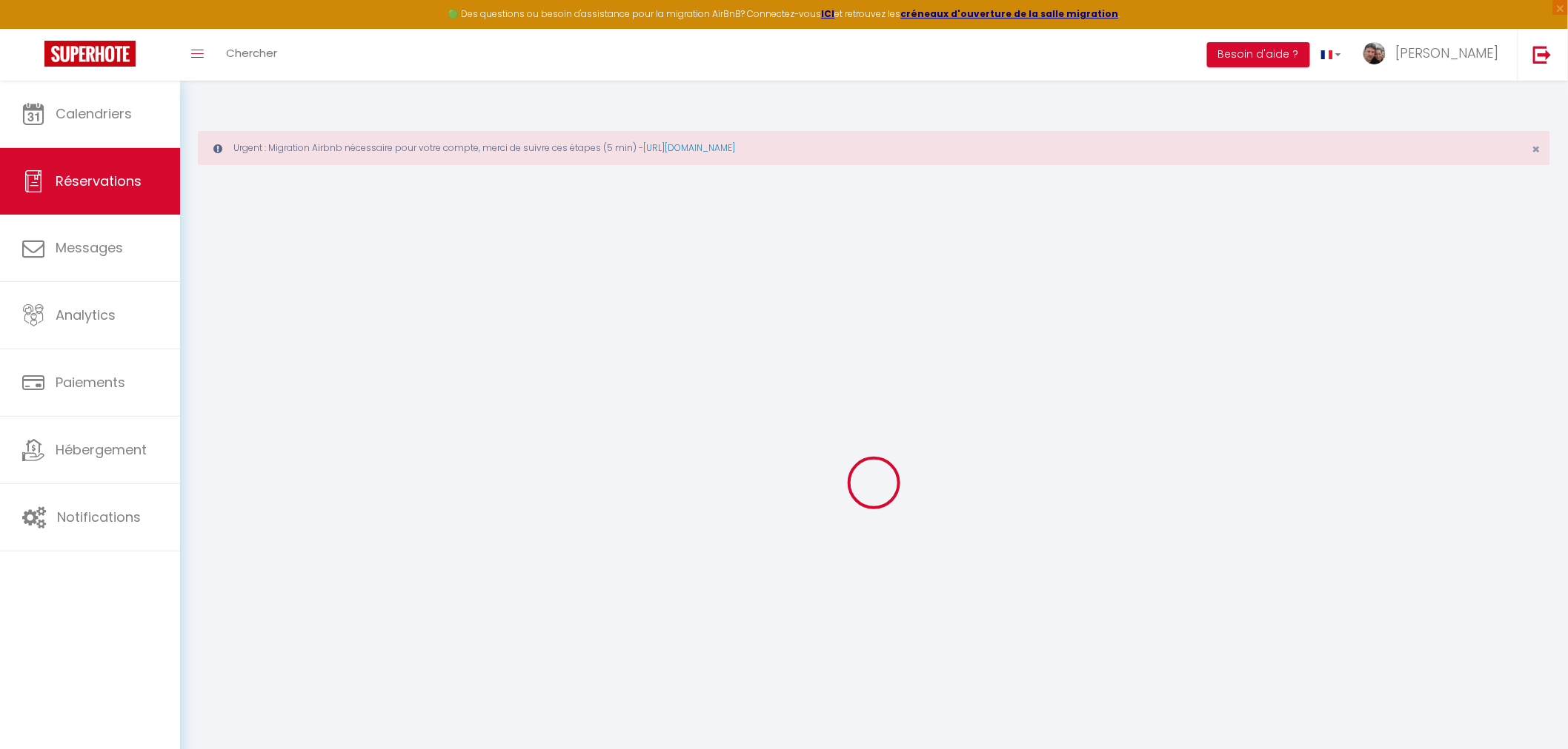
type input "1820"
checkbox input "false"
type input "0"
select select "1"
type input "220"
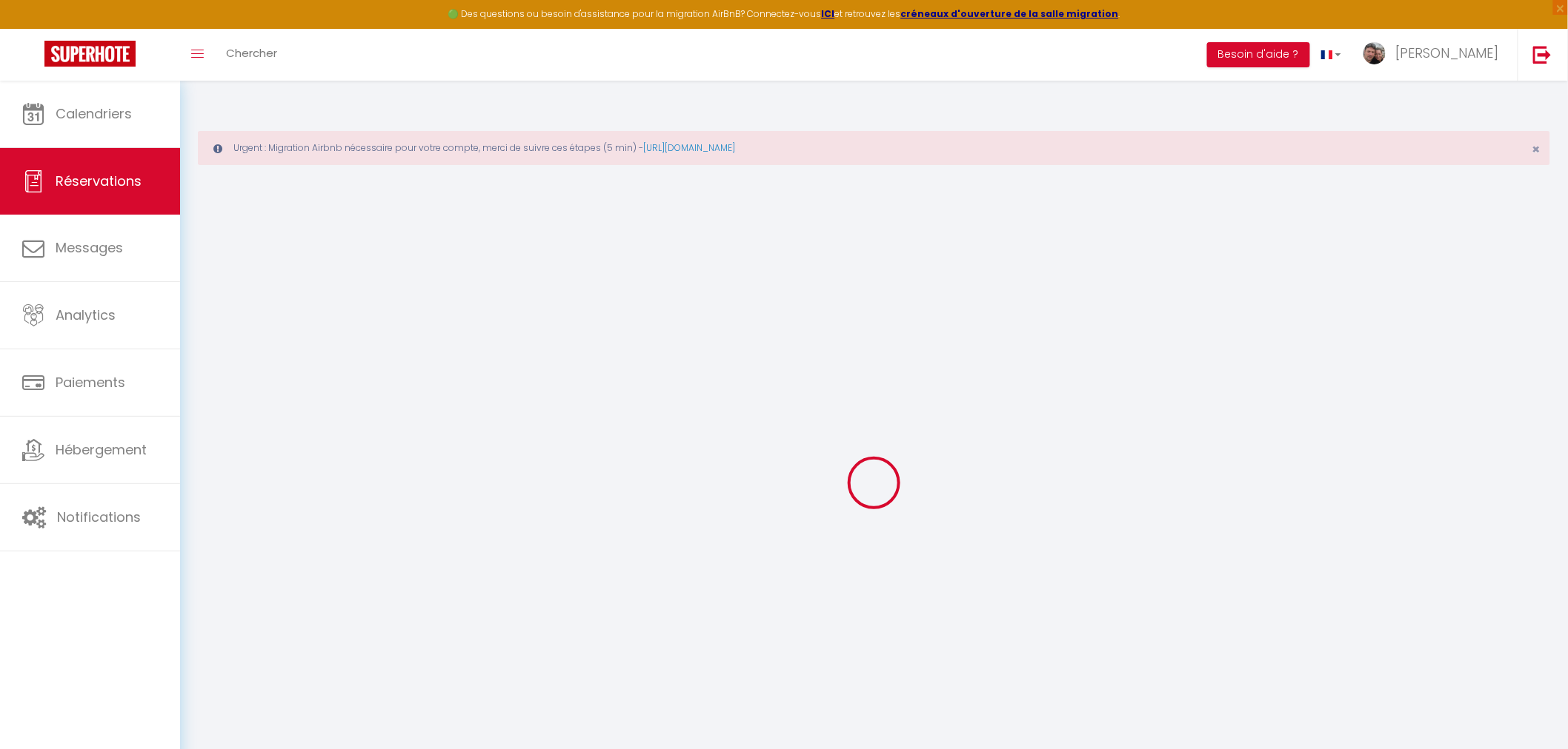
type input "0"
select select
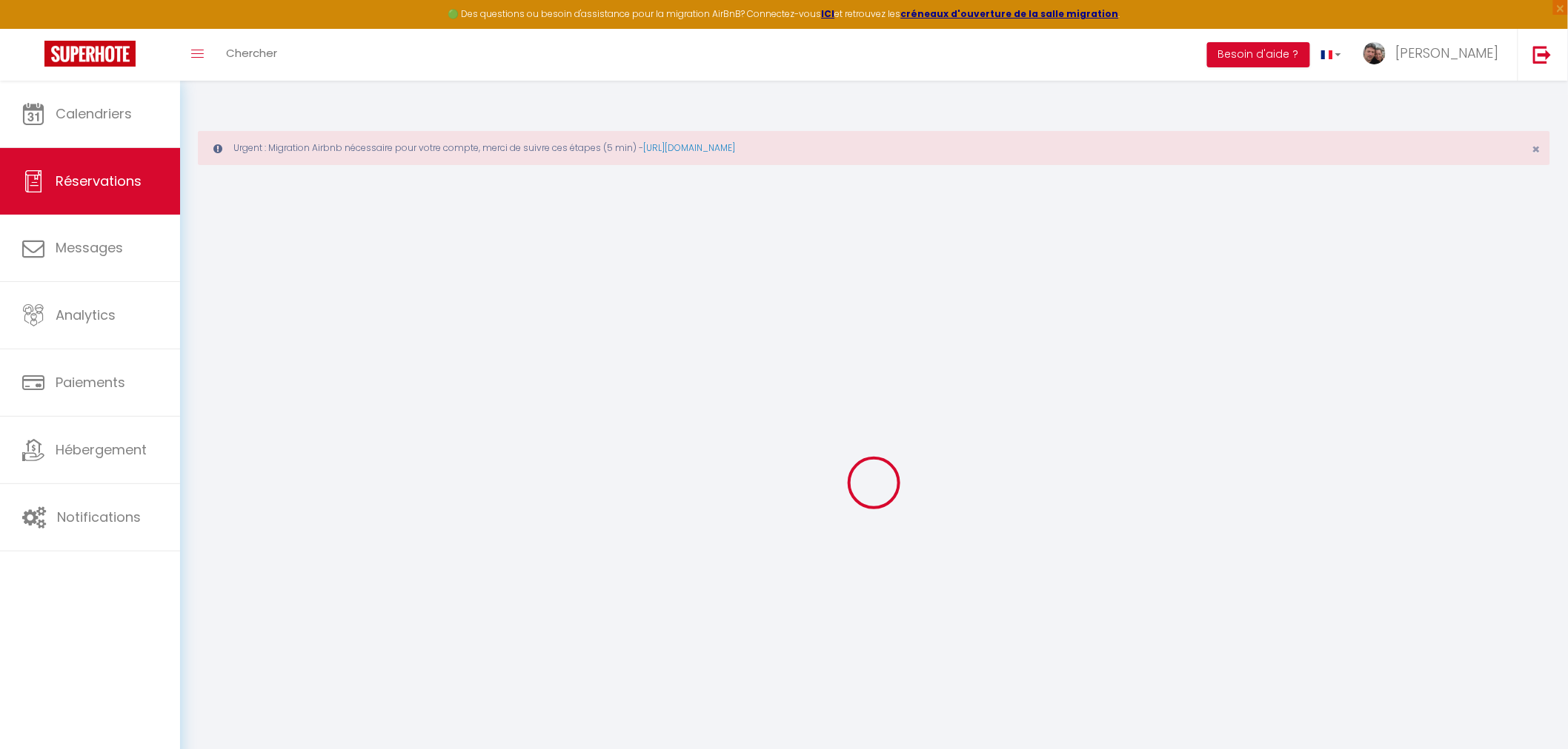
select select "15"
checkbox input "false"
select select
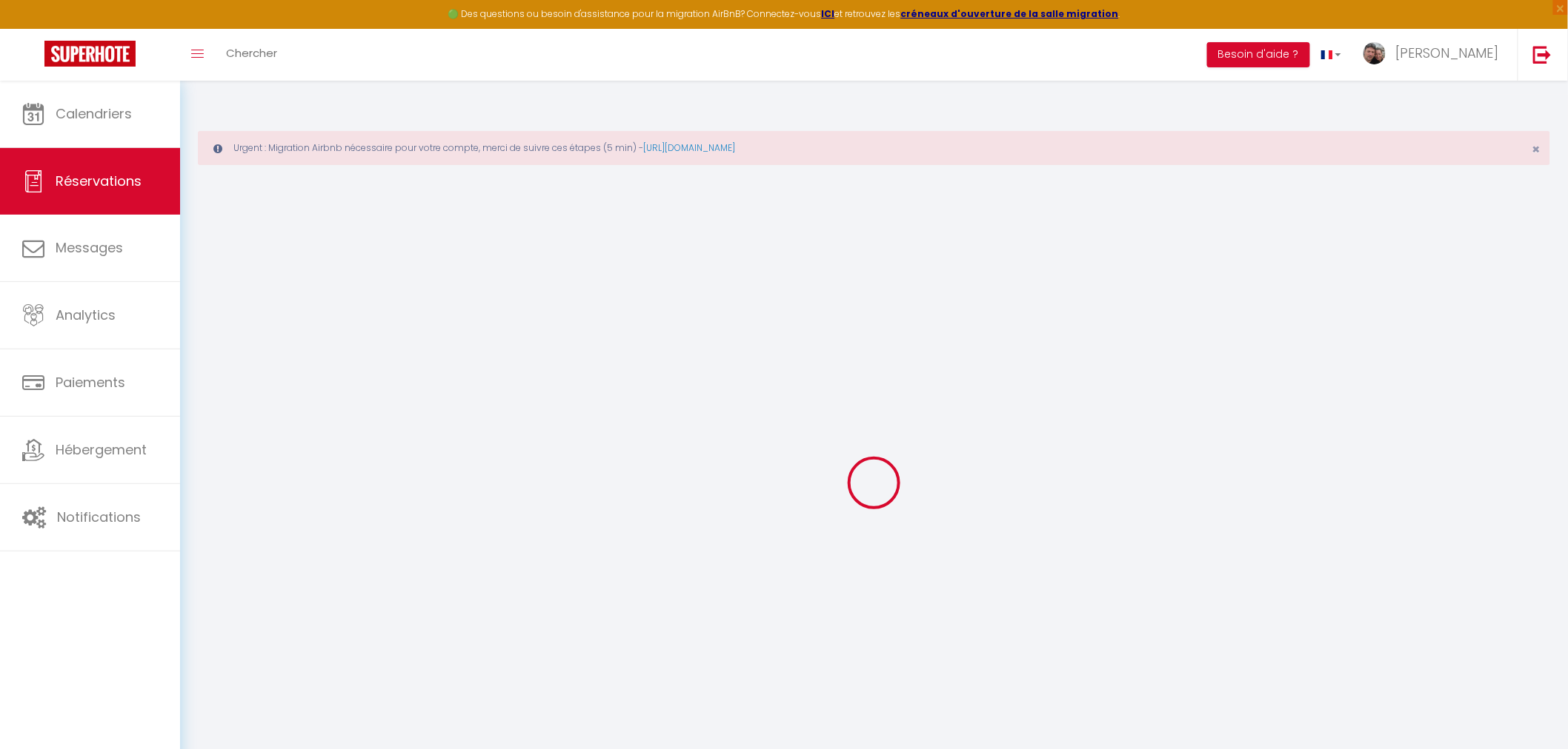
checkbox input "false"
select select
checkbox input "false"
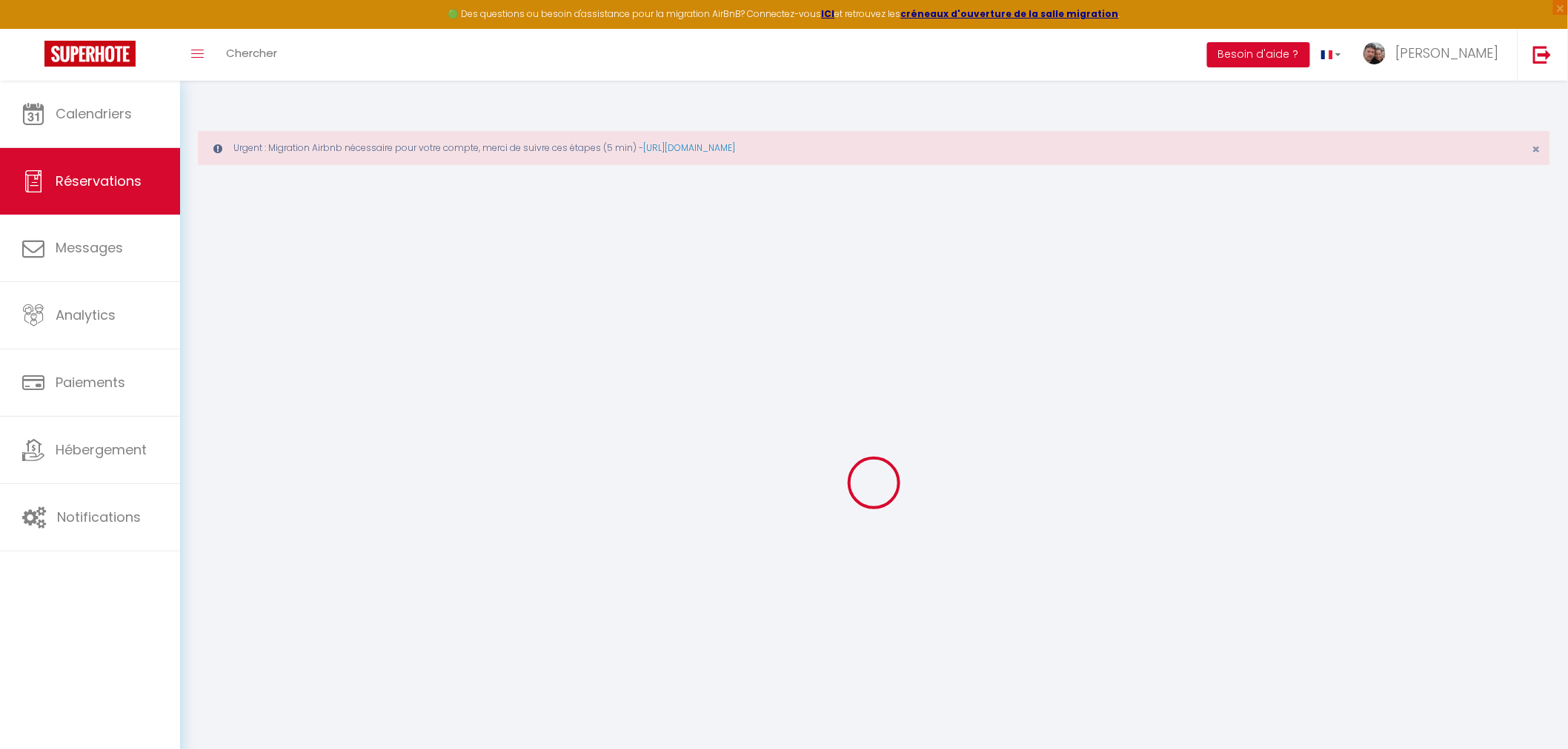
type textarea "J'avais pris l'option départ tardif en supplément pour partir en milieu d'après…"
type guest1 "[PERSON_NAME] 68 ans [PERSON_NAME] 68 ans [PERSON_NAME] 64 ans [PERSON_NAME] 59…"
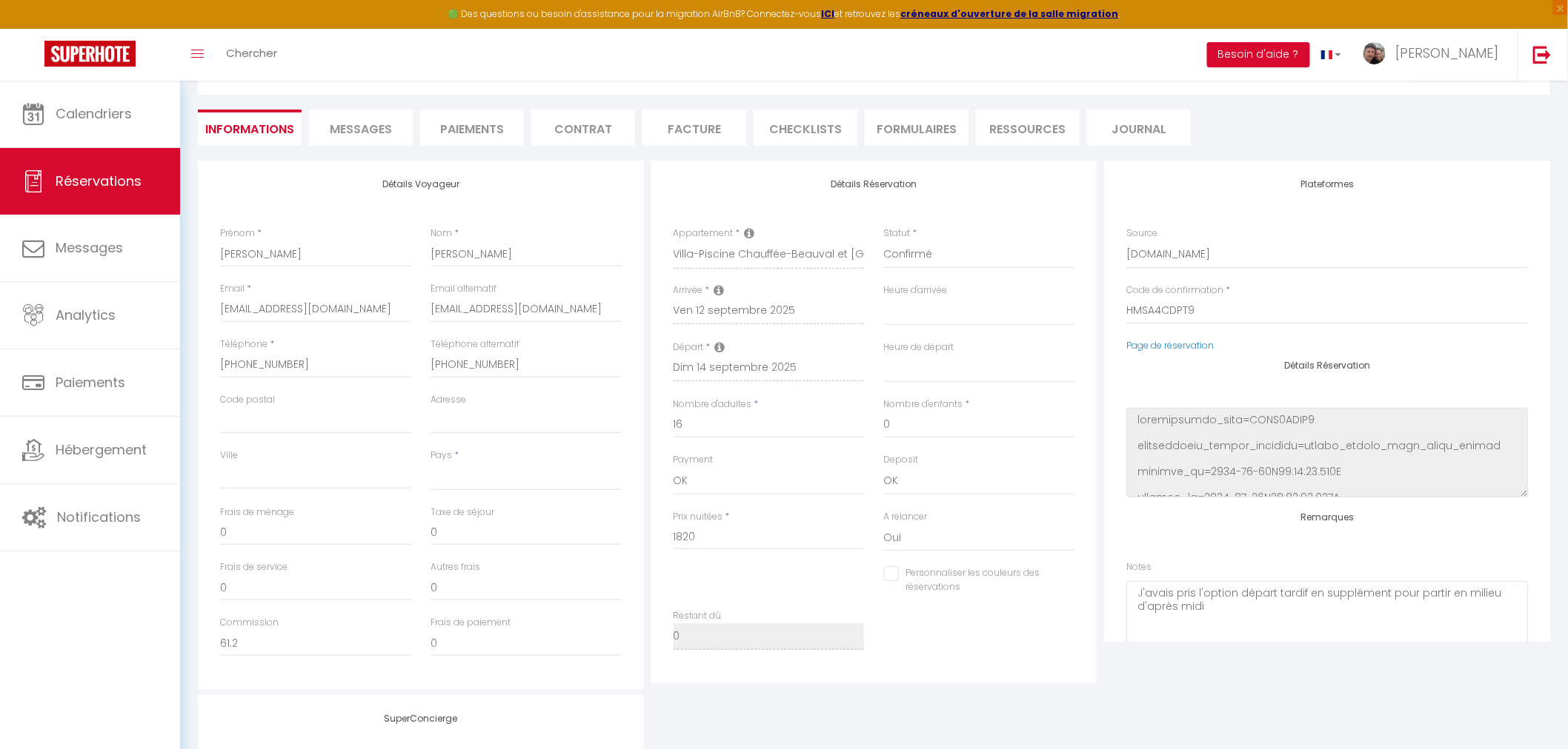
scroll to position [247, 0]
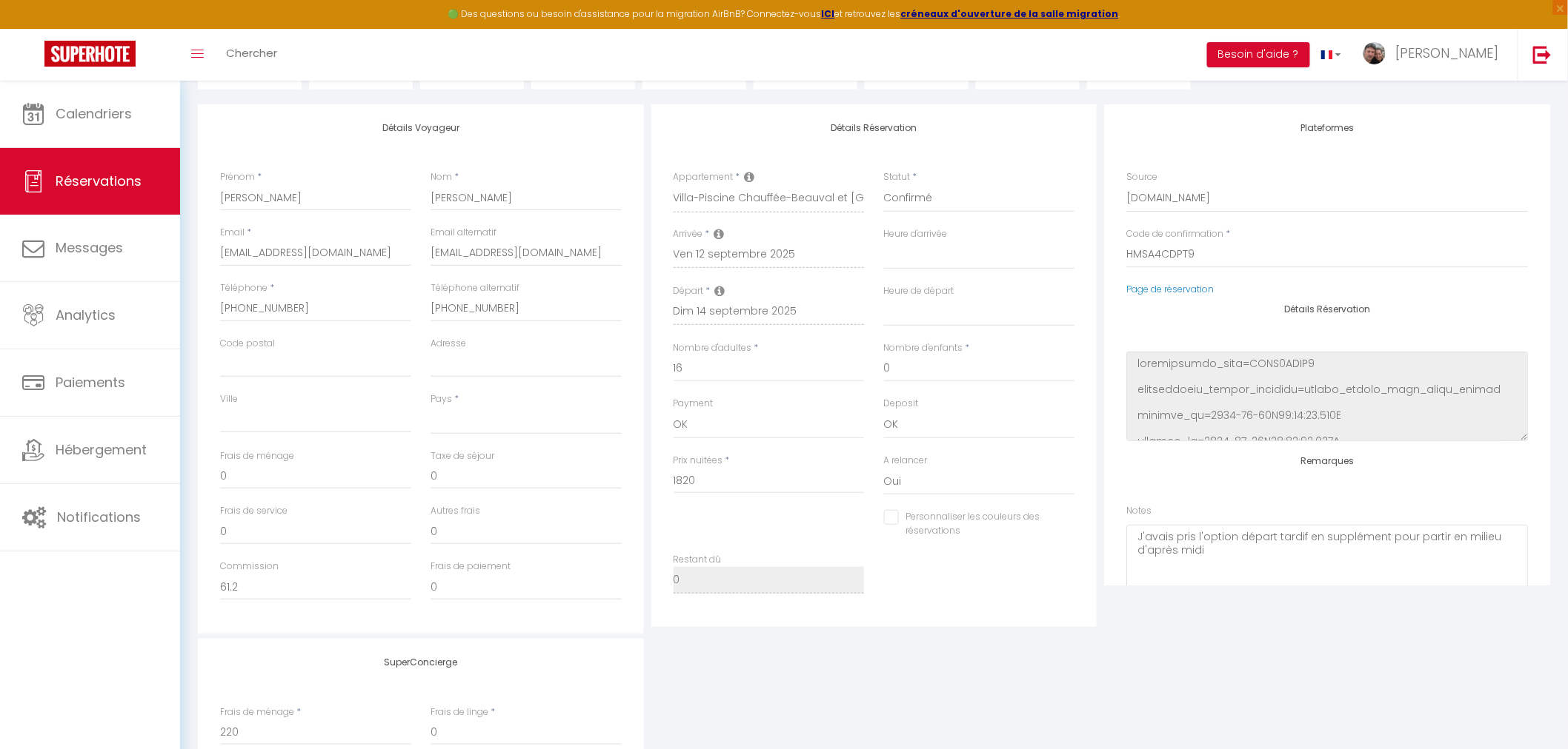
select select
type input "220"
type input "100.1"
select select
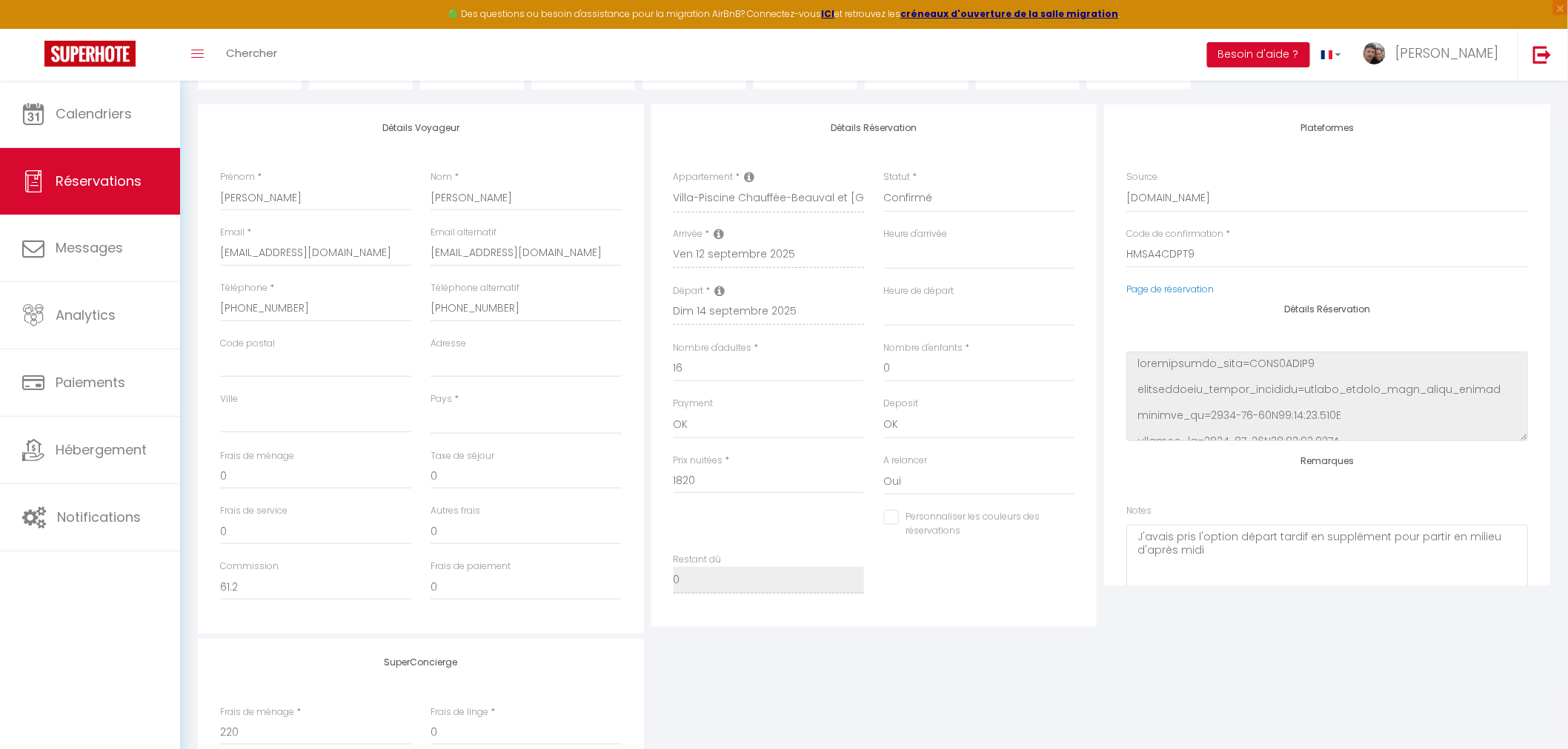
checkbox input "false"
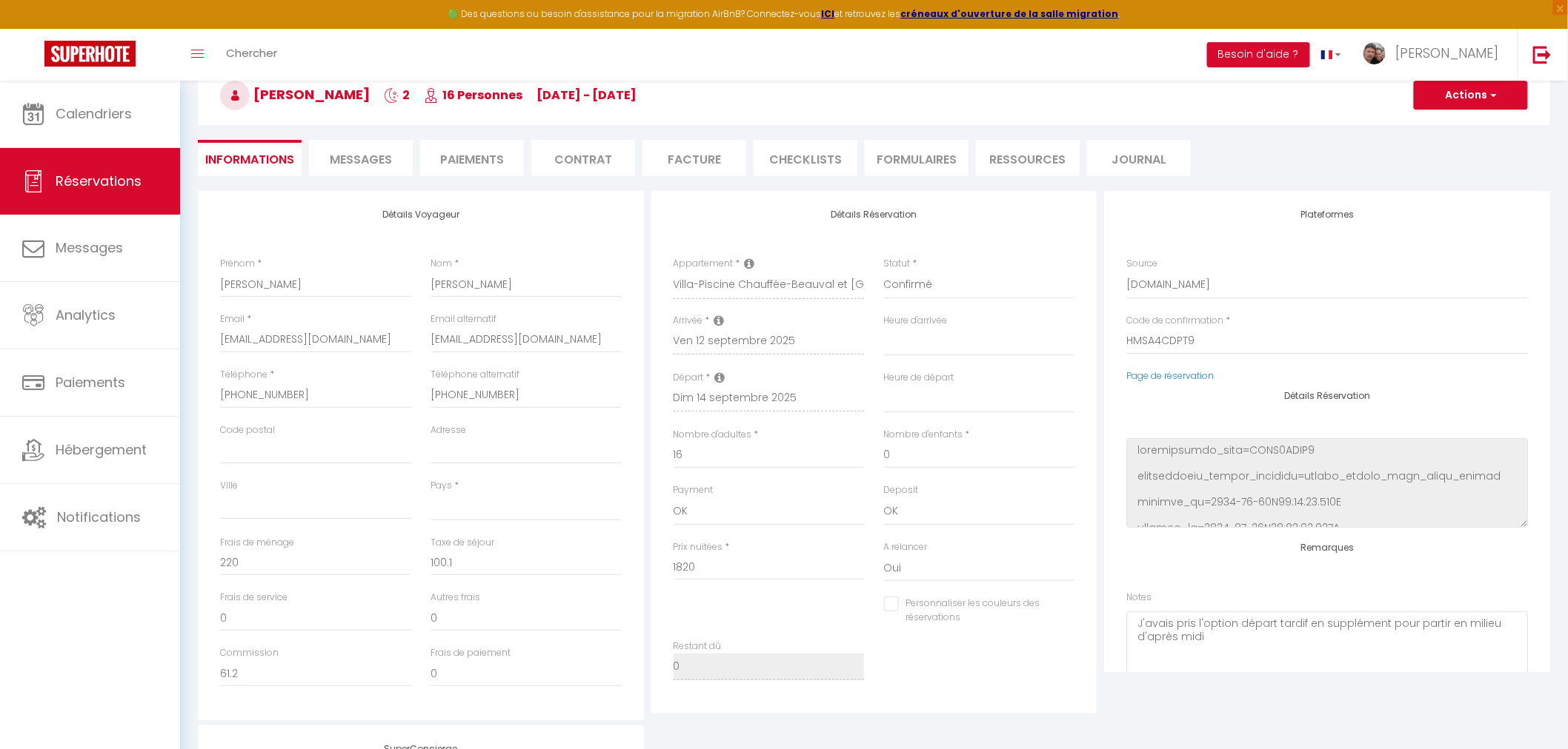
select select
checkbox input "false"
select select "17:00"
select select "10:00"
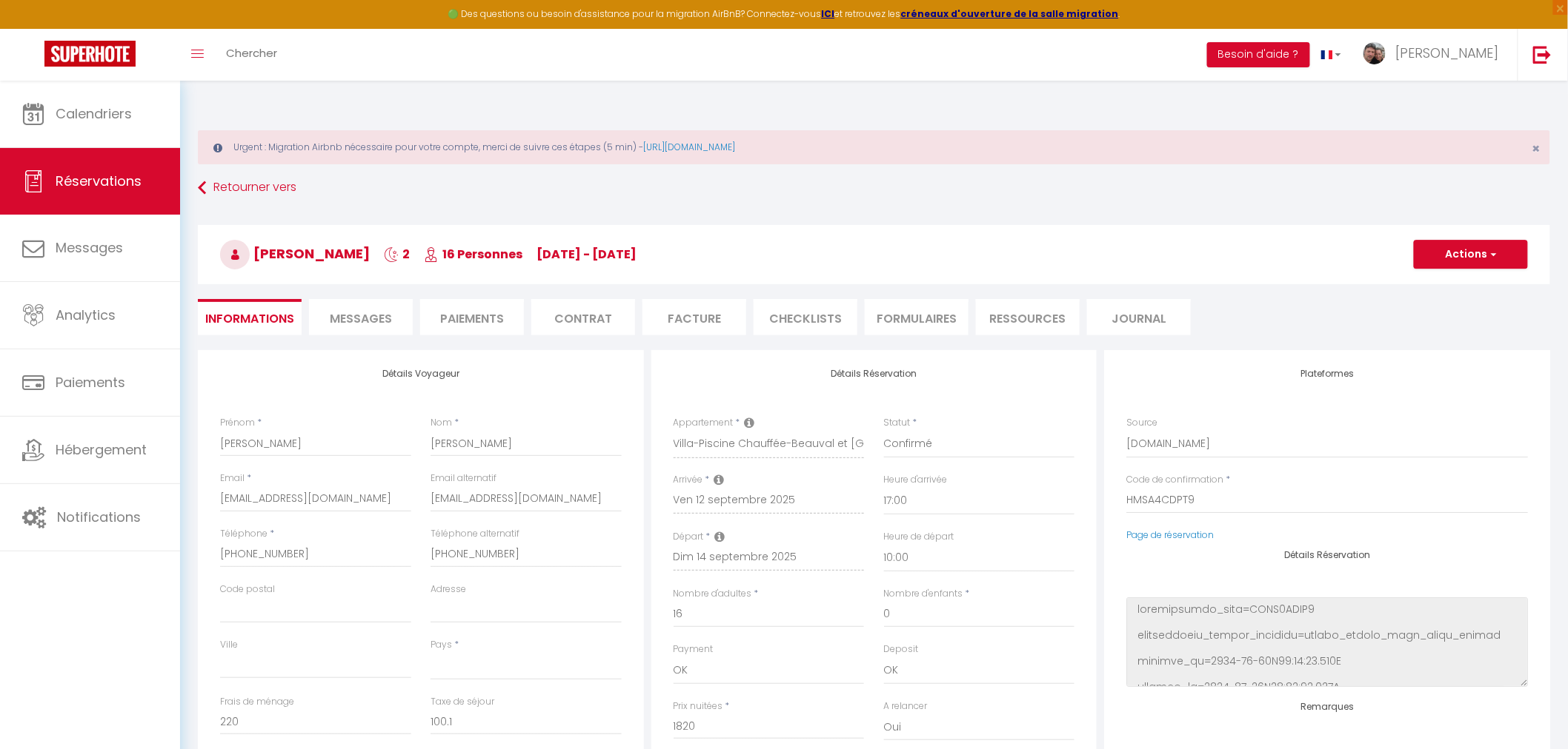
scroll to position [0, 0]
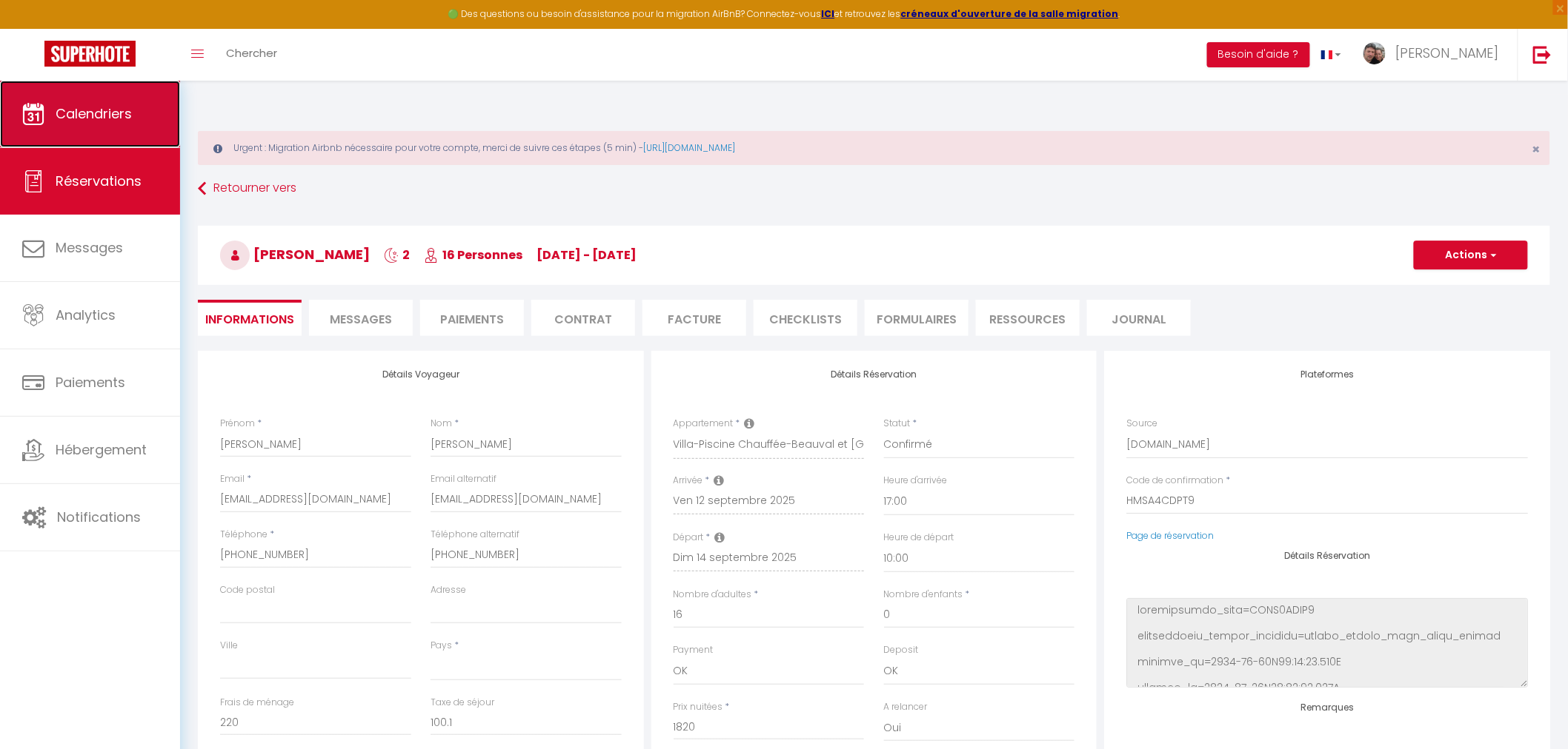
click at [58, 120] on span "Calendriers" at bounding box center [93, 113] width 76 height 18
